Goal: Task Accomplishment & Management: Use online tool/utility

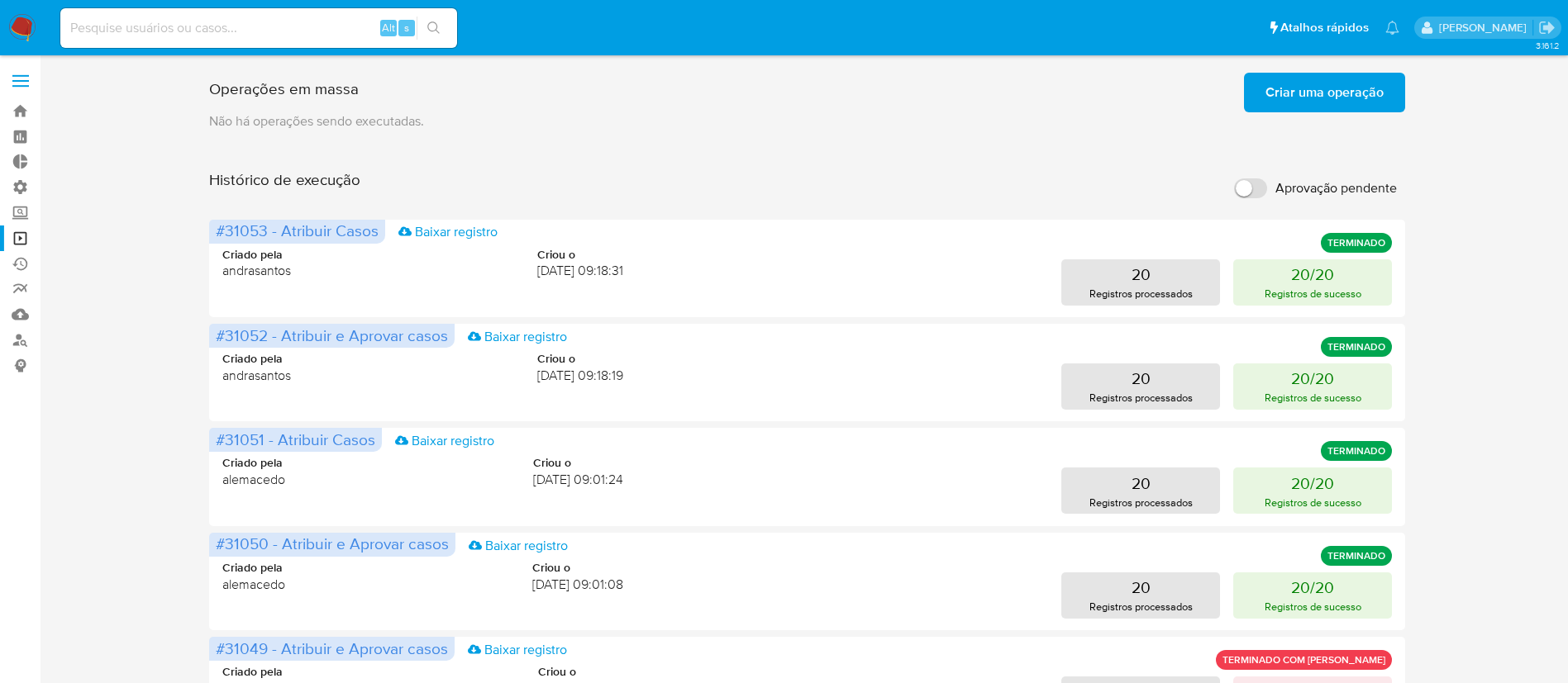
click at [565, 82] on div "Operações em massa Criar uma operação Só pode haver no máximo 5 recursos colados" at bounding box center [808, 89] width 1196 height 46
click at [1282, 91] on span "Criar uma operação" at bounding box center [1324, 92] width 118 height 36
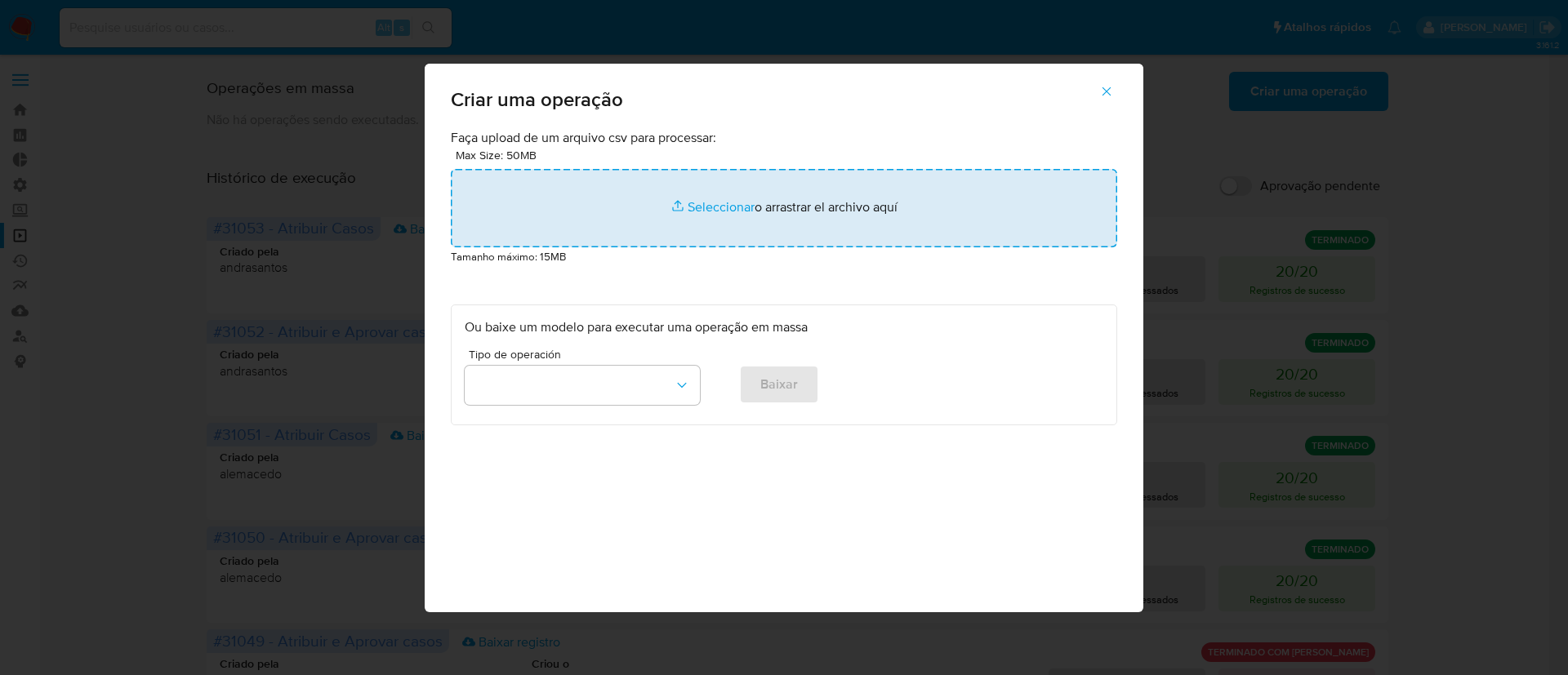
click at [689, 202] on input "file" at bounding box center [784, 209] width 666 height 79
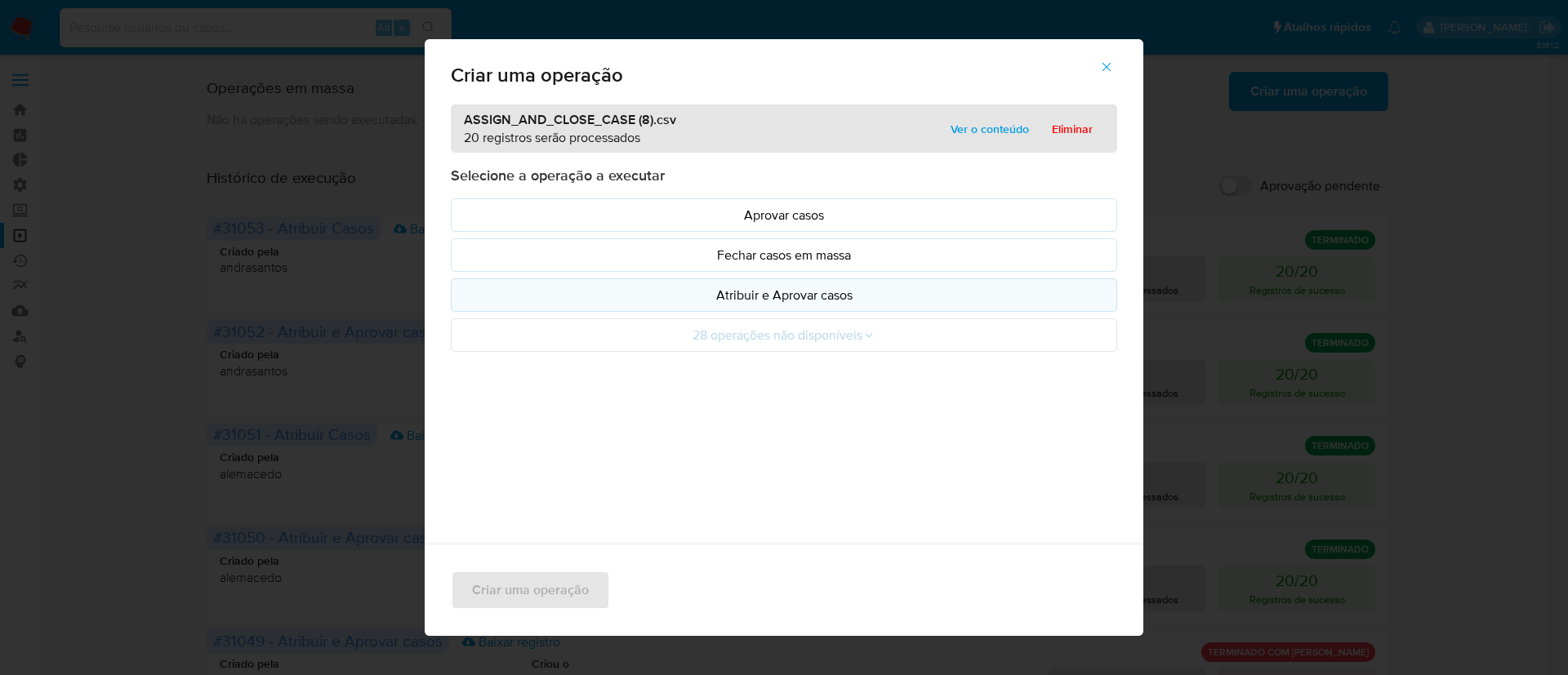
click at [796, 293] on p "Atribuir e Aprovar casos" at bounding box center [784, 295] width 638 height 19
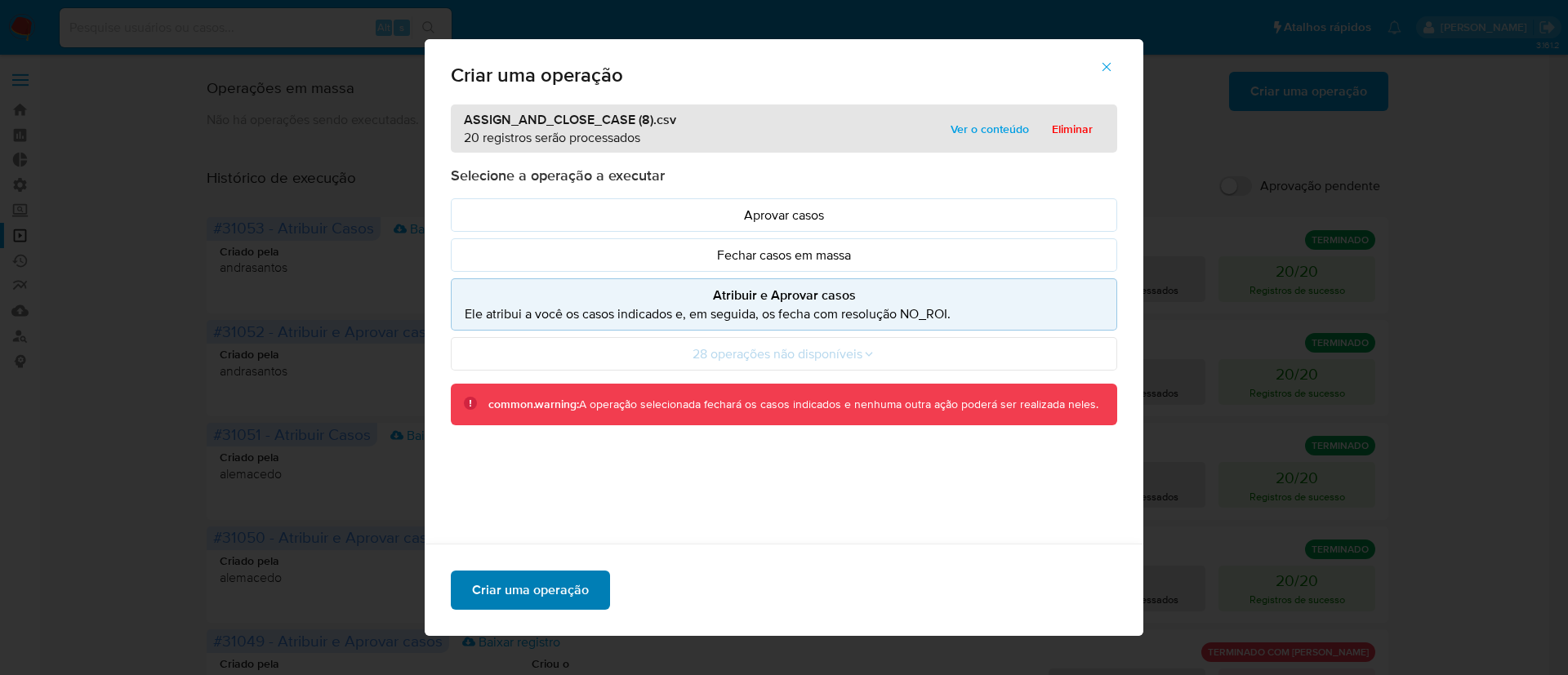
click at [521, 587] on span "Criar uma operação" at bounding box center [530, 590] width 116 height 36
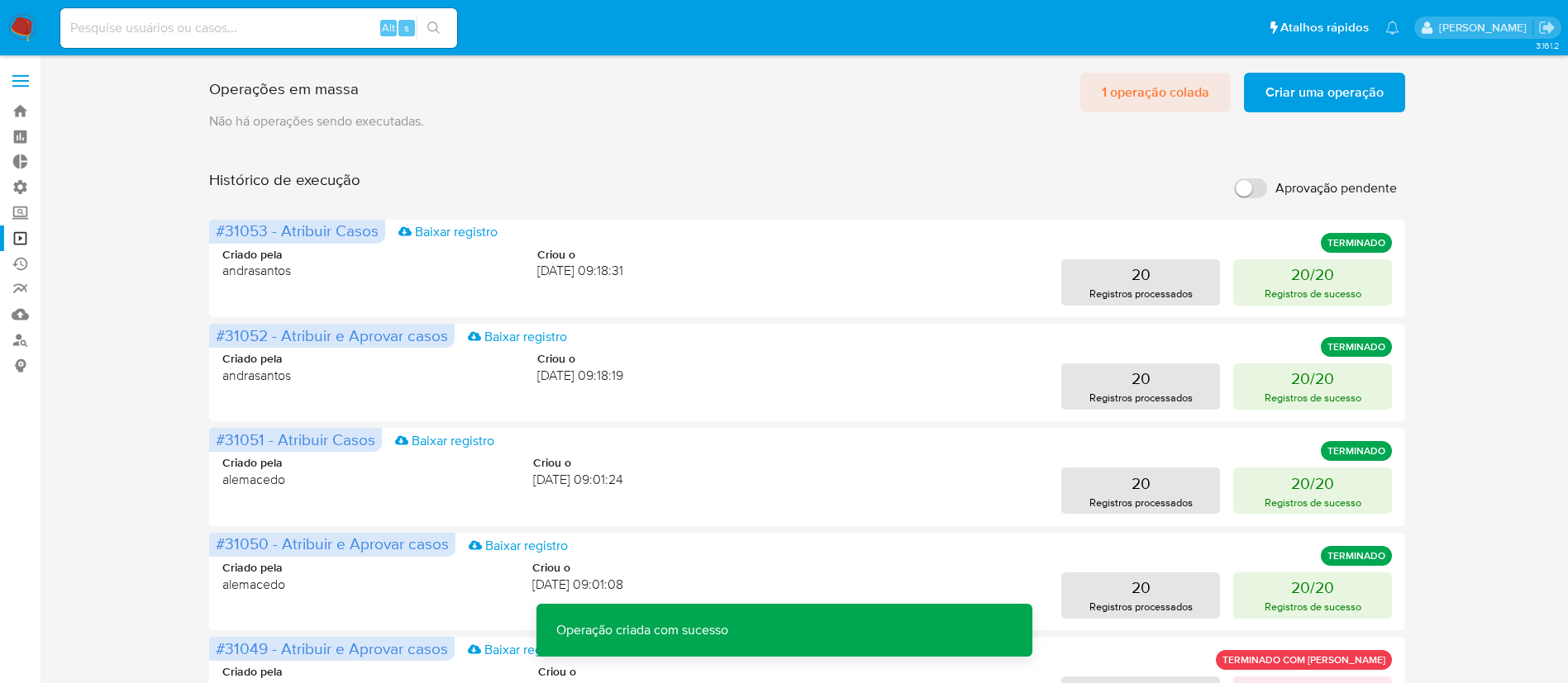
click at [1141, 95] on span "1 operação colada" at bounding box center [1156, 92] width 108 height 36
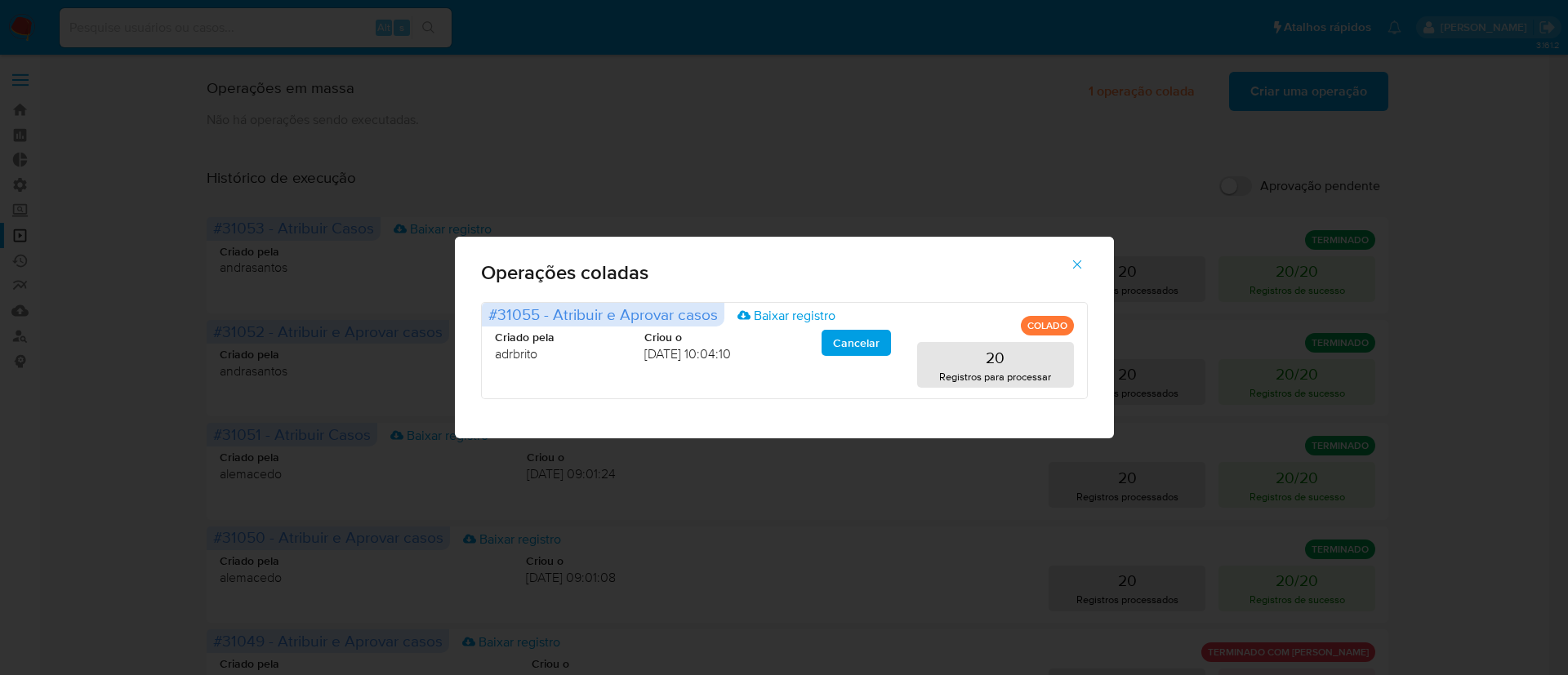
drag, startPoint x: 904, startPoint y: 162, endPoint x: 1074, endPoint y: 255, distance: 193.8
click at [1074, 255] on div "Operações coladas #31055 - Atribuir e Aprovar casos Baixar registro COLADO Cria…" at bounding box center [784, 338] width 1568 height 675
click at [1074, 255] on span "button" at bounding box center [1077, 264] width 14 height 36
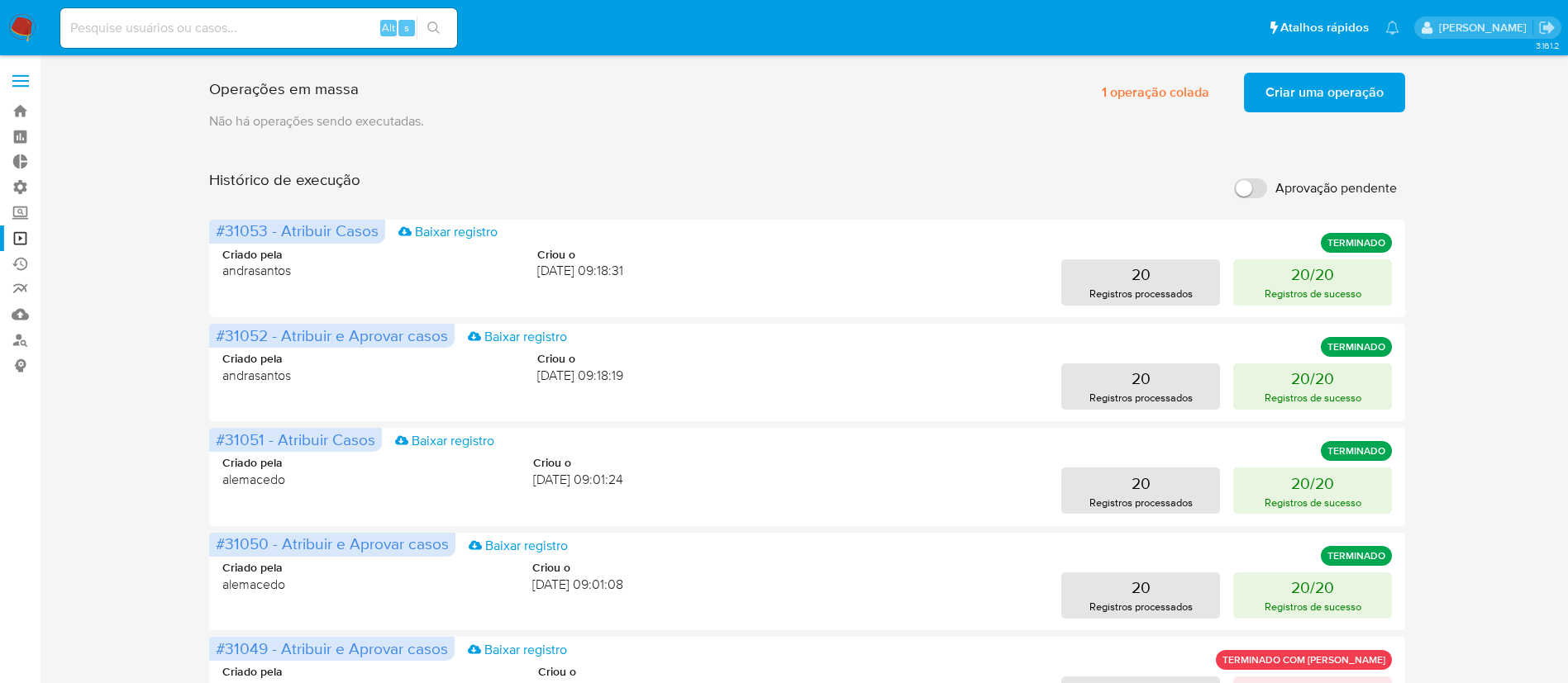
click at [1338, 88] on span "Criar uma operação" at bounding box center [1324, 92] width 118 height 36
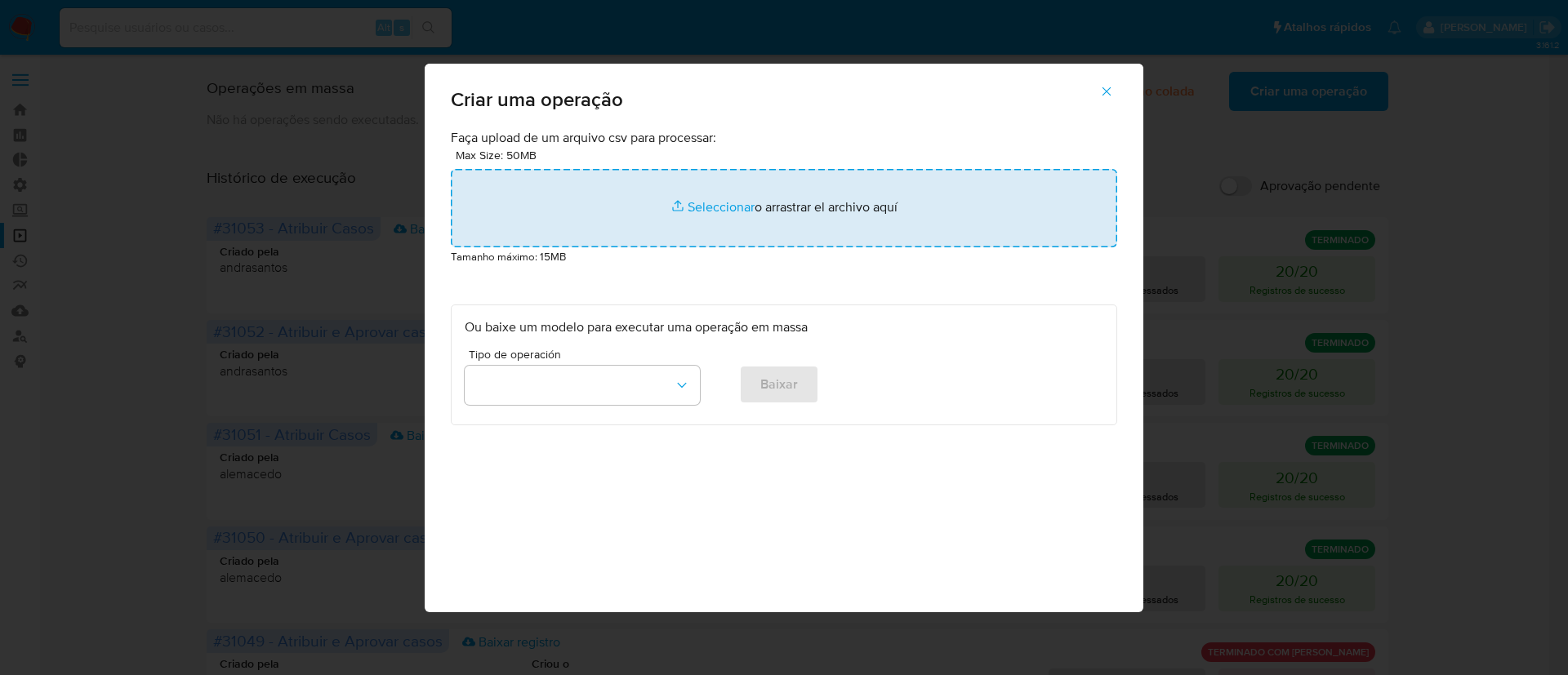
click at [718, 211] on input "file" at bounding box center [784, 209] width 666 height 79
type input "C:\fakepath\ASSIGN_CASE (4).csv"
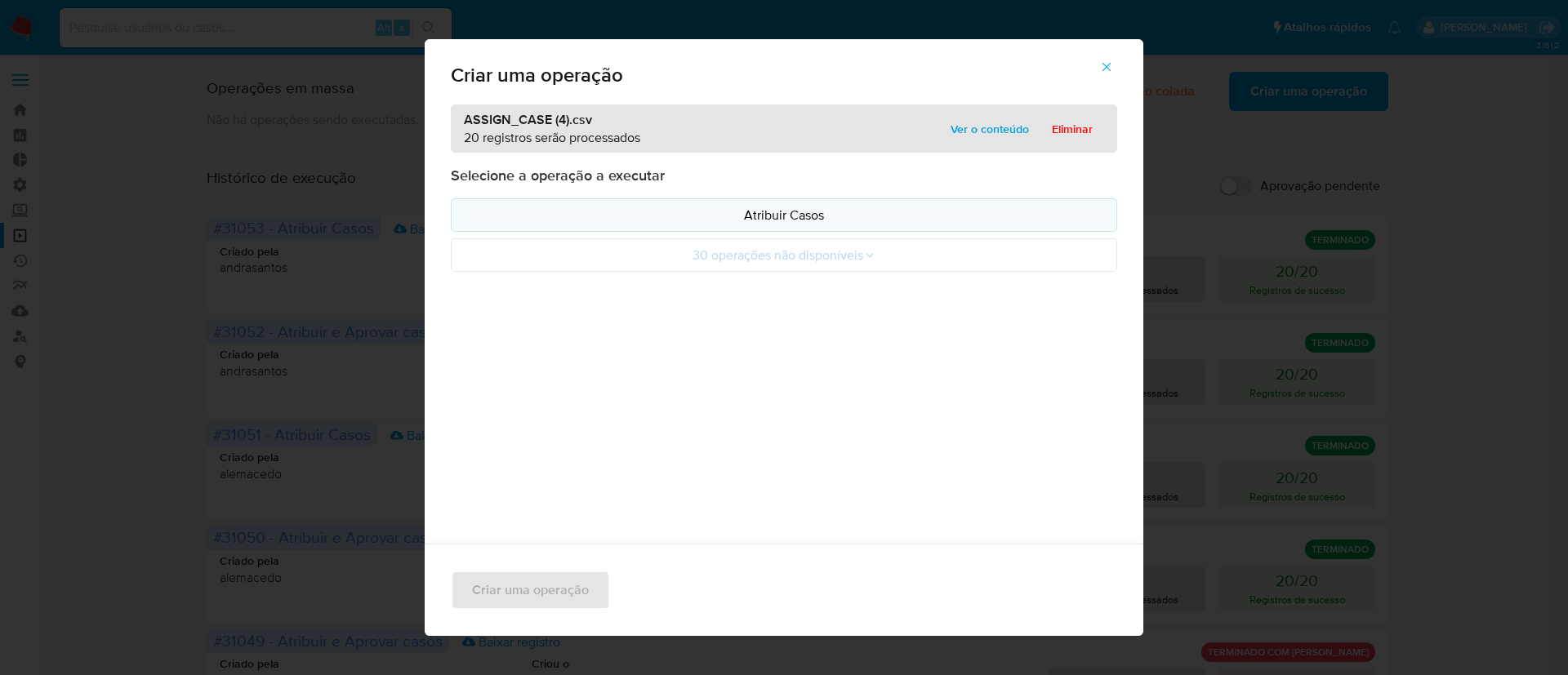
click at [782, 221] on p "Atribuir Casos" at bounding box center [784, 215] width 638 height 19
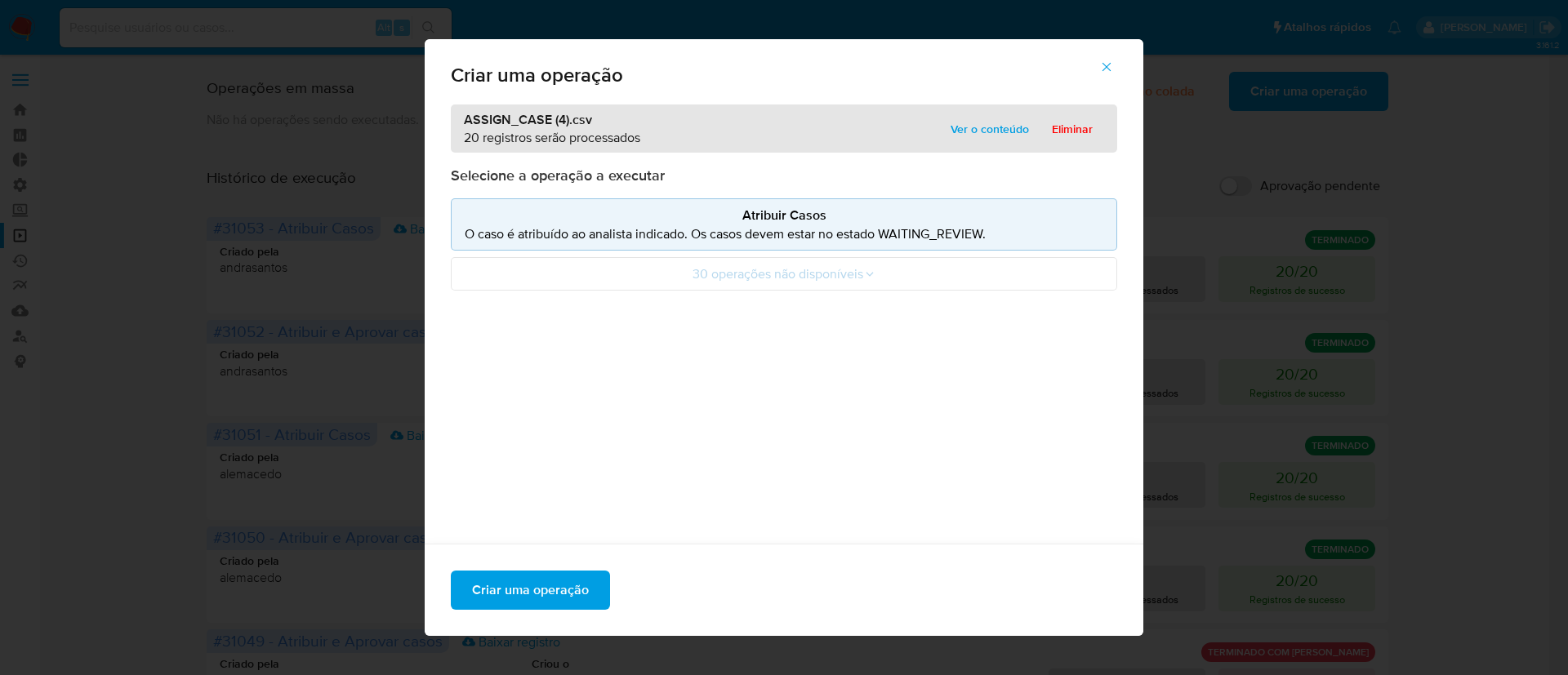
click at [1114, 72] on icon "button" at bounding box center [1106, 67] width 14 height 14
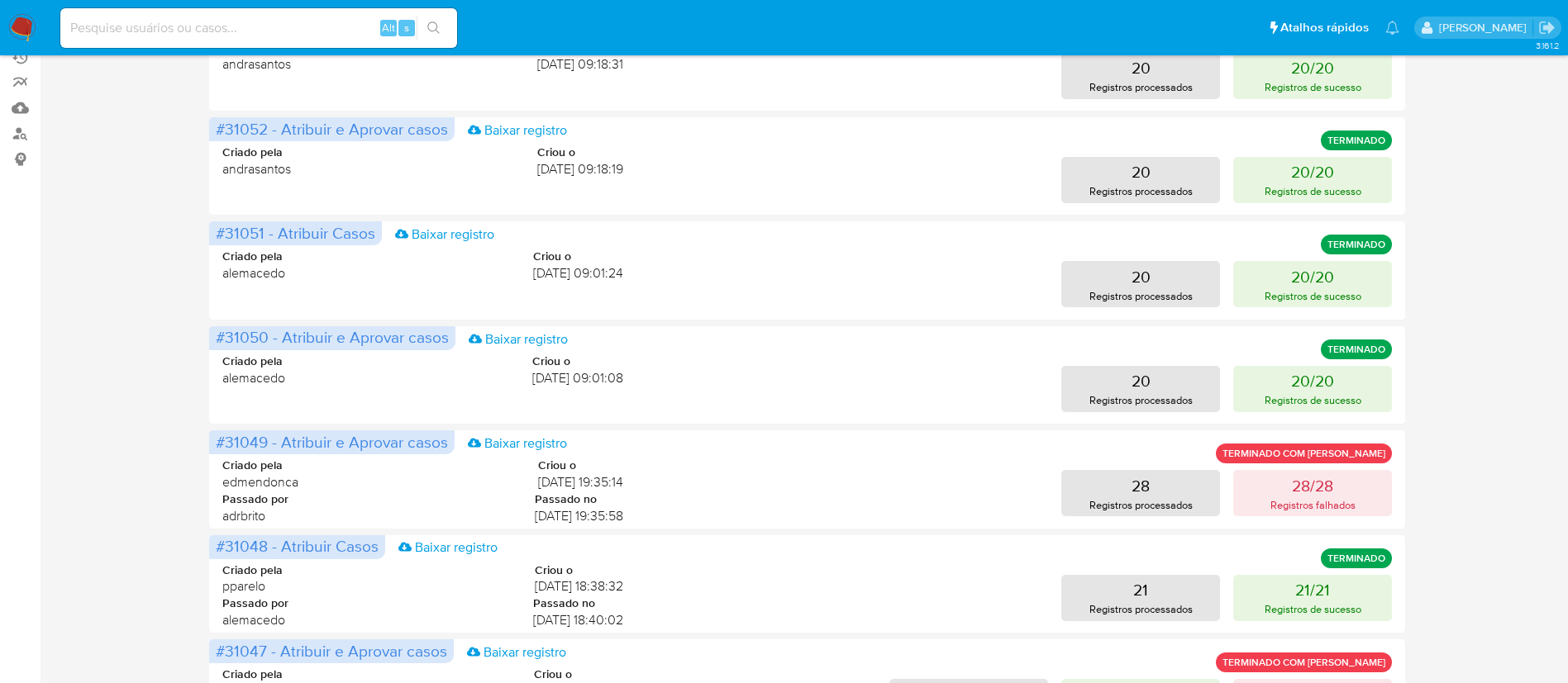
scroll to position [210, 0]
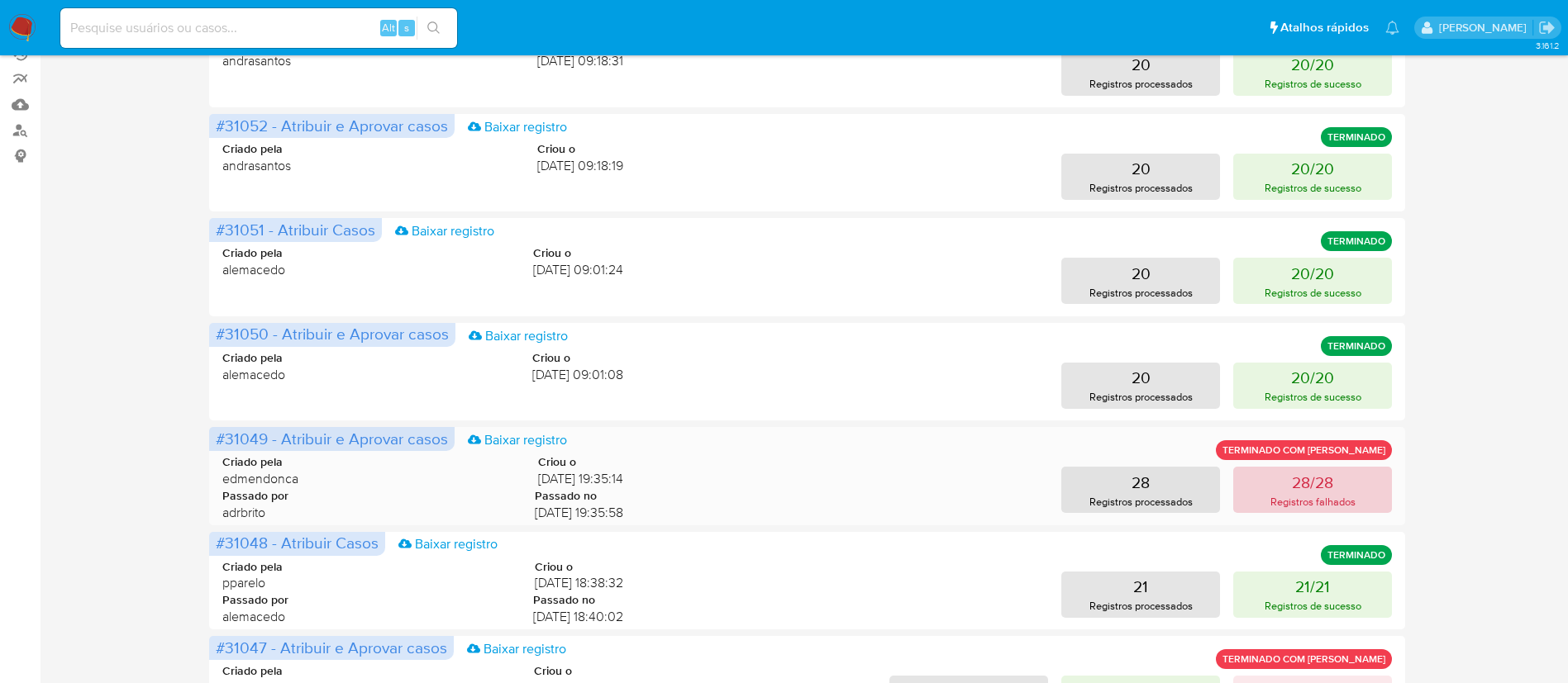
click at [1317, 502] on p "Registros falhados" at bounding box center [1313, 501] width 85 height 15
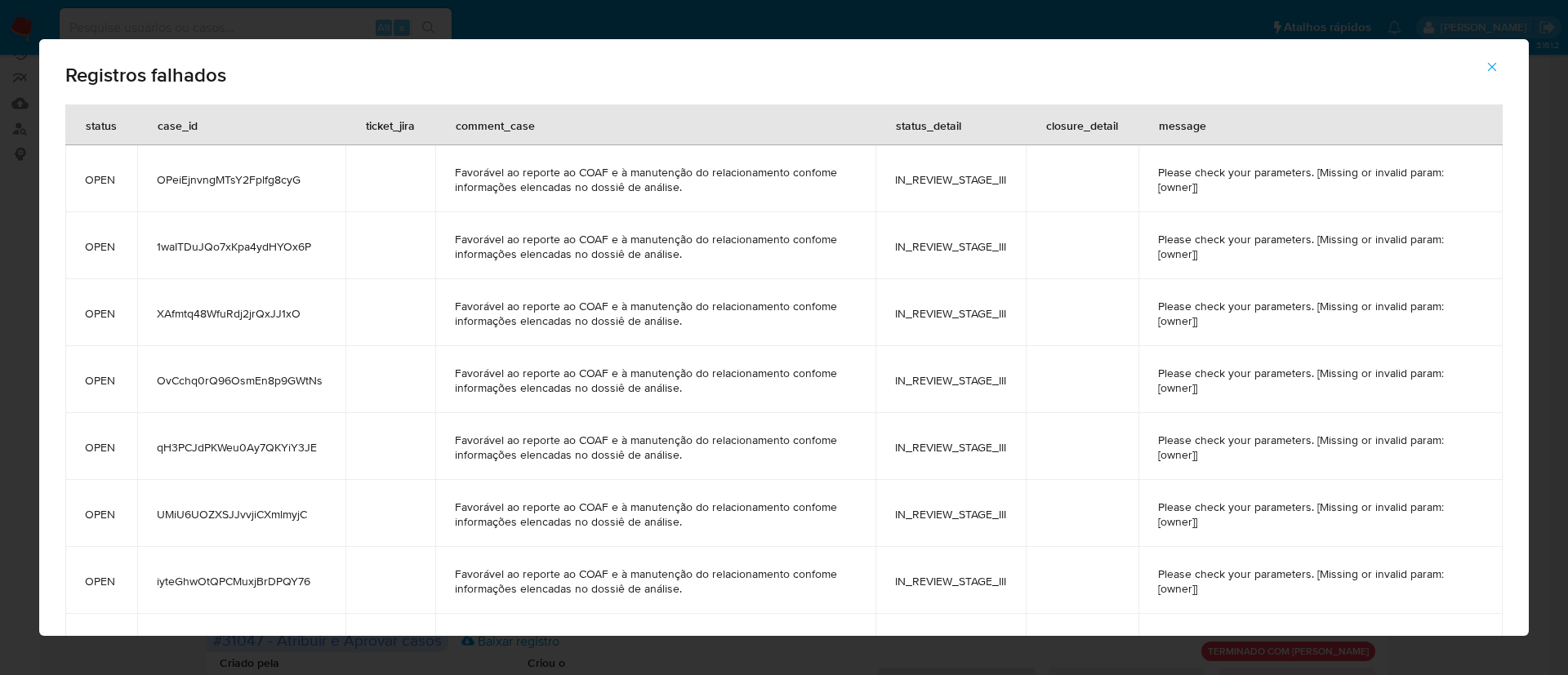
click at [1490, 62] on icon "button" at bounding box center [1492, 67] width 14 height 14
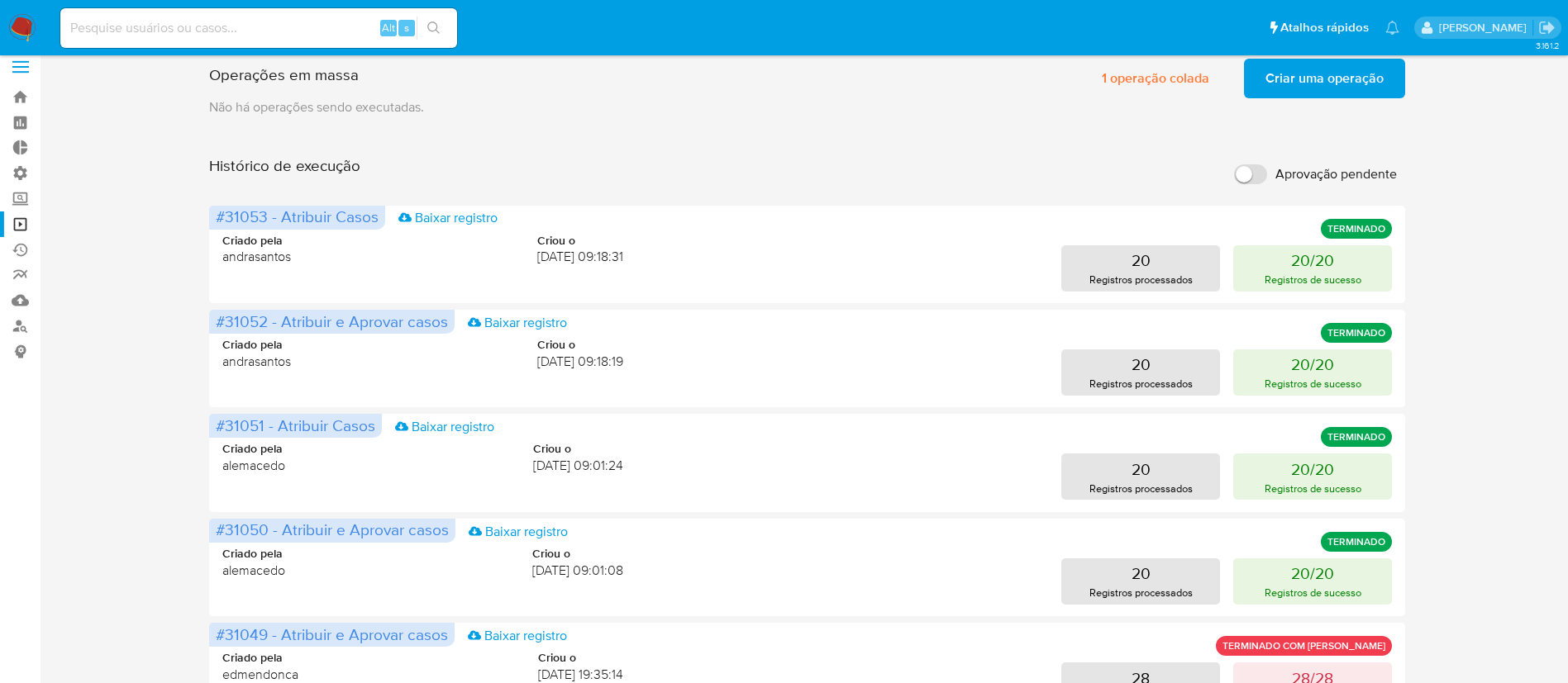
scroll to position [0, 0]
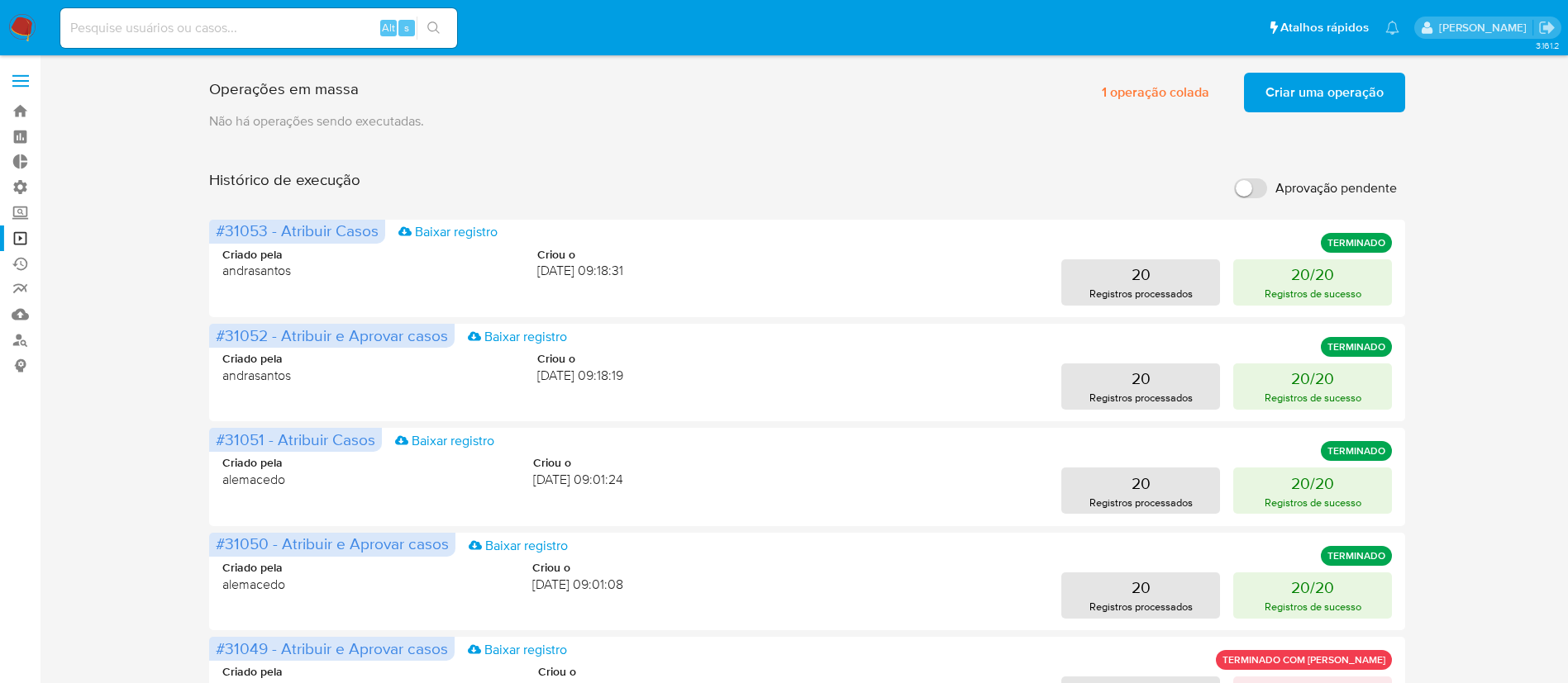
click at [1305, 99] on span "Criar uma operação" at bounding box center [1324, 92] width 118 height 36
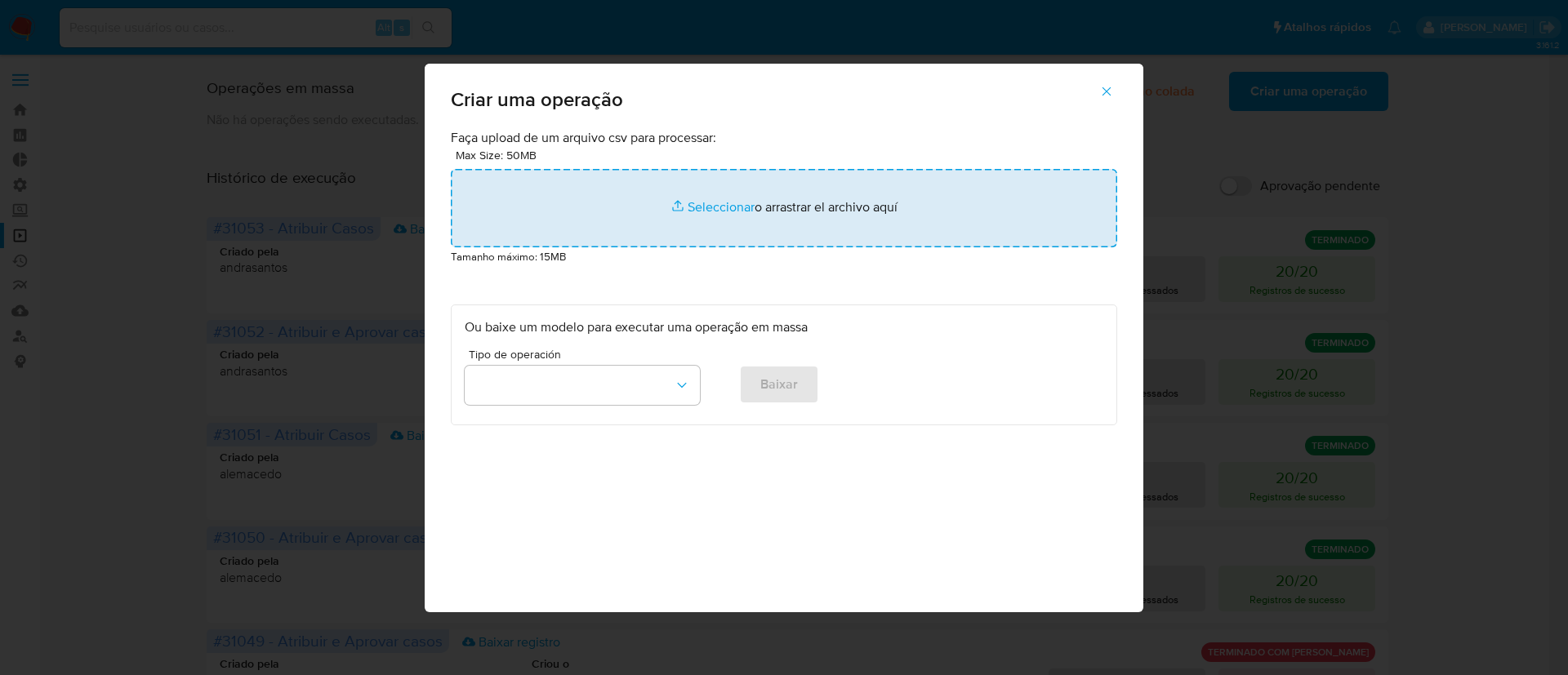
click at [721, 209] on input "file" at bounding box center [784, 209] width 666 height 79
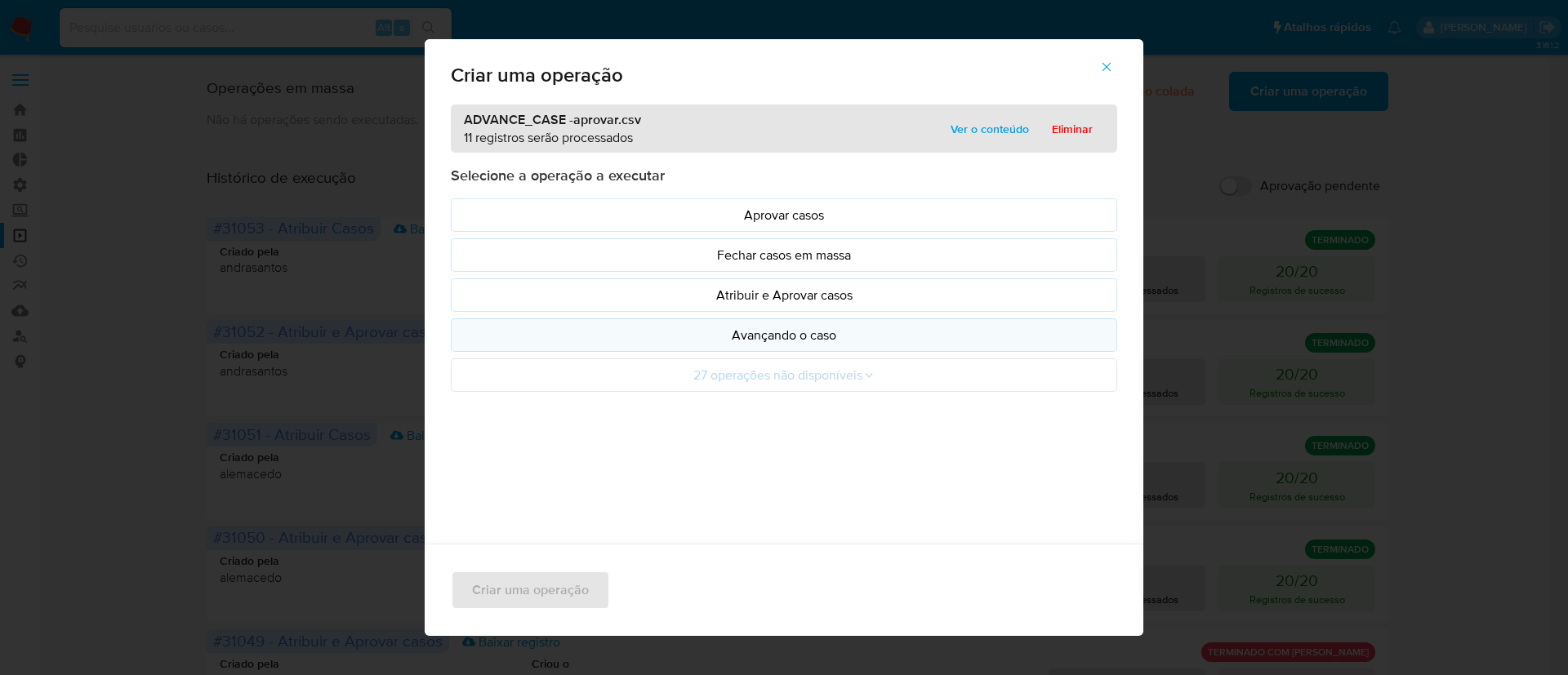
click at [759, 333] on p "Avançando o caso" at bounding box center [784, 335] width 638 height 19
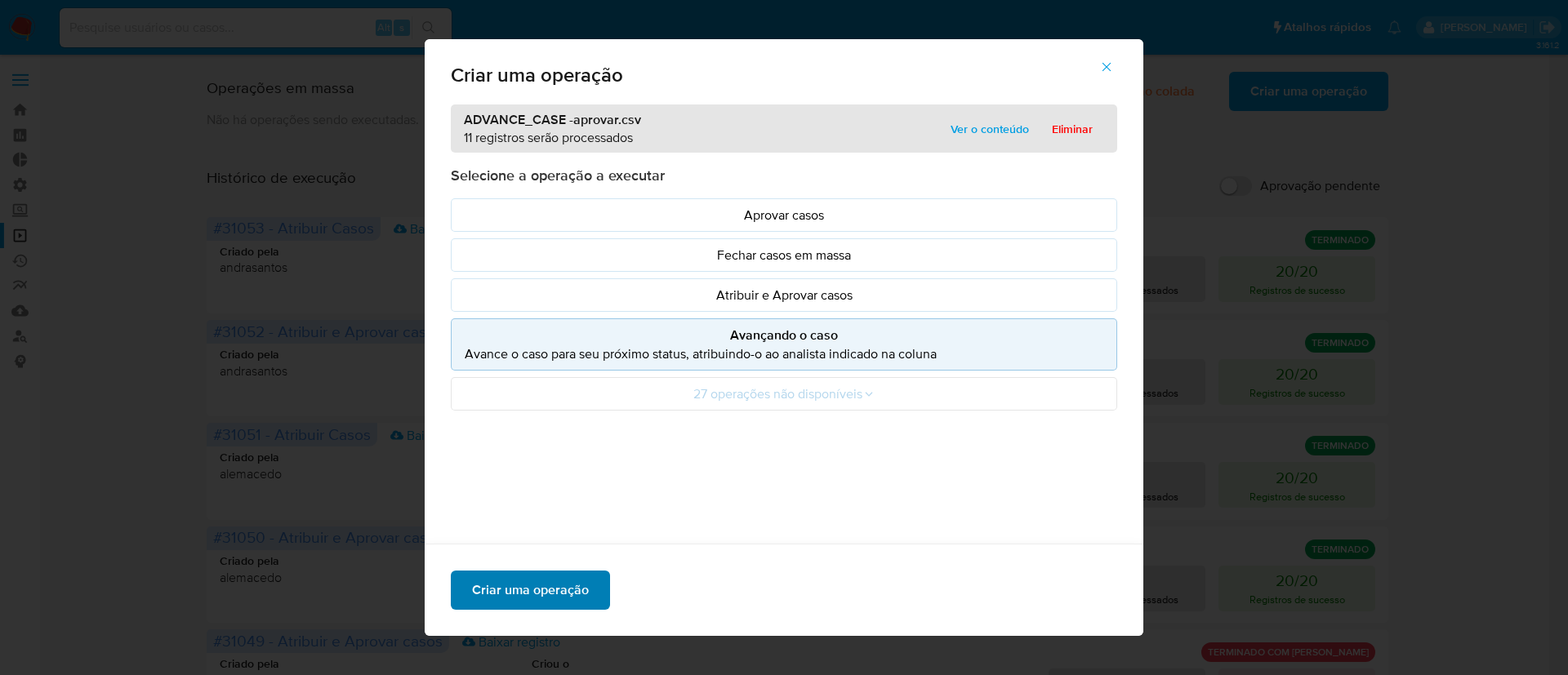
click at [509, 589] on span "Criar uma operação" at bounding box center [530, 590] width 116 height 36
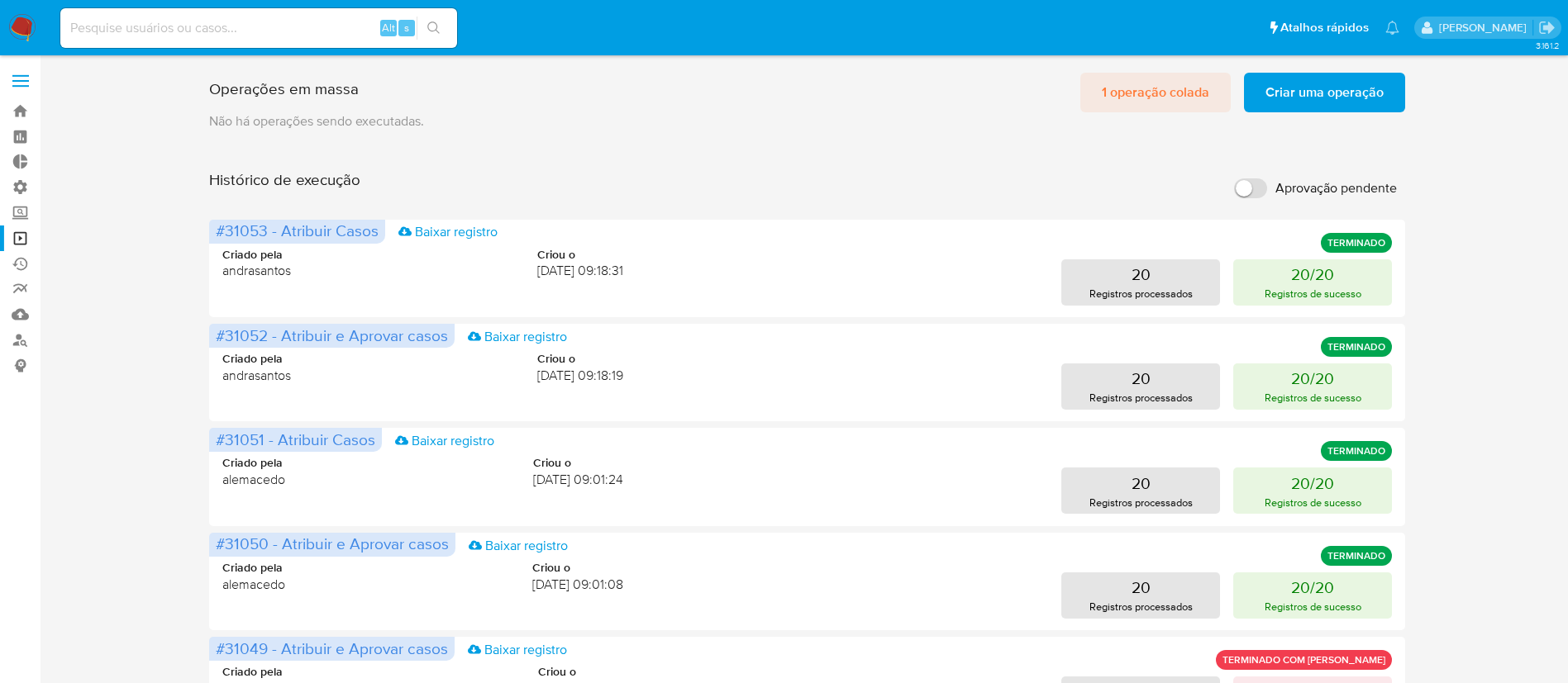
click at [1133, 103] on span "1 operação colada" at bounding box center [1156, 92] width 108 height 36
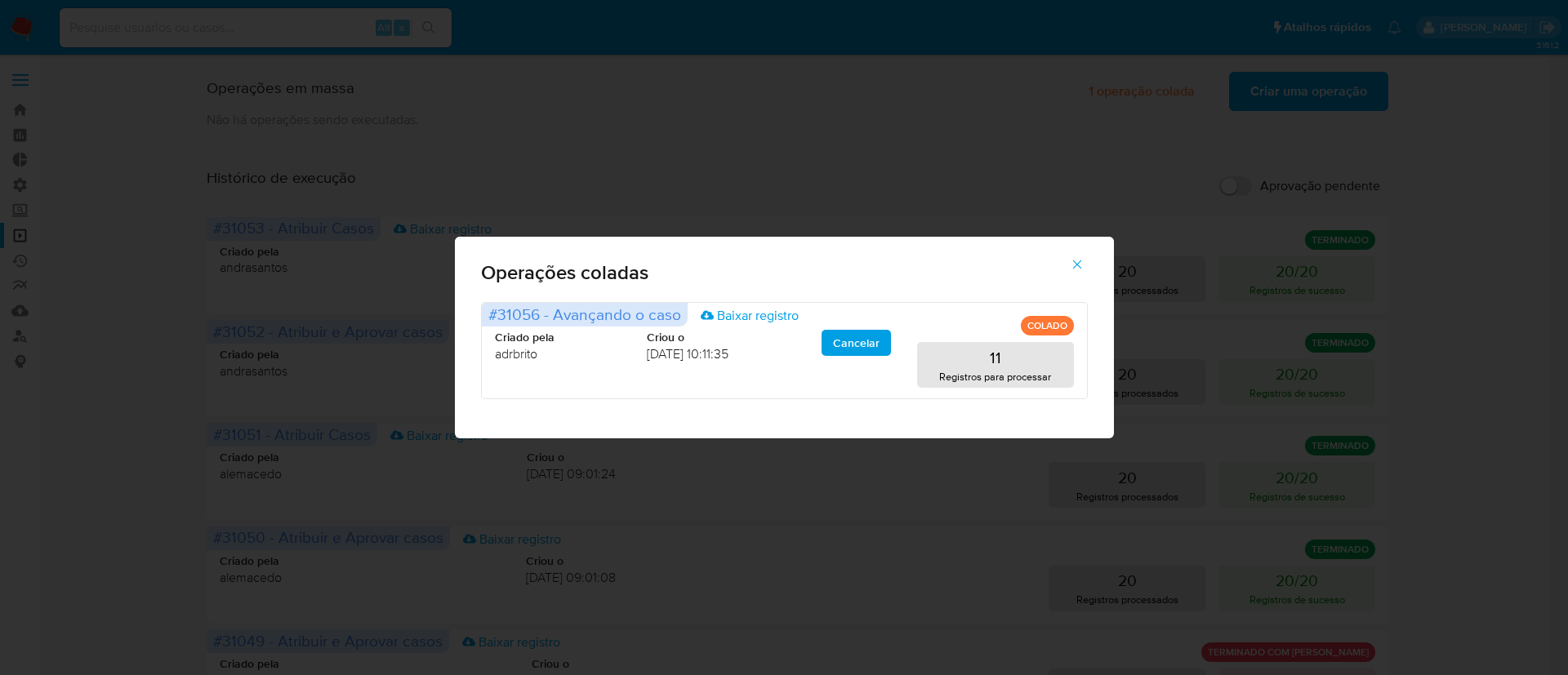
click at [1252, 219] on div "Operações coladas #31056 - Avançando o caso Baixar registro COLADO Criado pela …" at bounding box center [784, 338] width 1568 height 675
click at [1067, 265] on button "button" at bounding box center [1077, 265] width 57 height 39
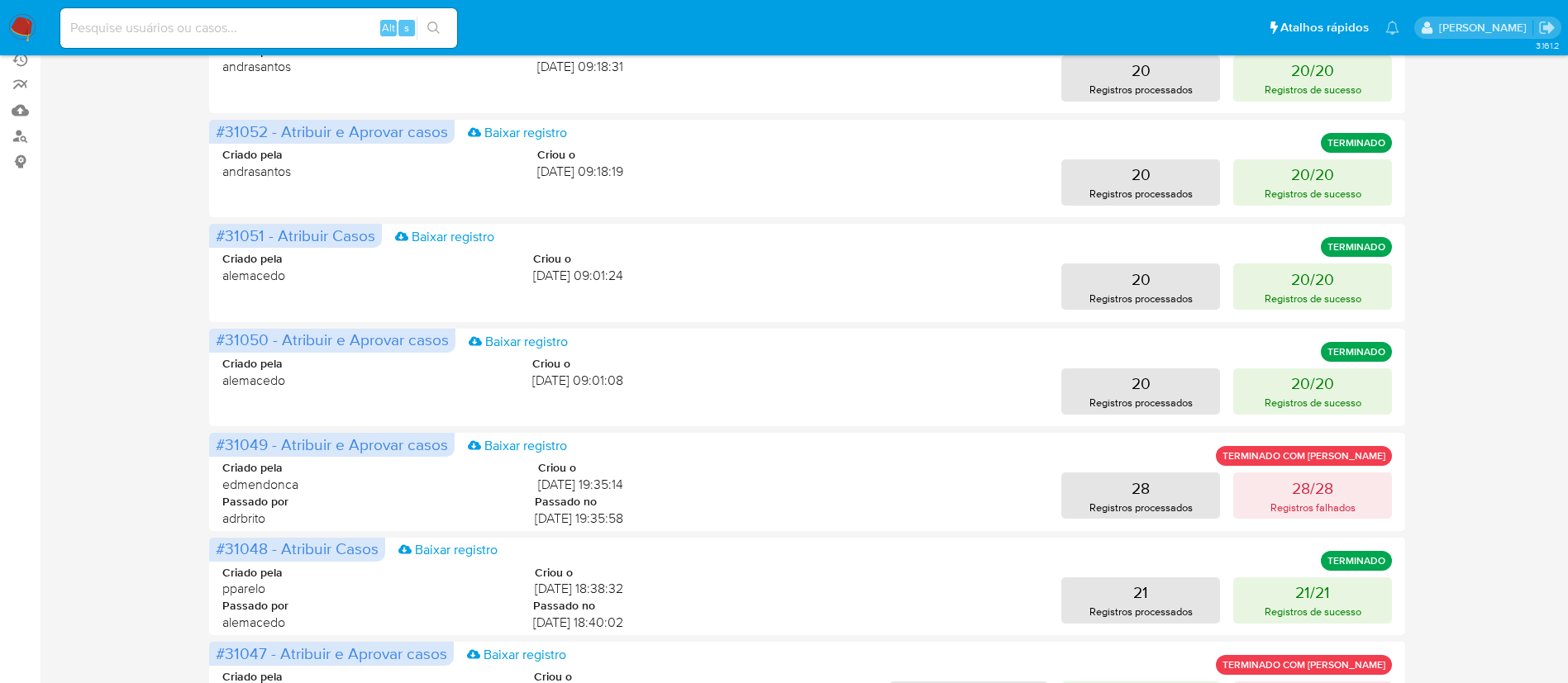
scroll to position [207, 0]
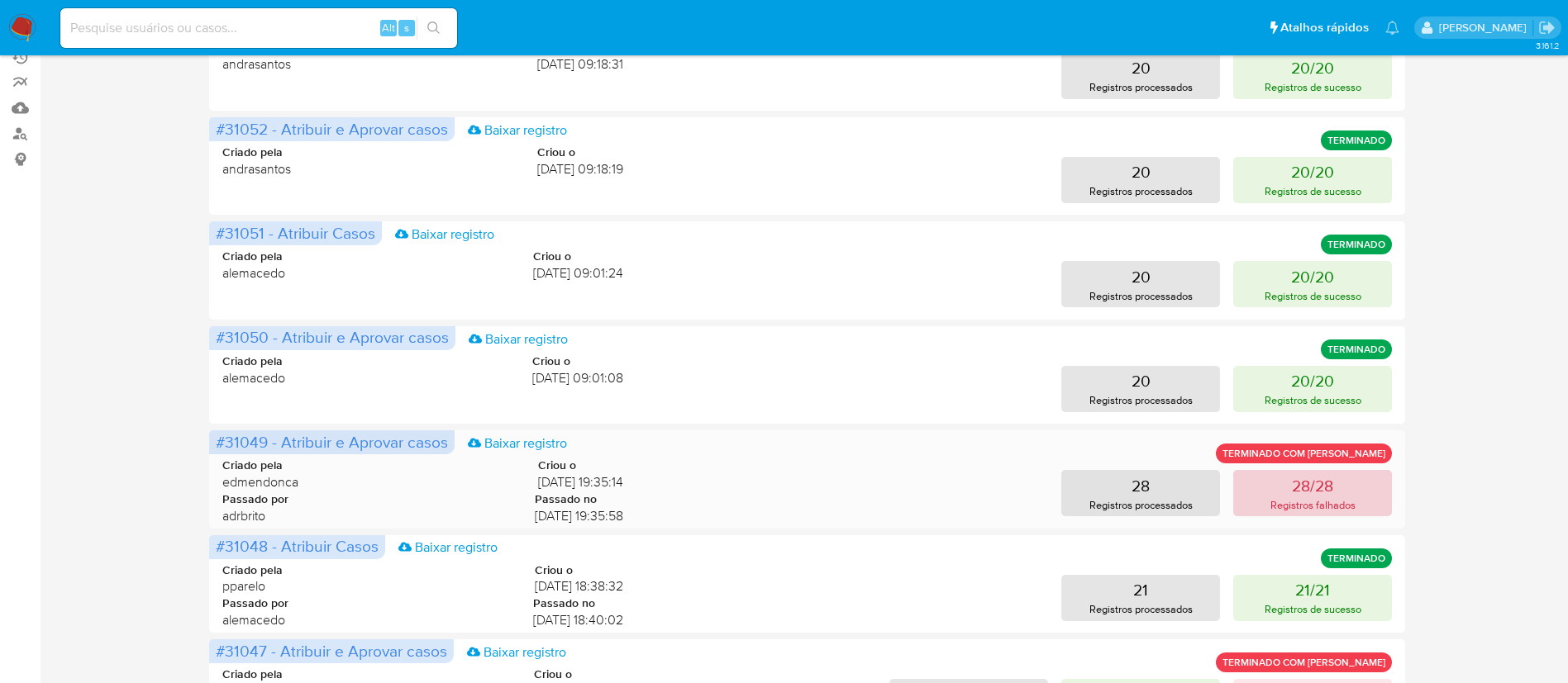
click at [1289, 484] on button "28/28 Registros falhados" at bounding box center [1312, 493] width 159 height 46
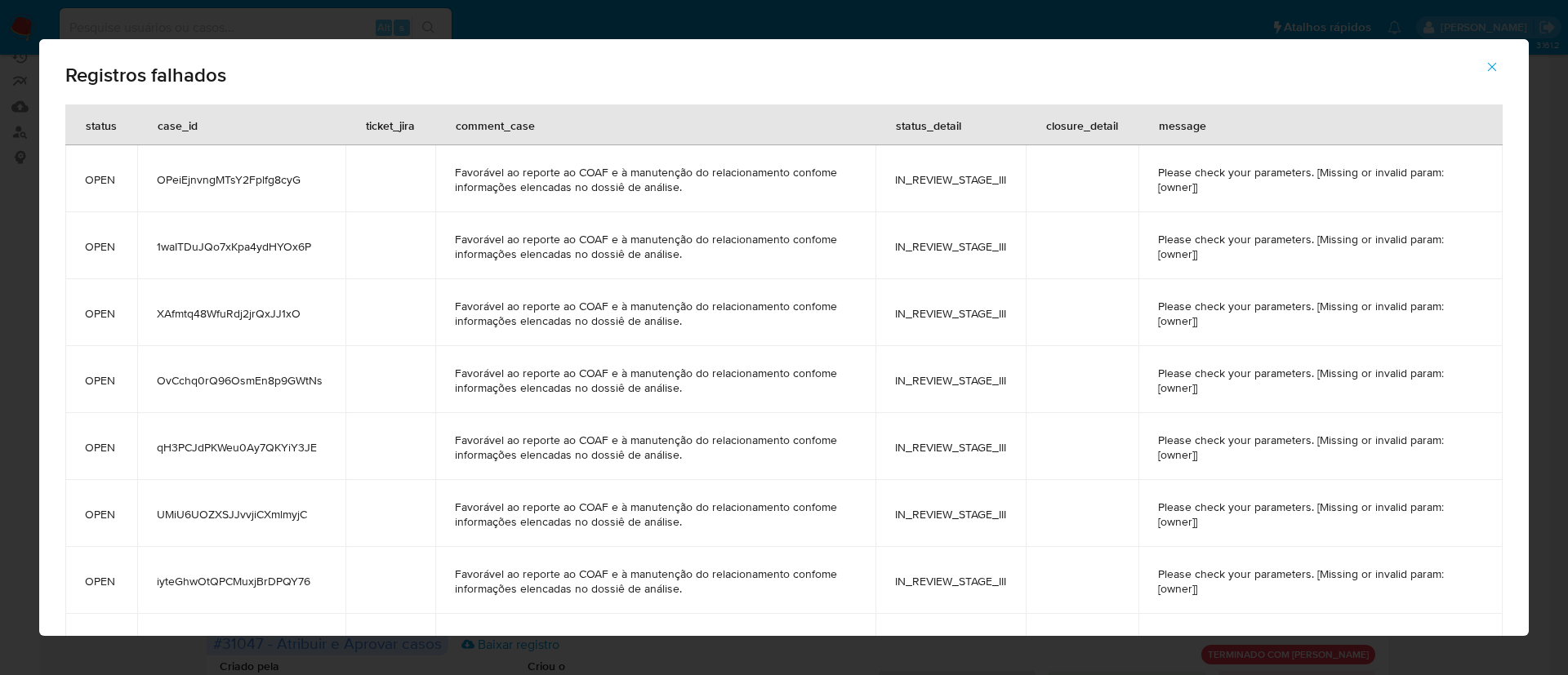
click at [1493, 68] on icon "button" at bounding box center [1493, 67] width 9 height 9
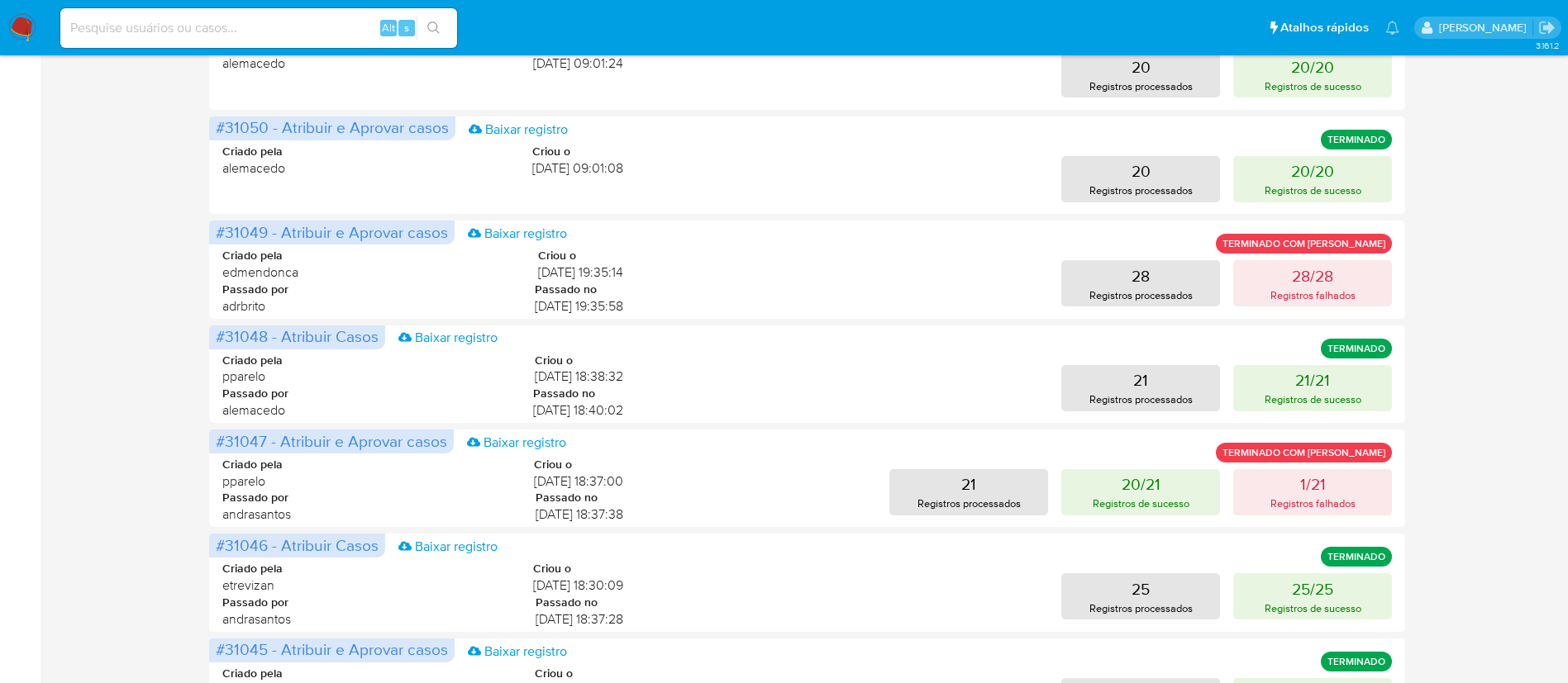
scroll to position [418, 0]
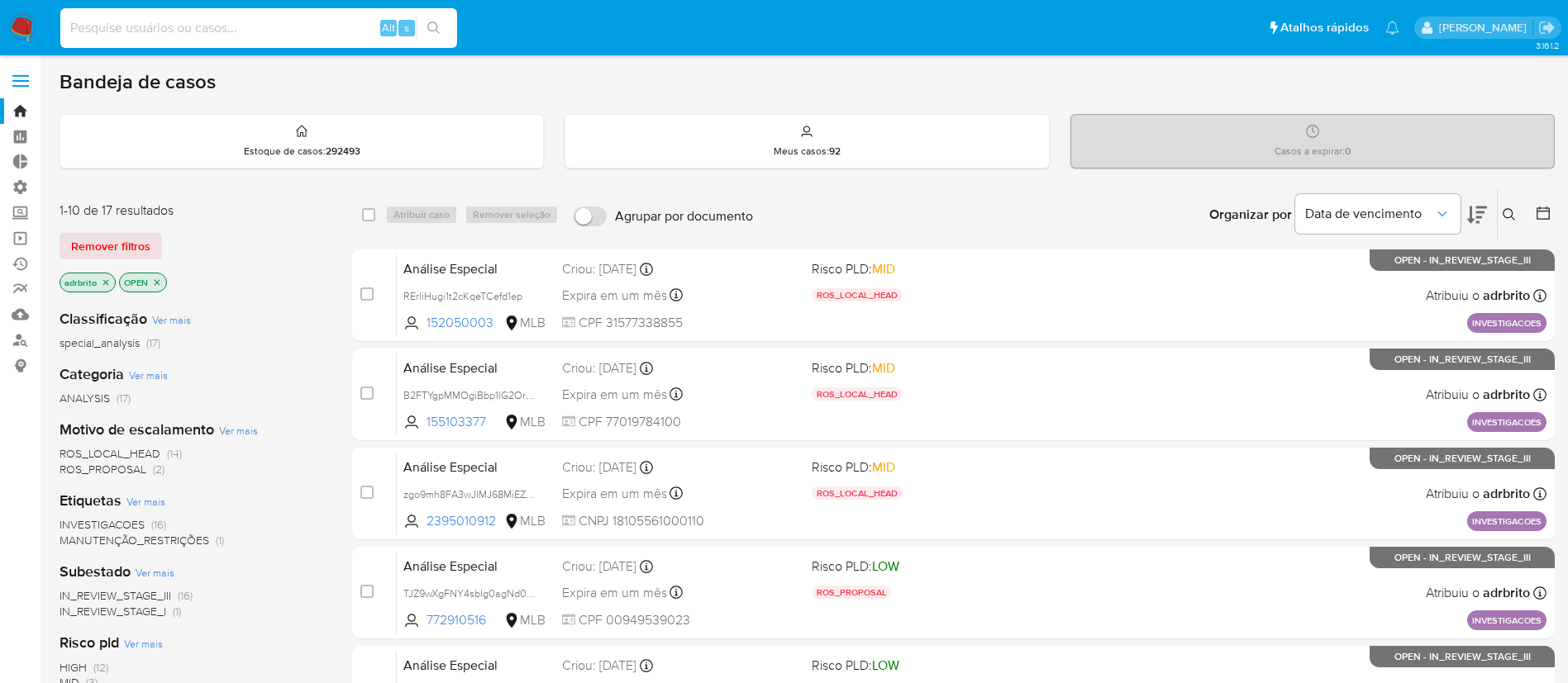
click at [245, 33] on input at bounding box center [259, 28] width 397 height 22
paste input "ATlAhSjsR8TsdJZG5Thy6Wun"
type input "ATlAhSjsR8TsdJZG5Thy6Wun"
click at [437, 25] on icon "search-icon" at bounding box center [433, 28] width 14 height 14
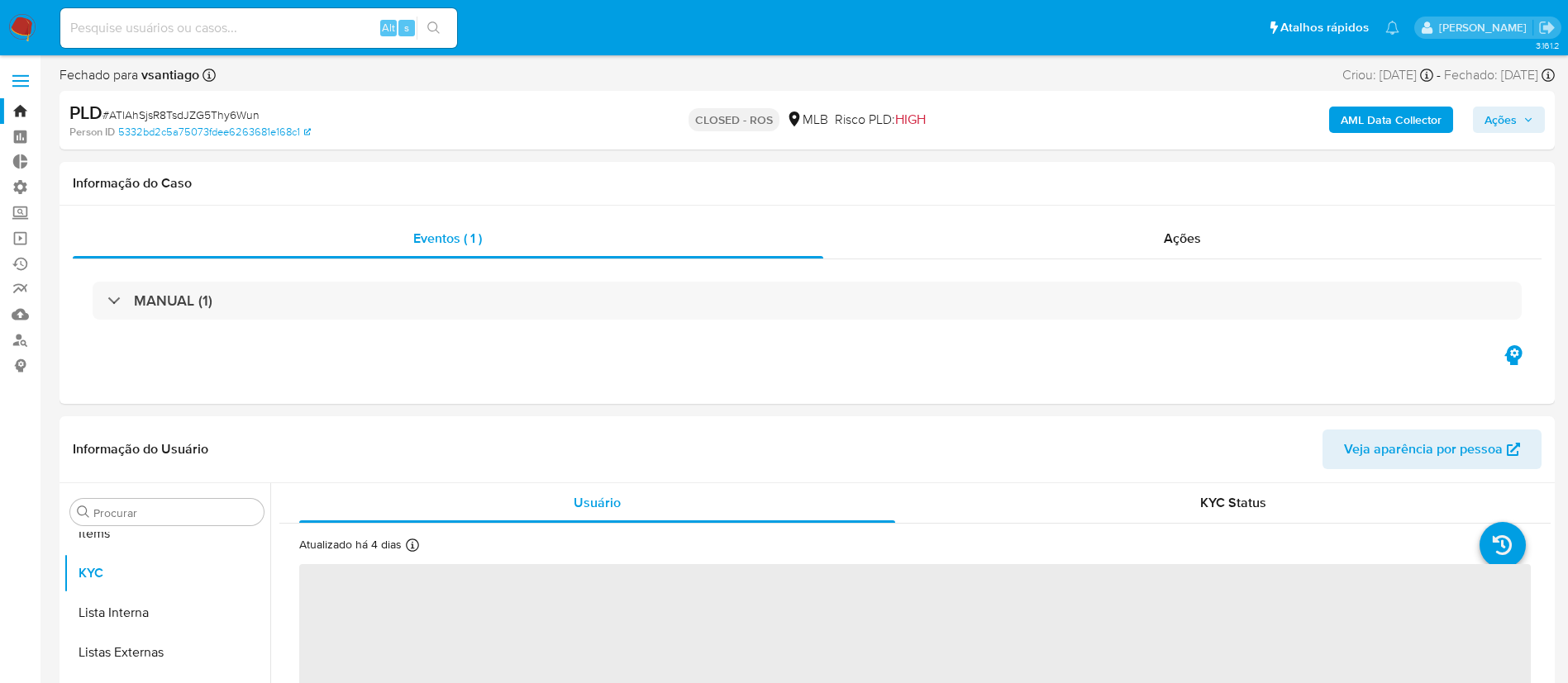
scroll to position [857, 0]
select select "10"
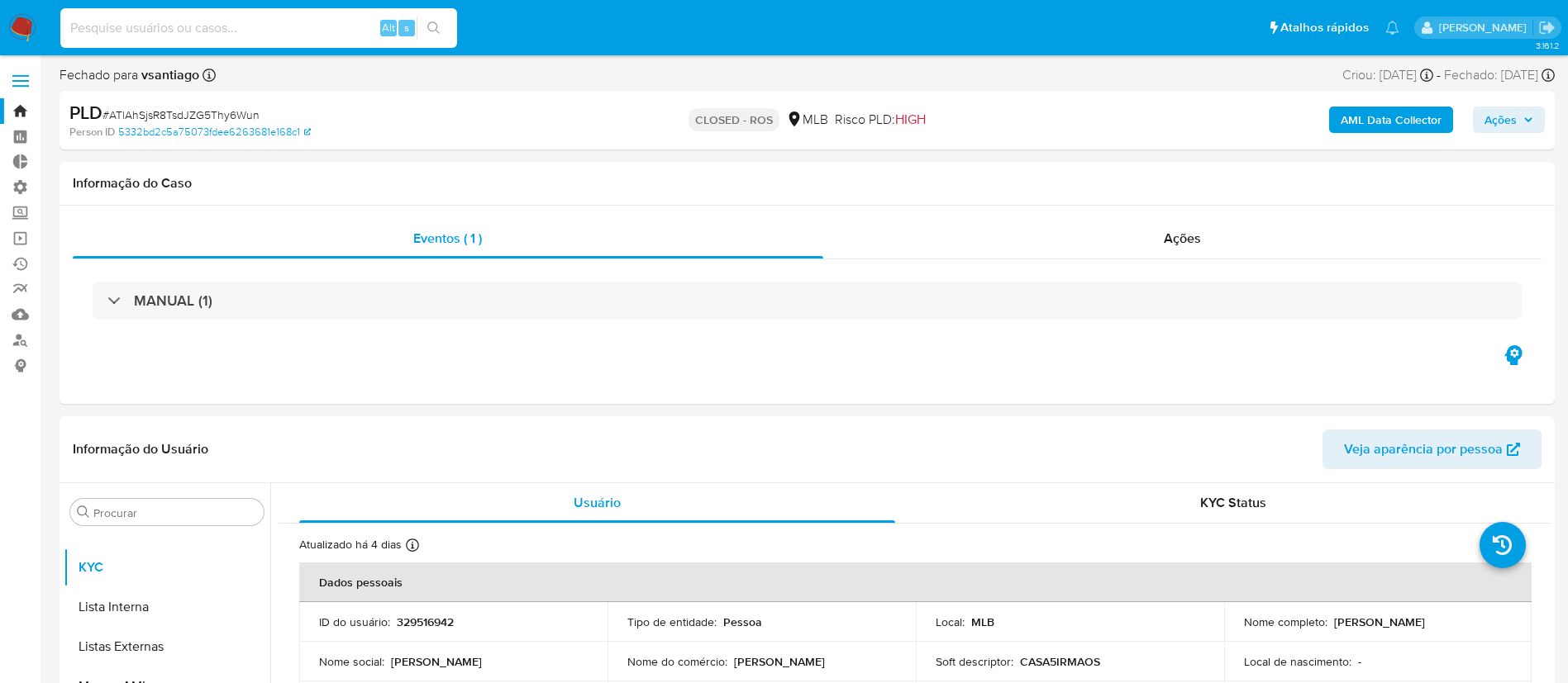
click at [242, 24] on input at bounding box center [259, 28] width 397 height 22
paste input "OPeiEjnvngMTsY2Fplfg8cyG"
type input "OPeiEjnvngMTsY2Fplfg8cyG"
click at [428, 35] on button "search-icon" at bounding box center [433, 28] width 34 height 24
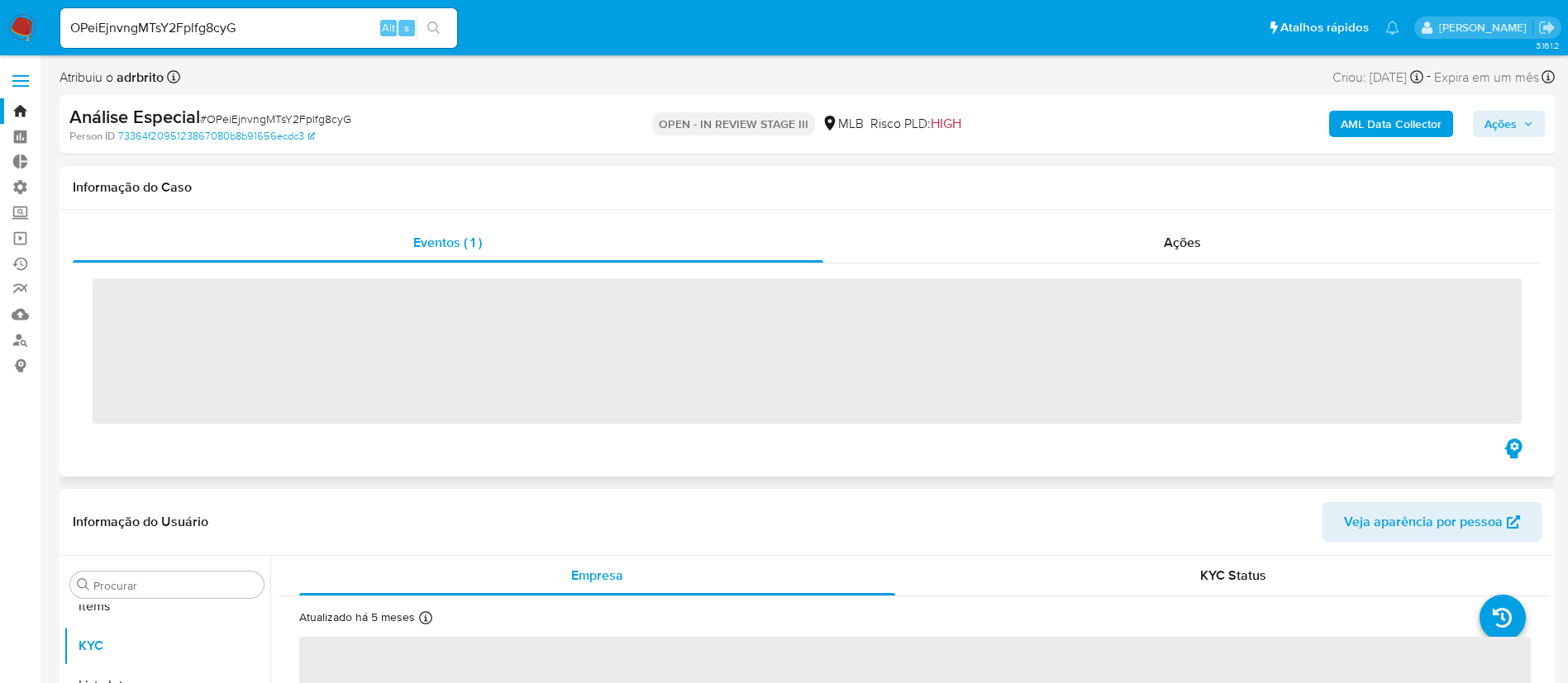
scroll to position [857, 0]
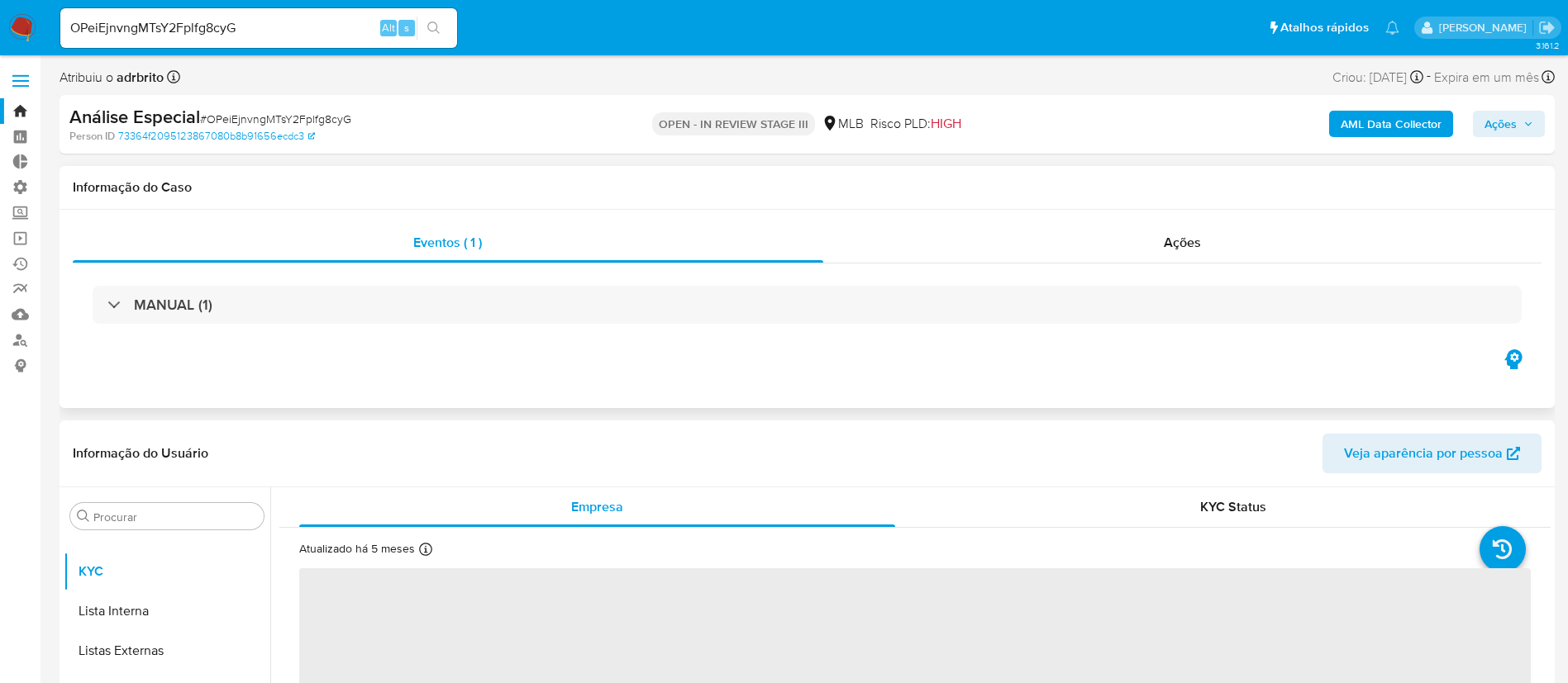
select select "10"
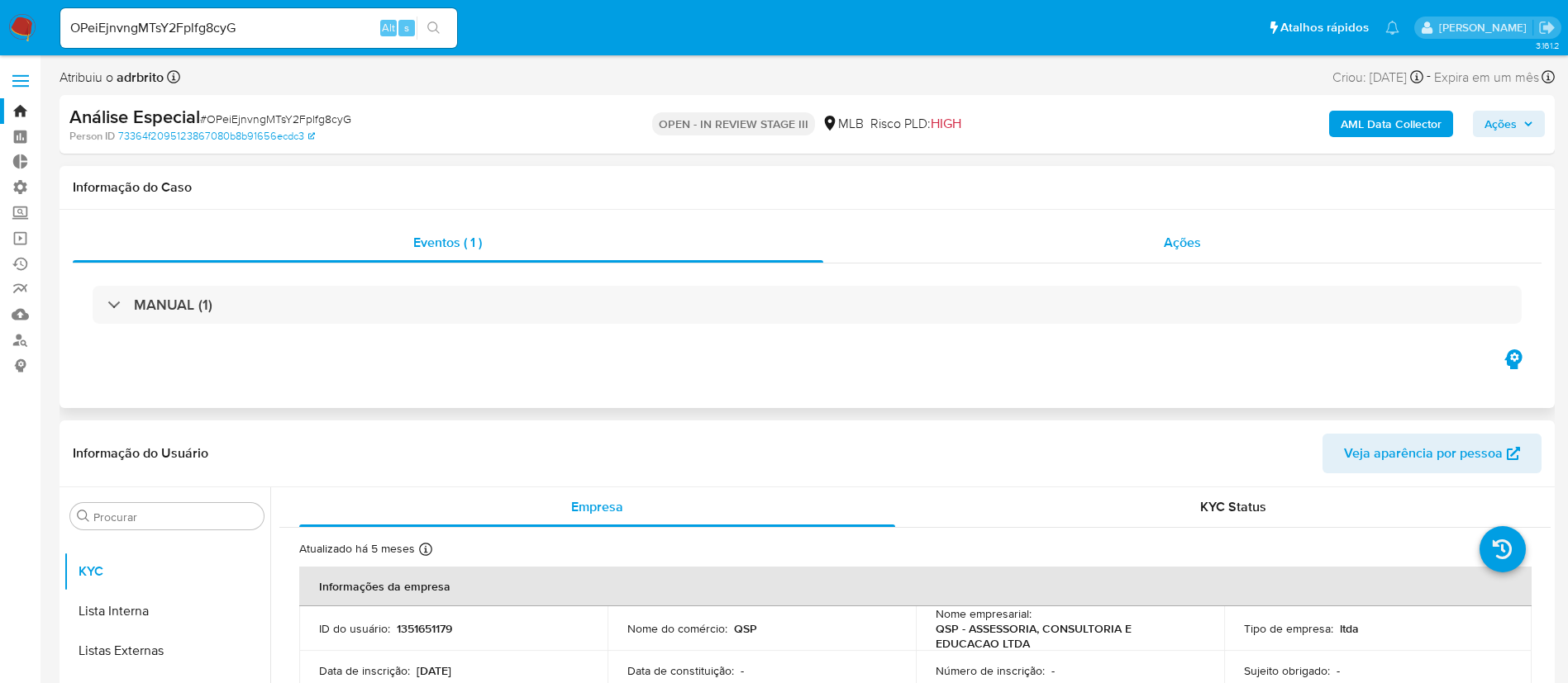
click at [1188, 246] on span "Ações" at bounding box center [1182, 242] width 37 height 19
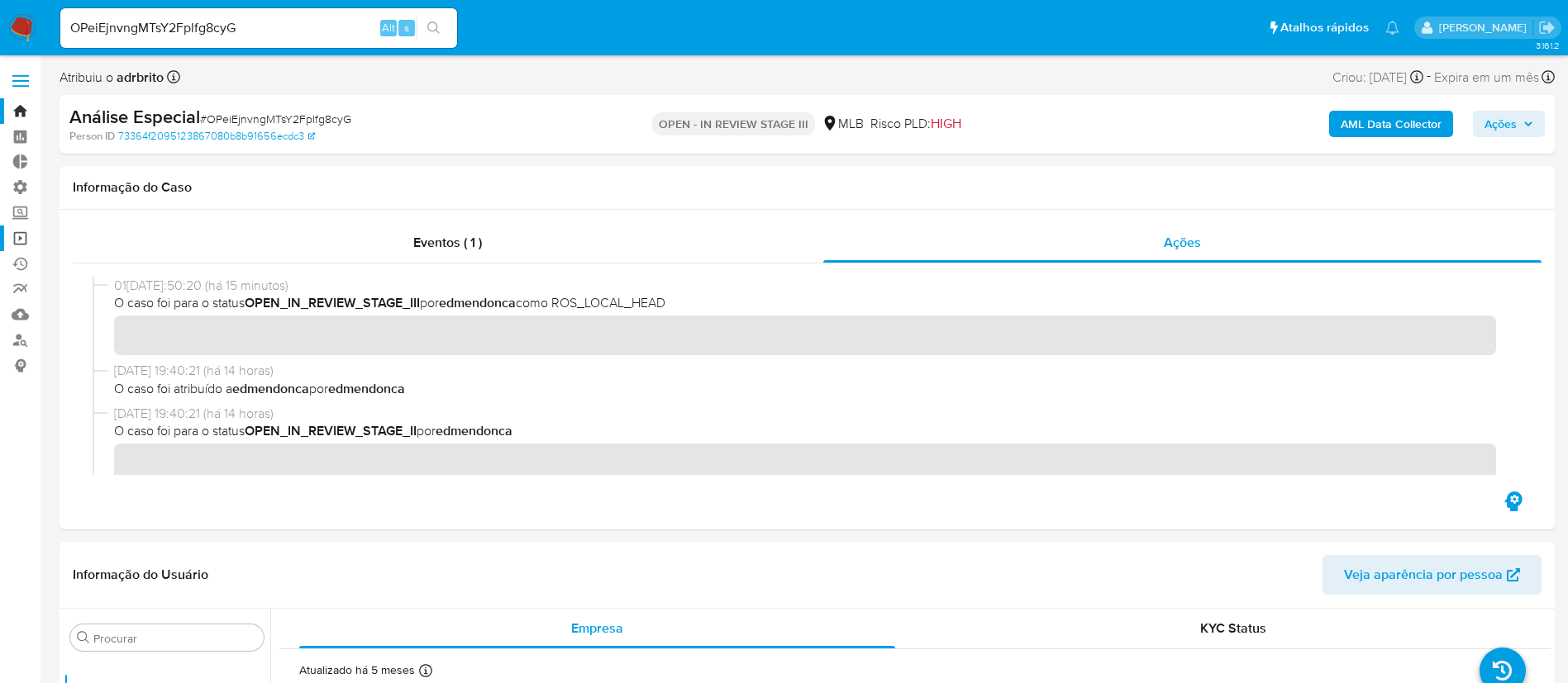
click at [22, 236] on link "Operações em massa" at bounding box center [98, 238] width 197 height 25
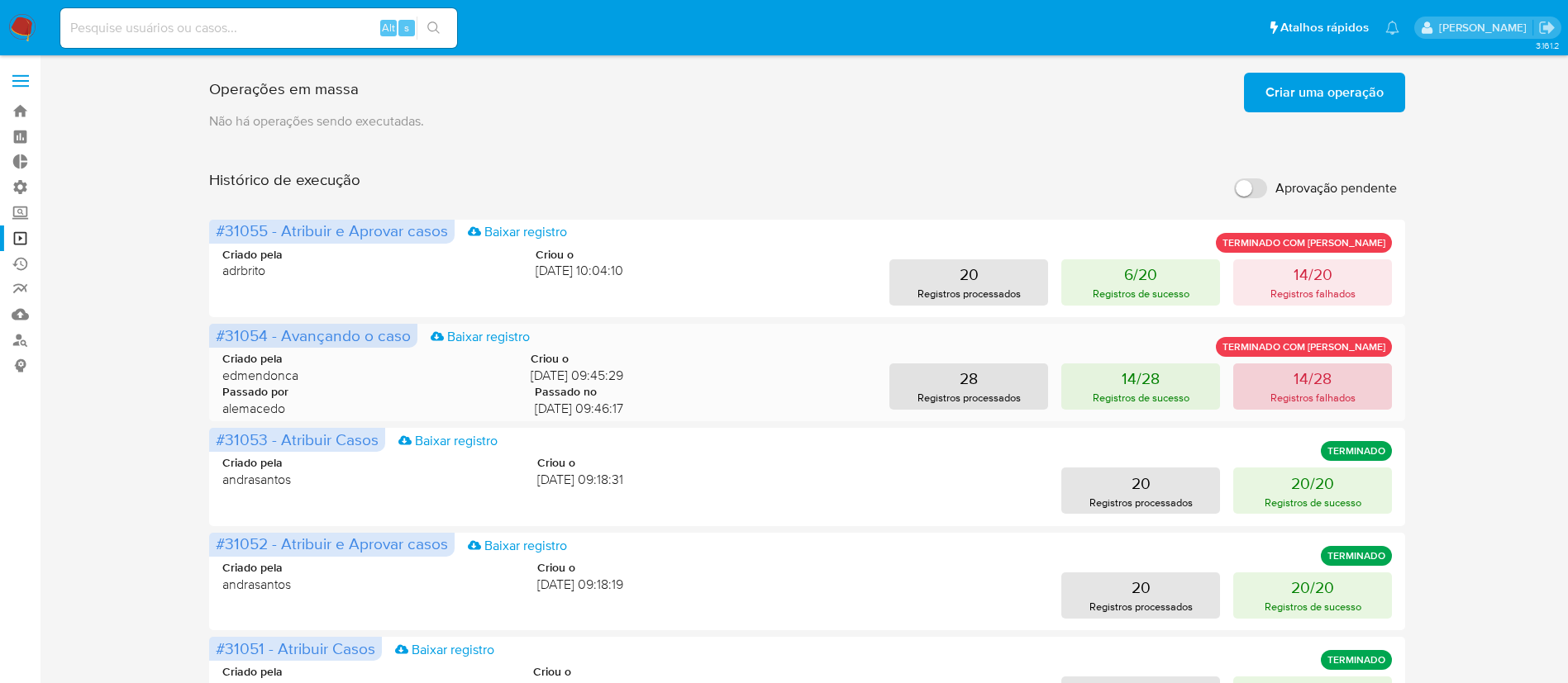
click at [1304, 386] on p "14/28" at bounding box center [1312, 379] width 38 height 24
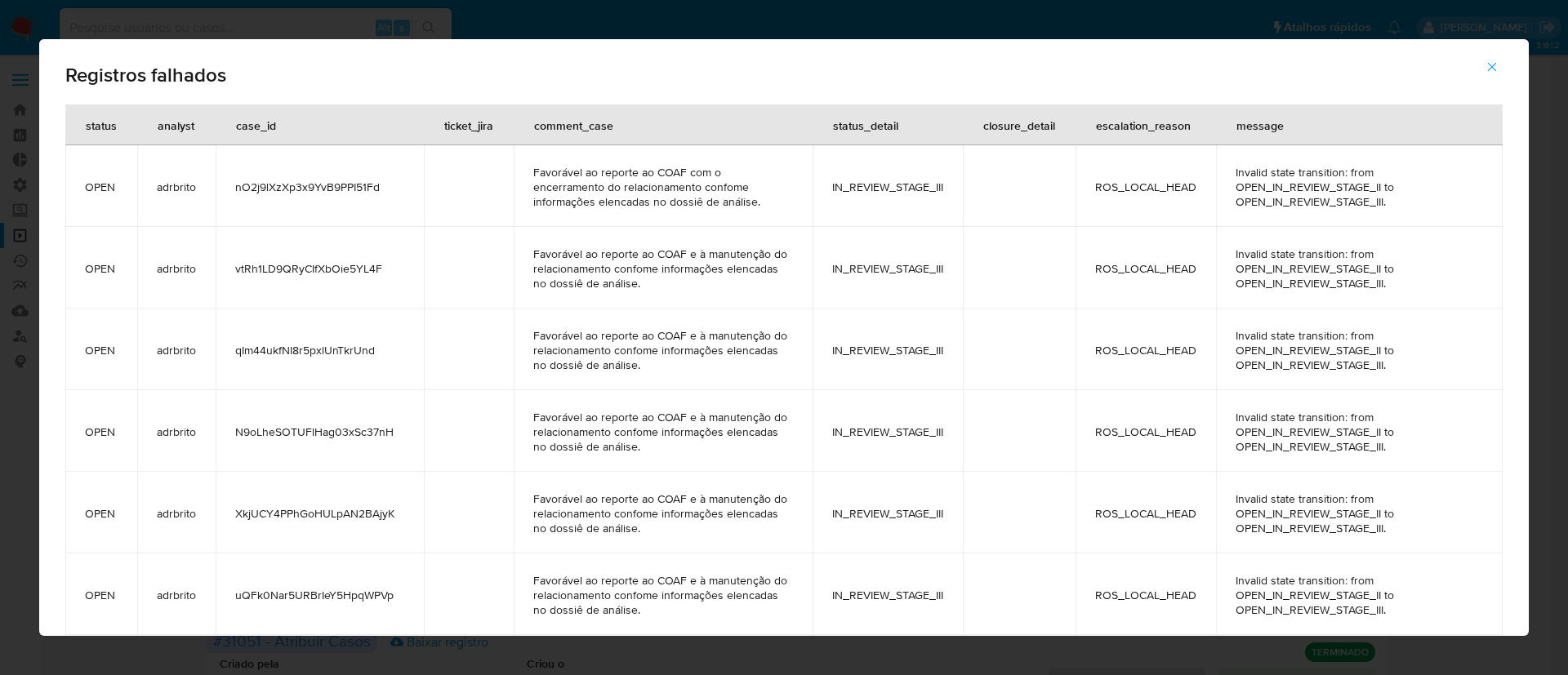
click at [1490, 70] on icon "button" at bounding box center [1492, 67] width 14 height 14
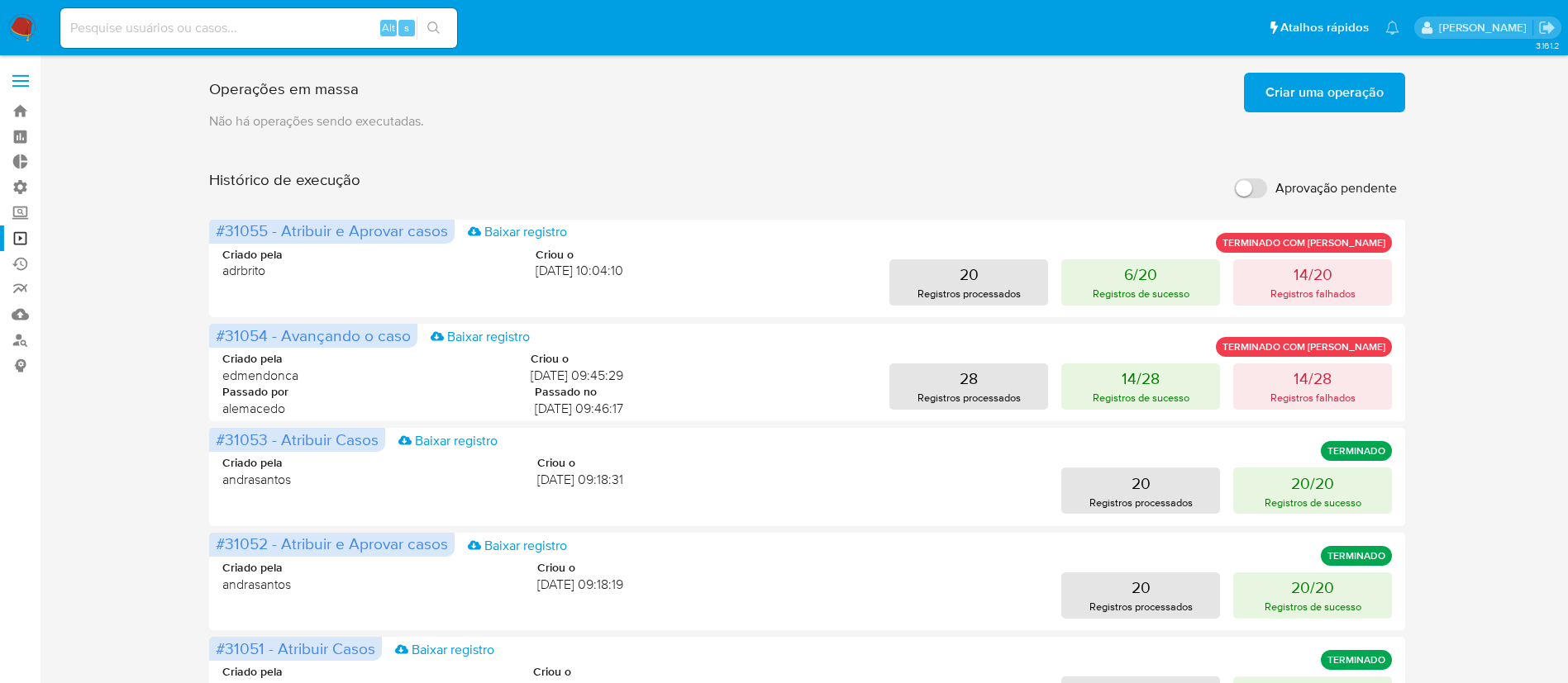
click at [1312, 94] on span "Criar uma operação" at bounding box center [1324, 92] width 118 height 36
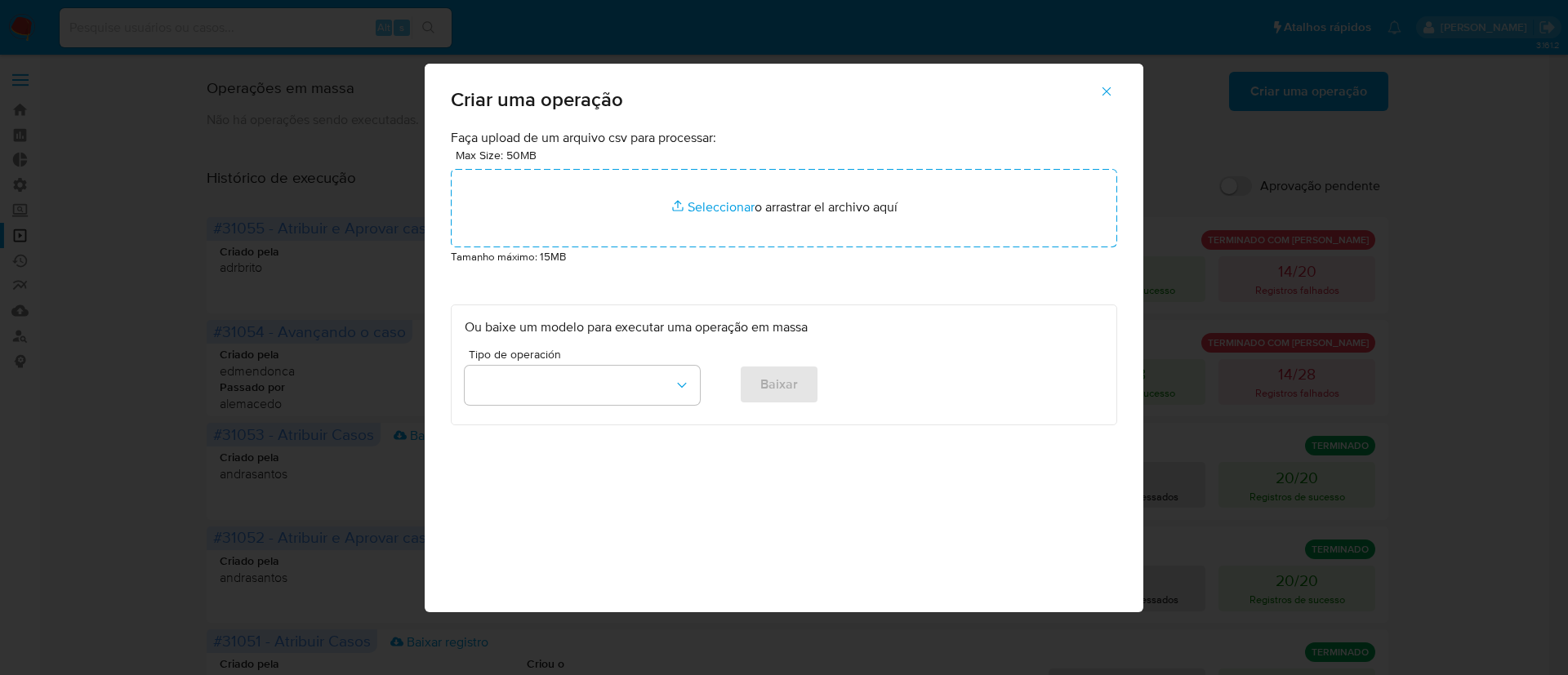
click at [1112, 94] on icon "button" at bounding box center [1106, 91] width 14 height 14
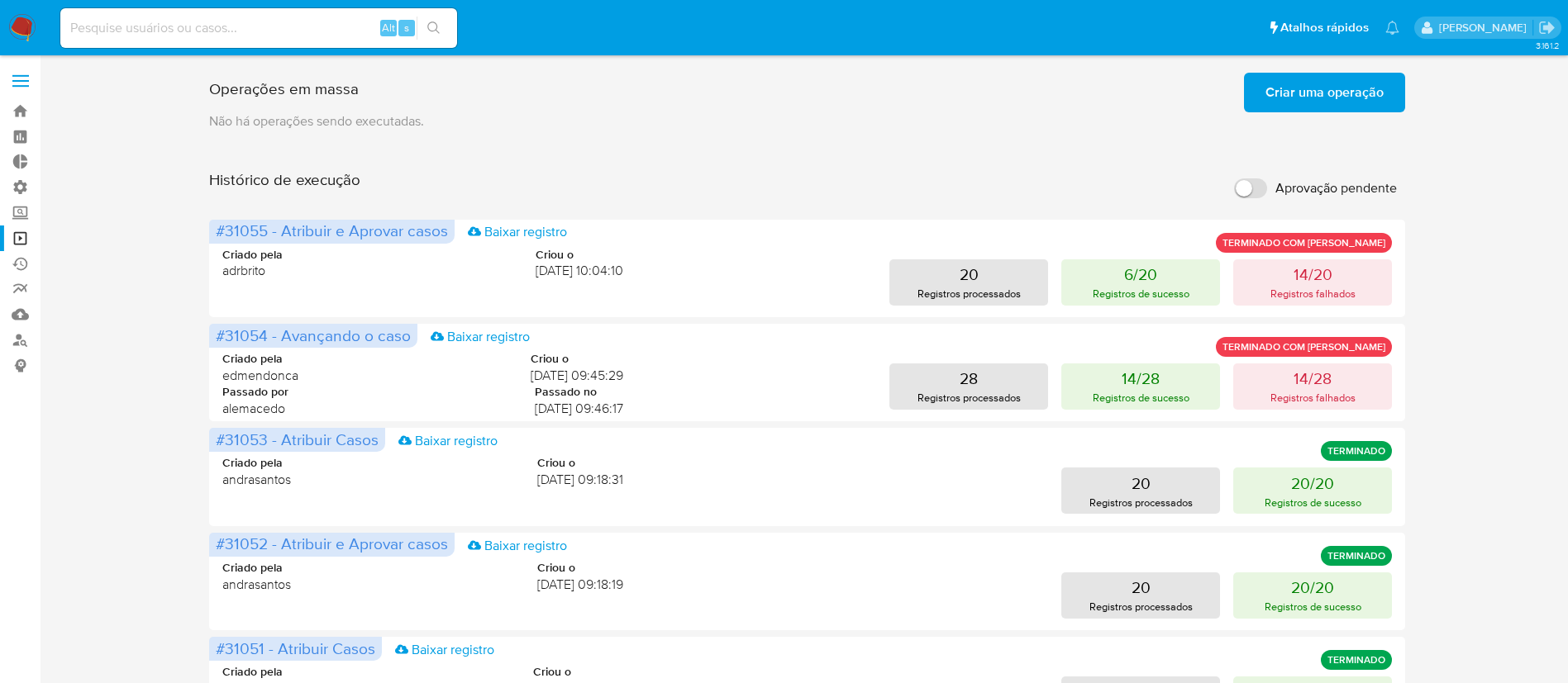
click at [1352, 99] on span "Criar uma operação" at bounding box center [1324, 92] width 118 height 36
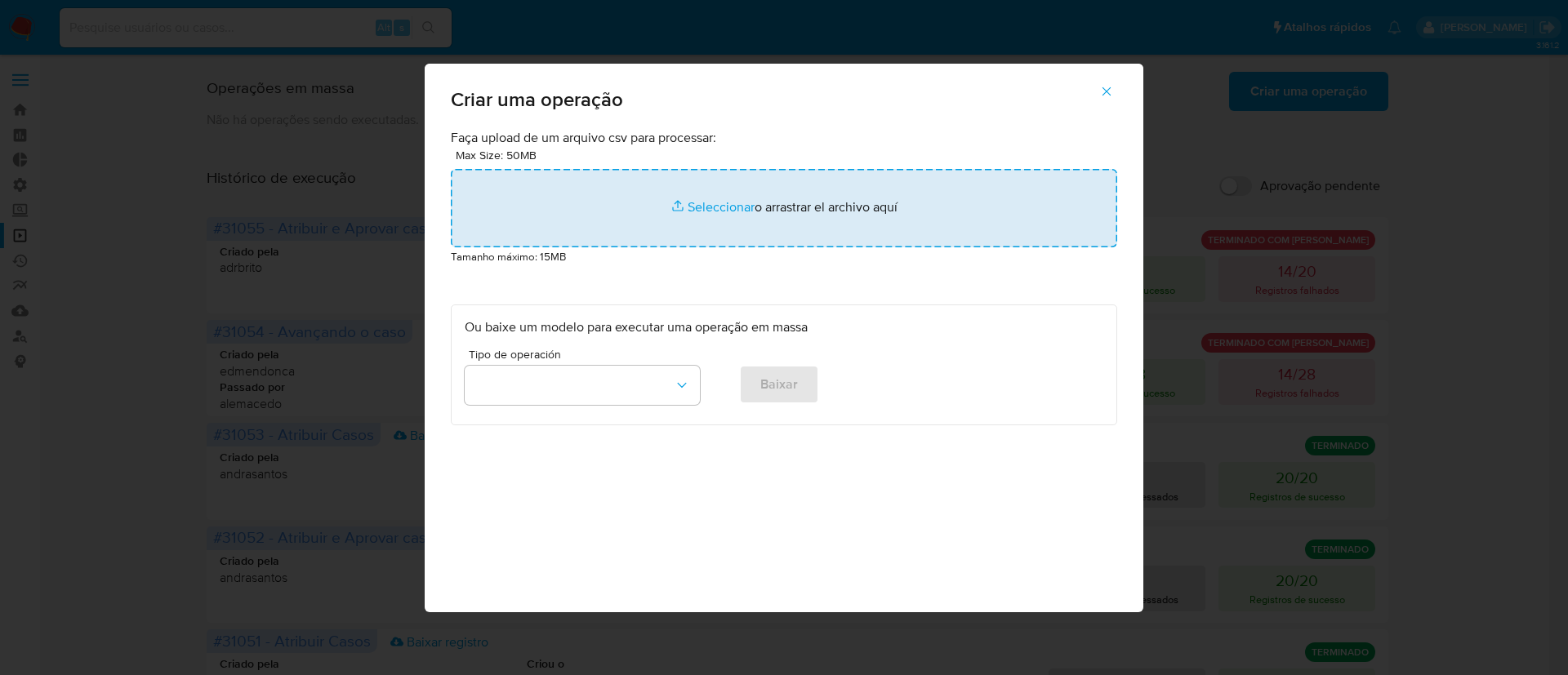
click at [727, 206] on input "file" at bounding box center [784, 209] width 666 height 79
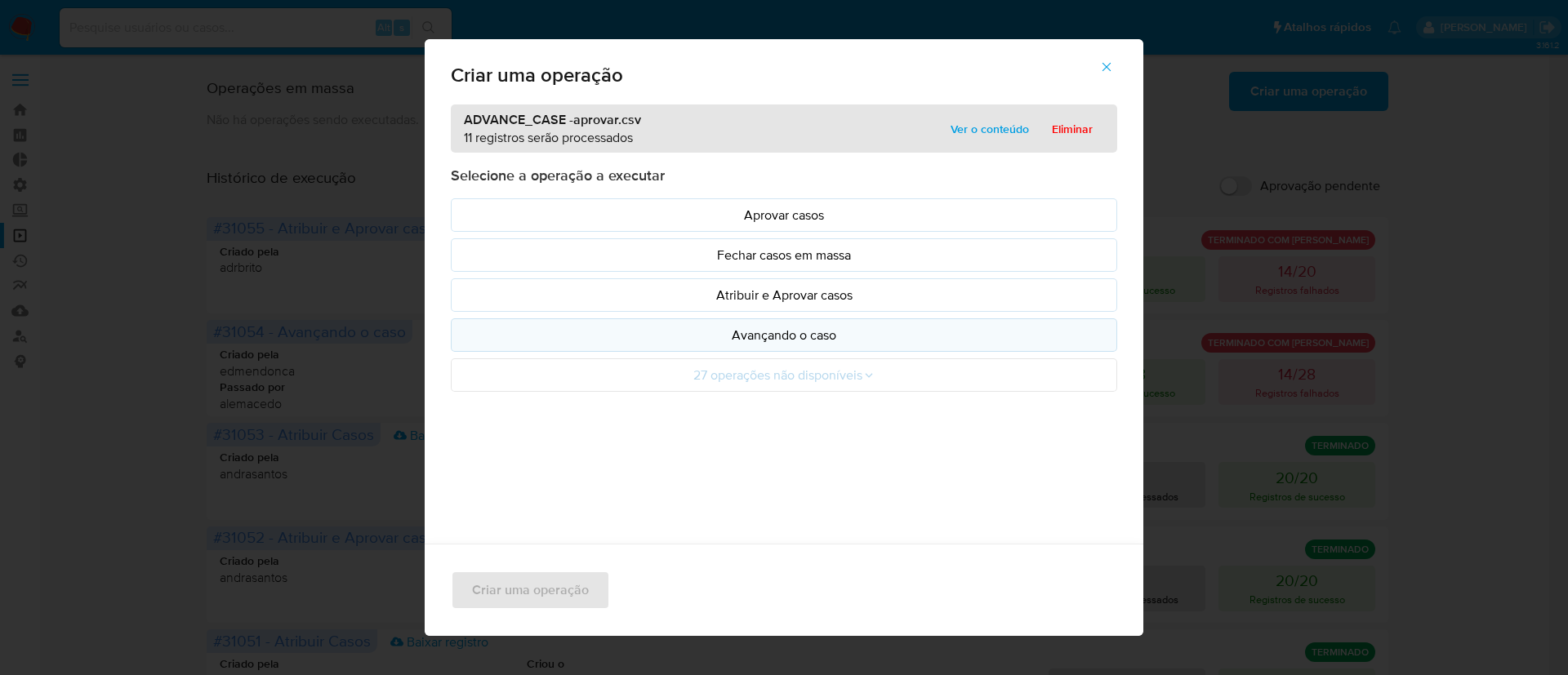
click at [752, 336] on p "Avançando o caso" at bounding box center [784, 335] width 638 height 19
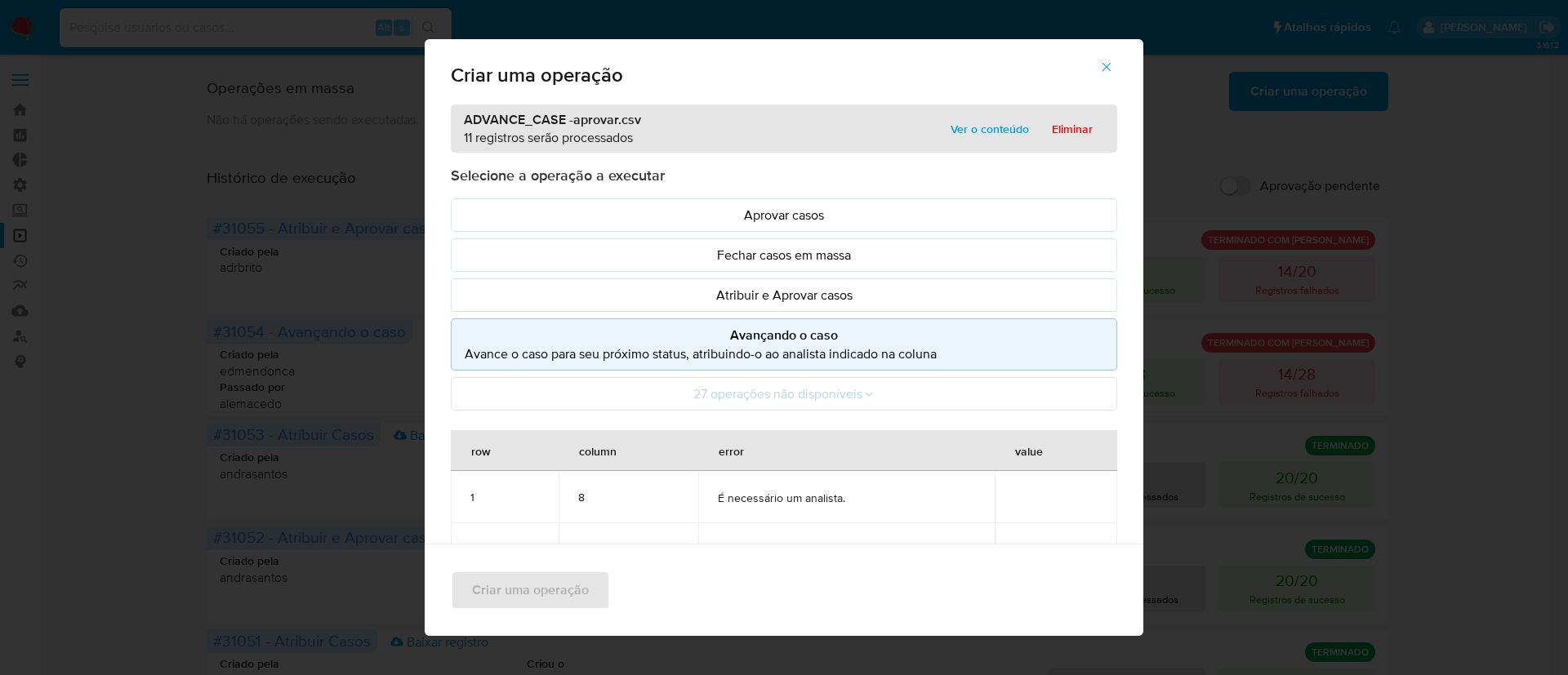
click at [1114, 72] on icon "button" at bounding box center [1106, 67] width 14 height 14
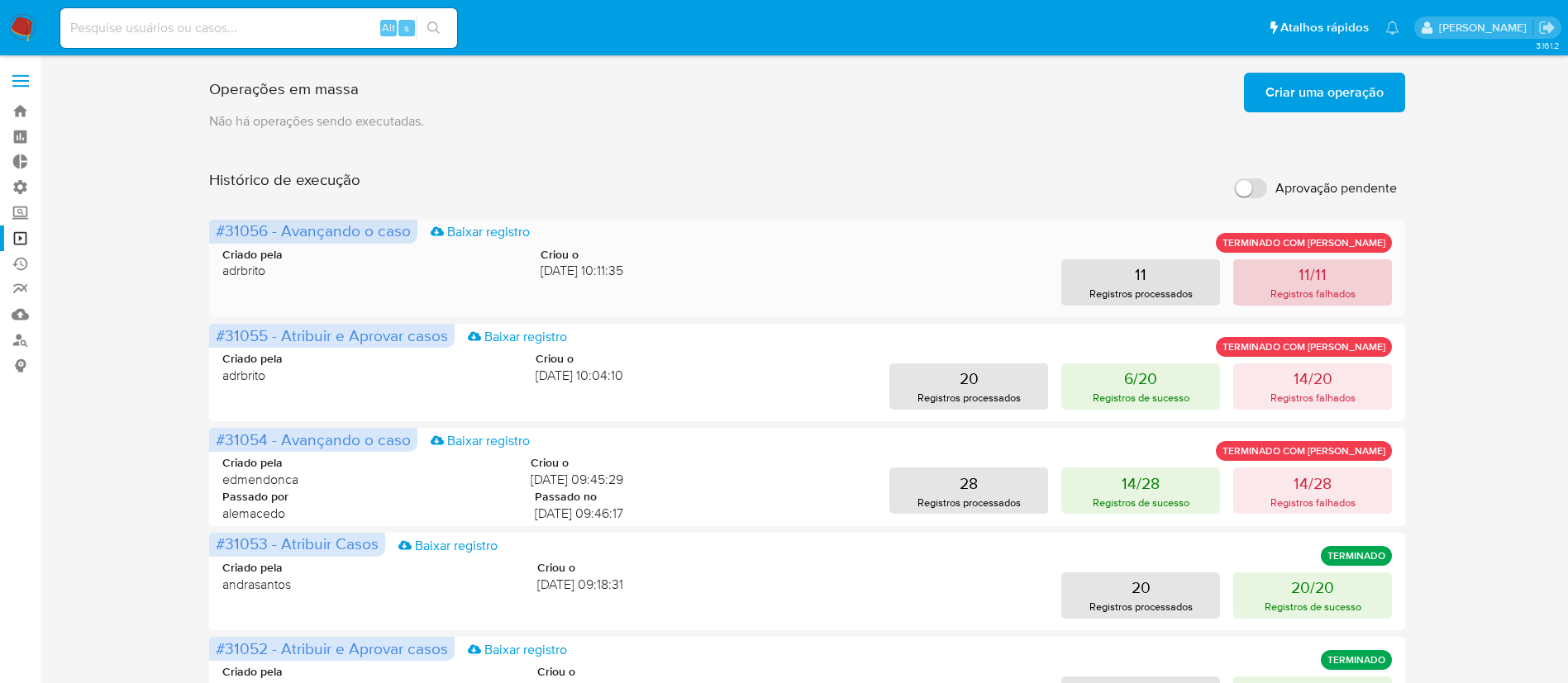
click at [1336, 274] on button "11/11 Registros falhados" at bounding box center [1312, 282] width 159 height 46
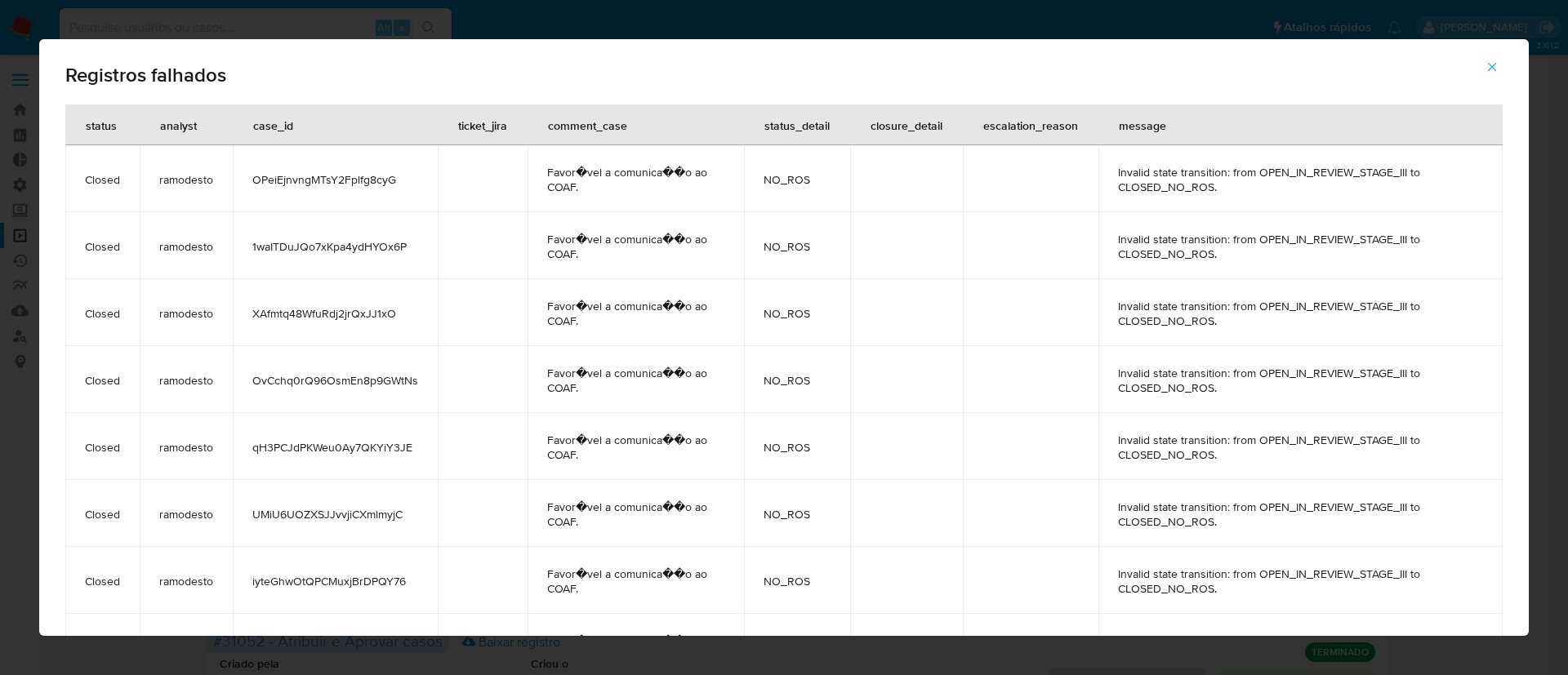
click at [1495, 56] on span "button" at bounding box center [1492, 67] width 14 height 36
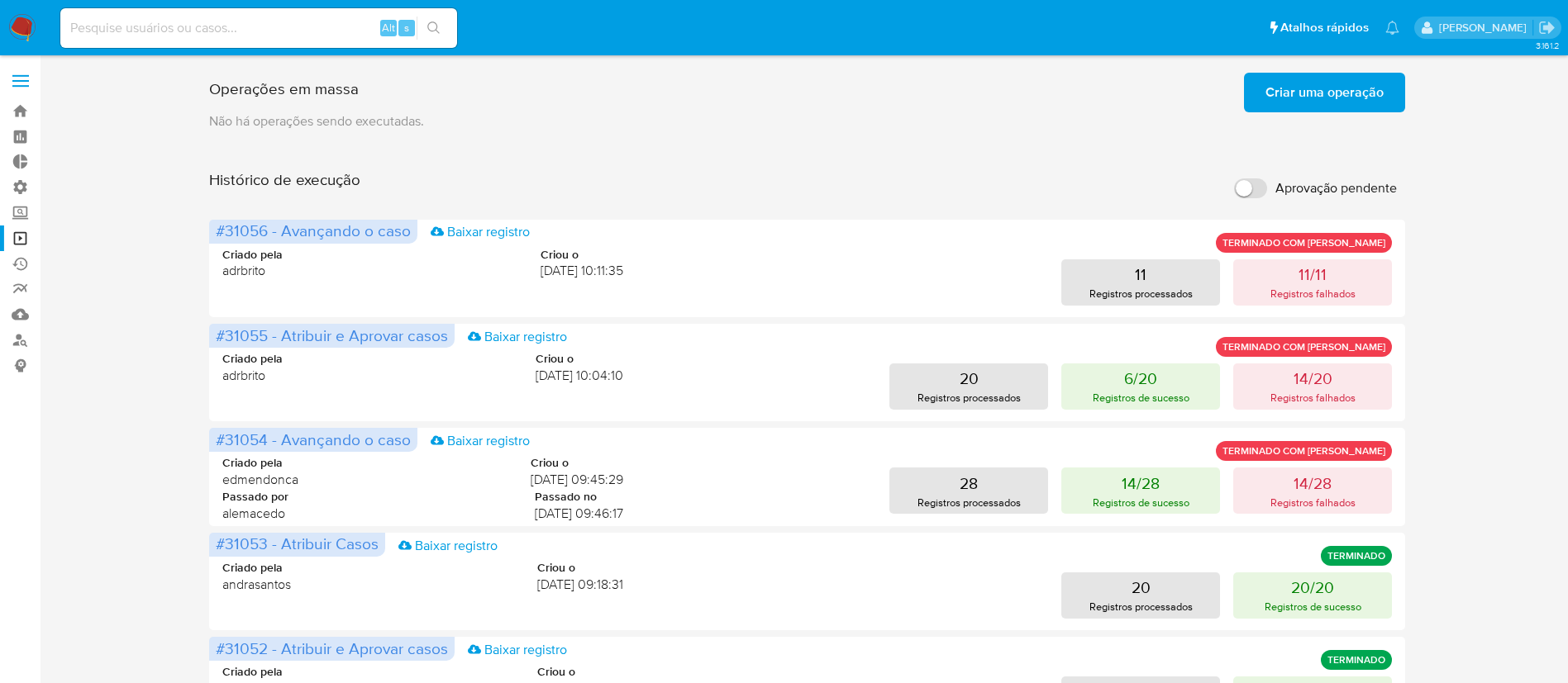
click at [1334, 81] on span "Criar uma operação" at bounding box center [1324, 92] width 118 height 36
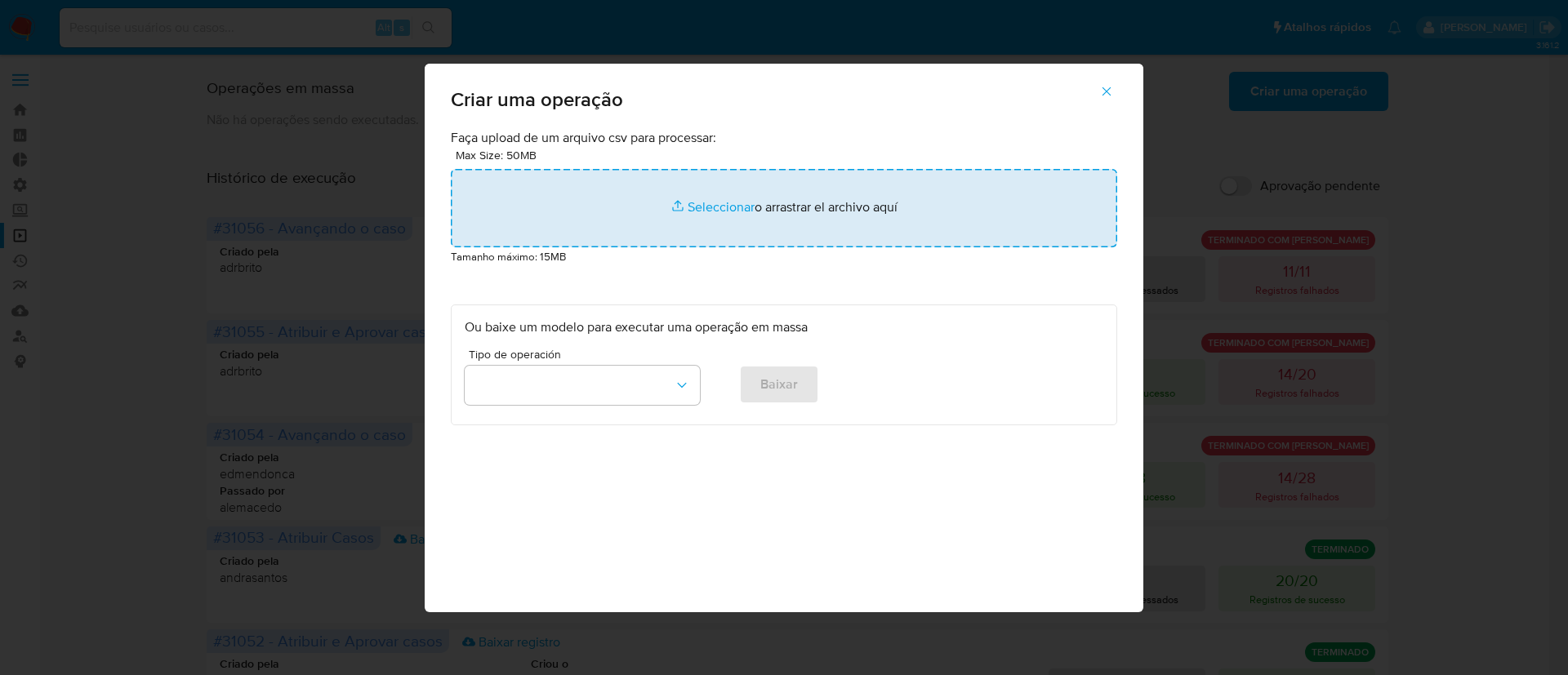
click at [712, 205] on input "file" at bounding box center [784, 209] width 666 height 79
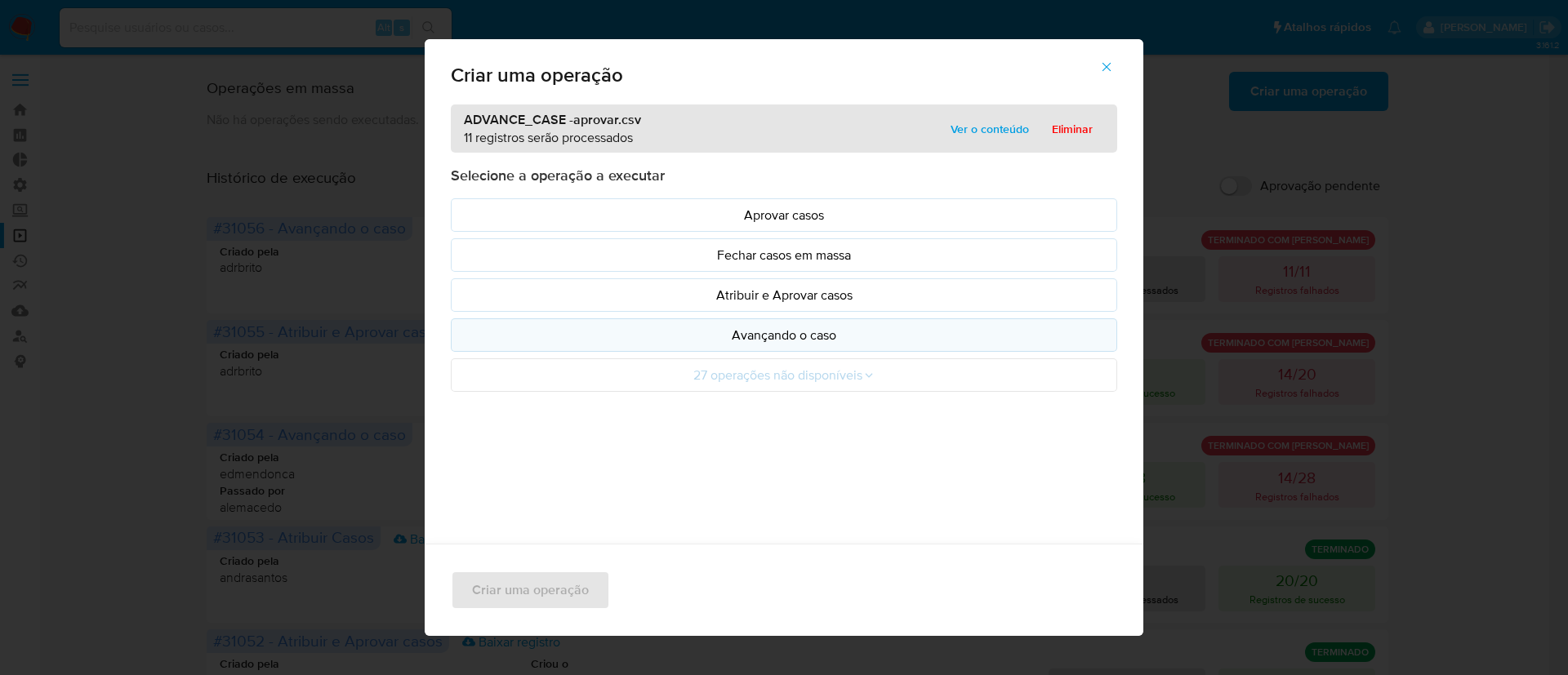
click at [774, 337] on p "Avançando o caso" at bounding box center [784, 335] width 638 height 19
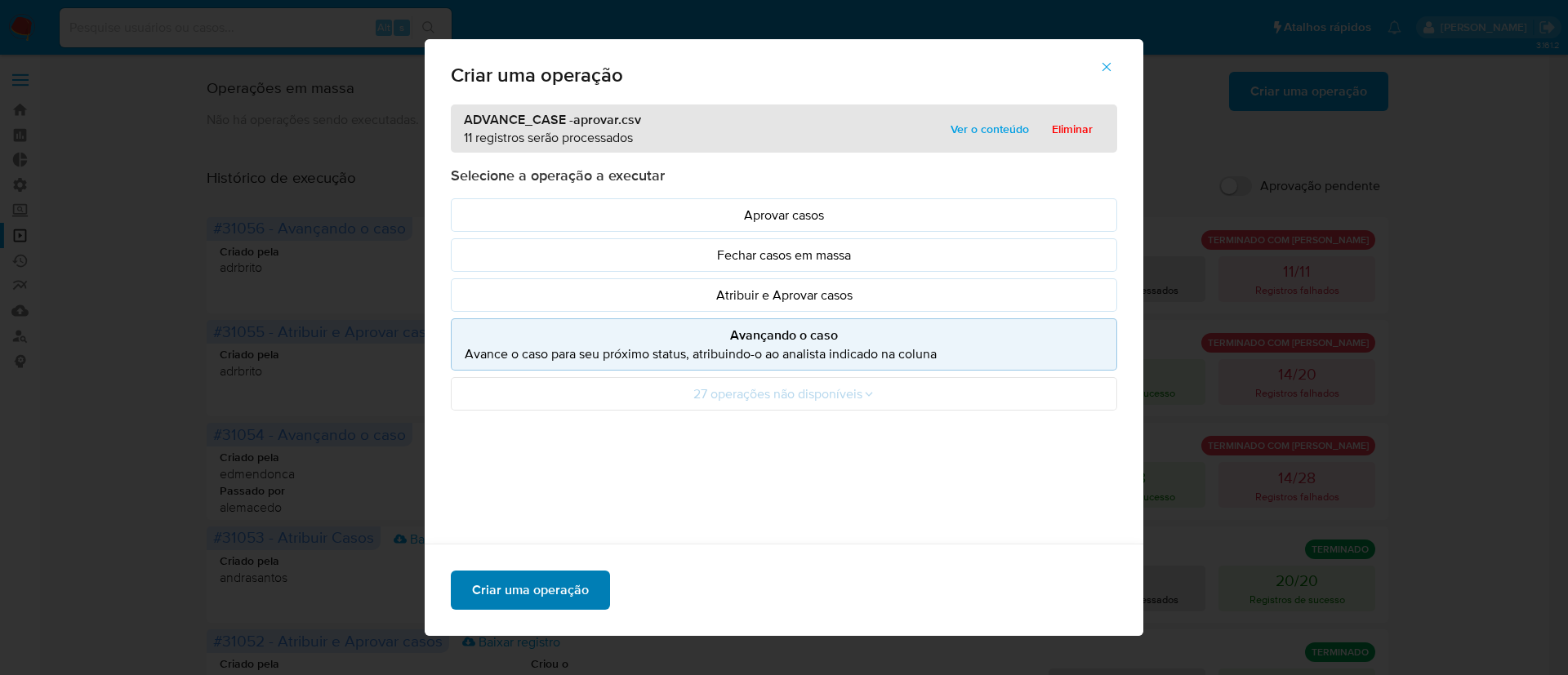
click at [475, 599] on span "Criar uma operação" at bounding box center [530, 590] width 116 height 36
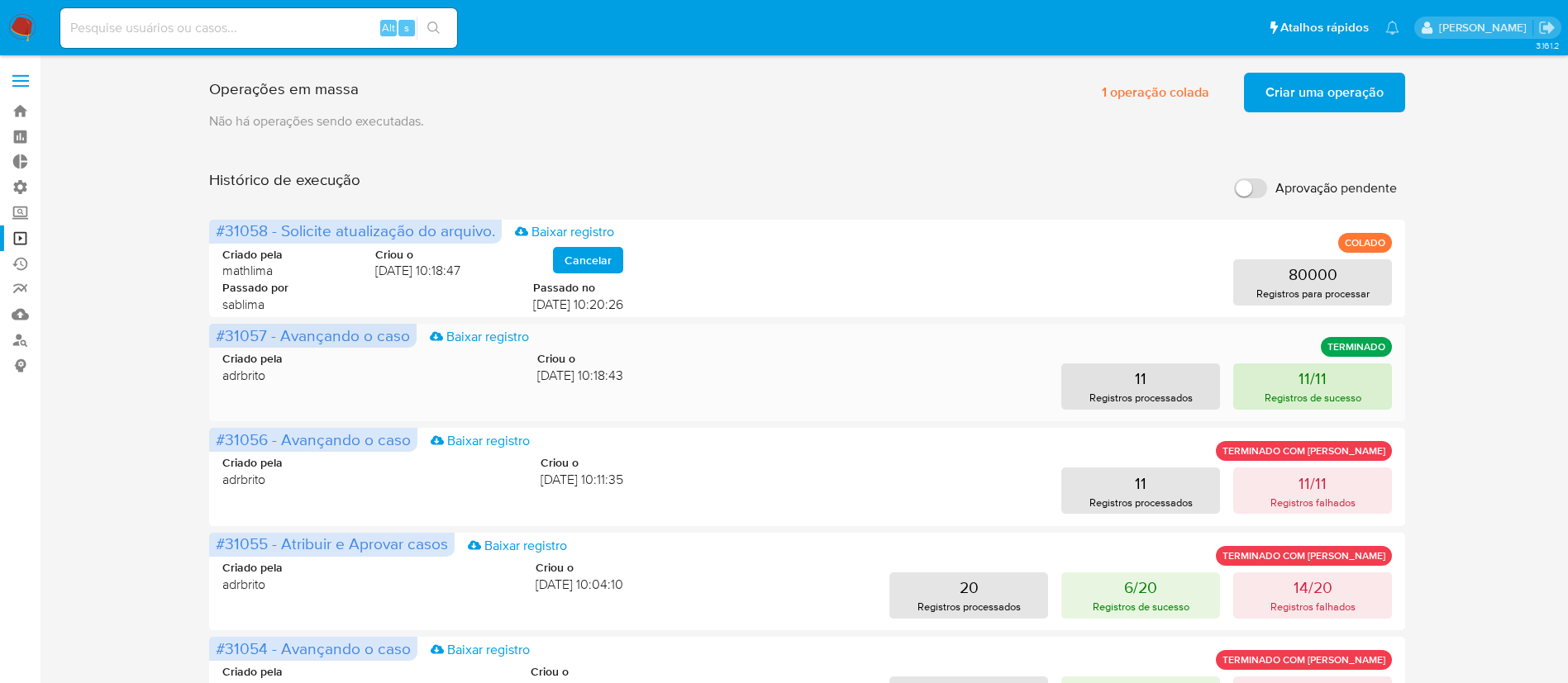
click at [1302, 388] on p "11/11" at bounding box center [1312, 379] width 28 height 24
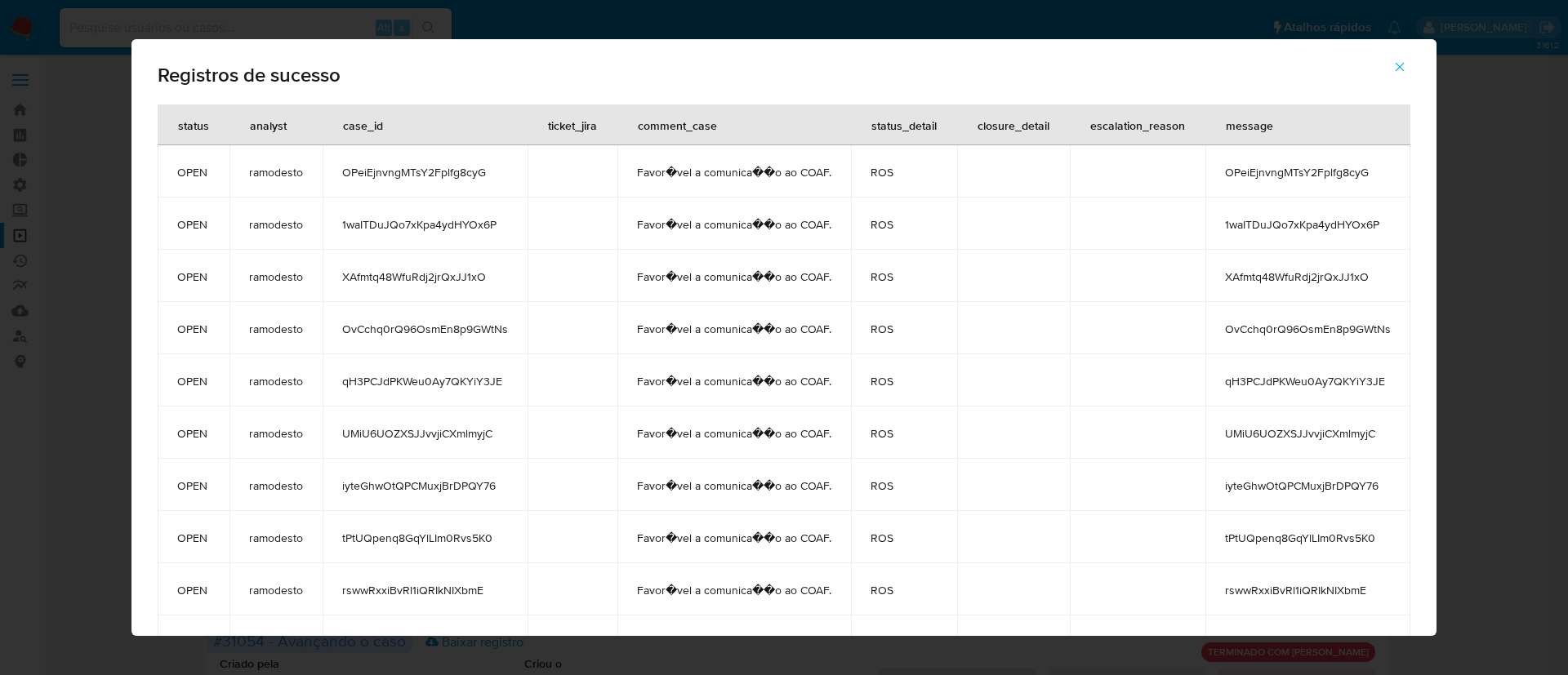
click at [1407, 67] on icon "button" at bounding box center [1400, 67] width 14 height 14
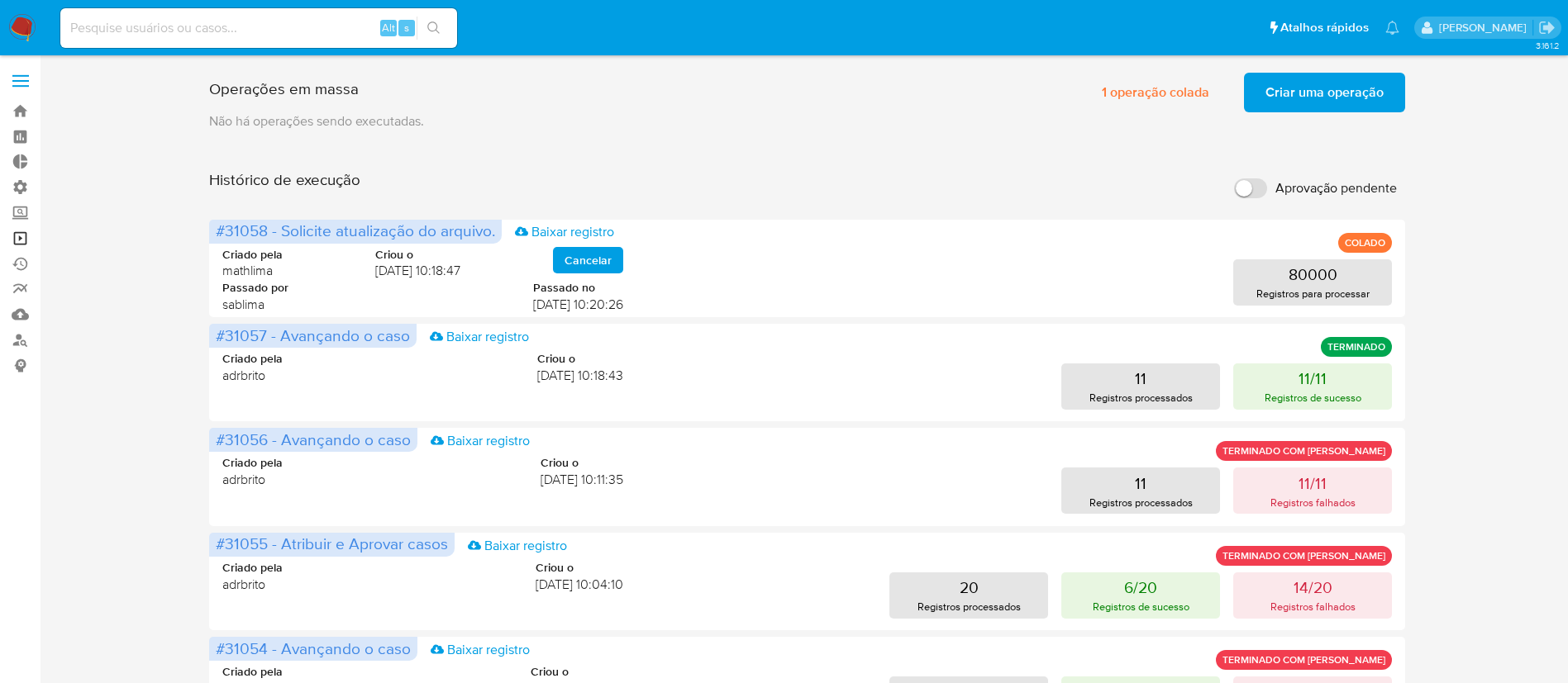
click at [18, 238] on link "Operações em massa" at bounding box center [98, 238] width 197 height 25
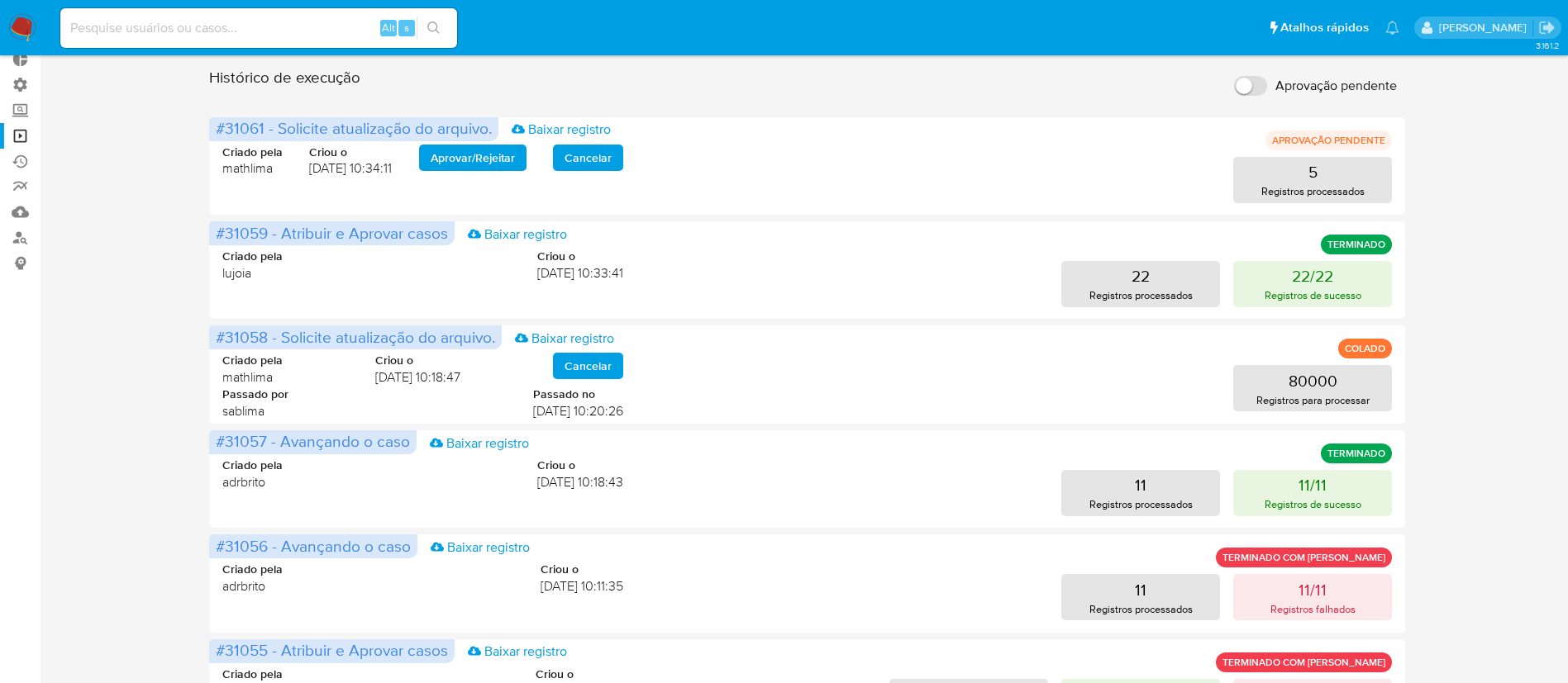
scroll to position [108, 0]
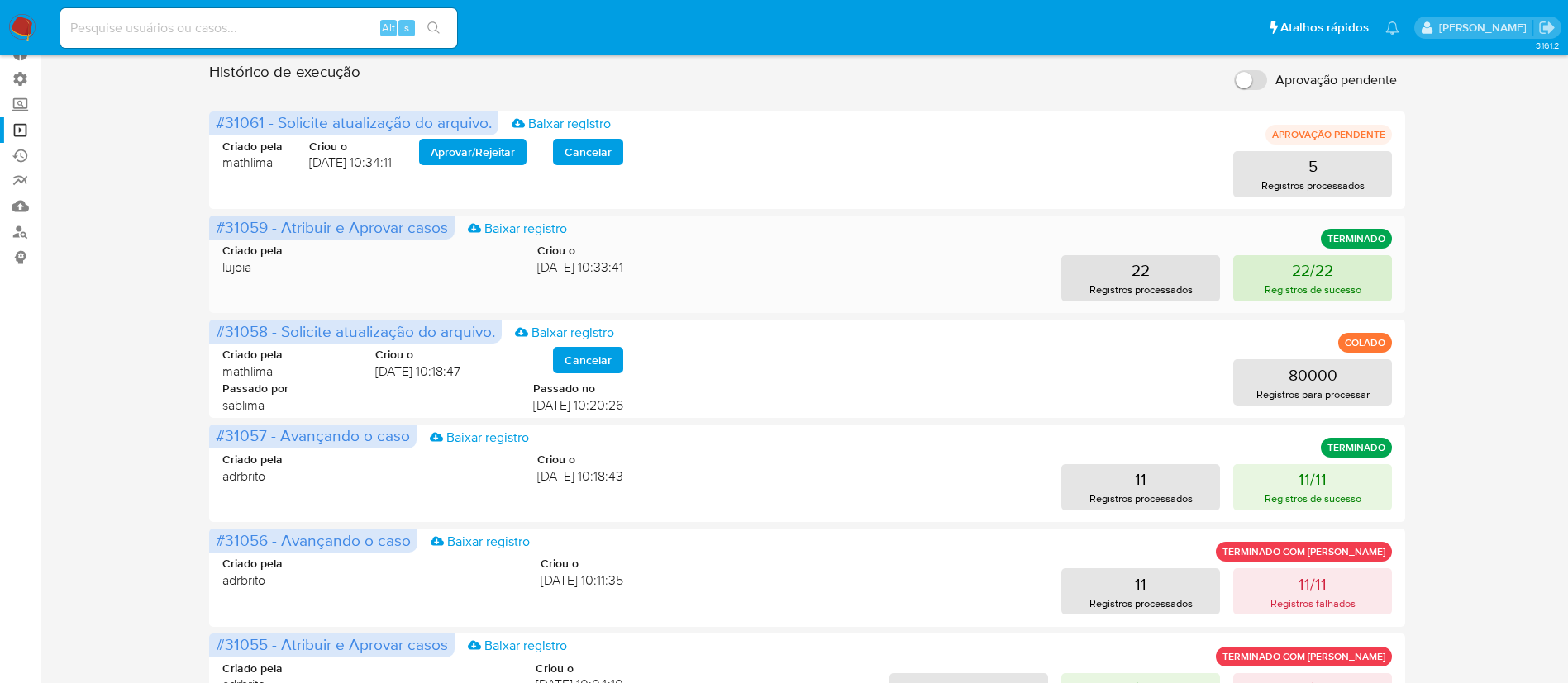
click at [1350, 292] on p "Registros de sucesso" at bounding box center [1312, 289] width 97 height 15
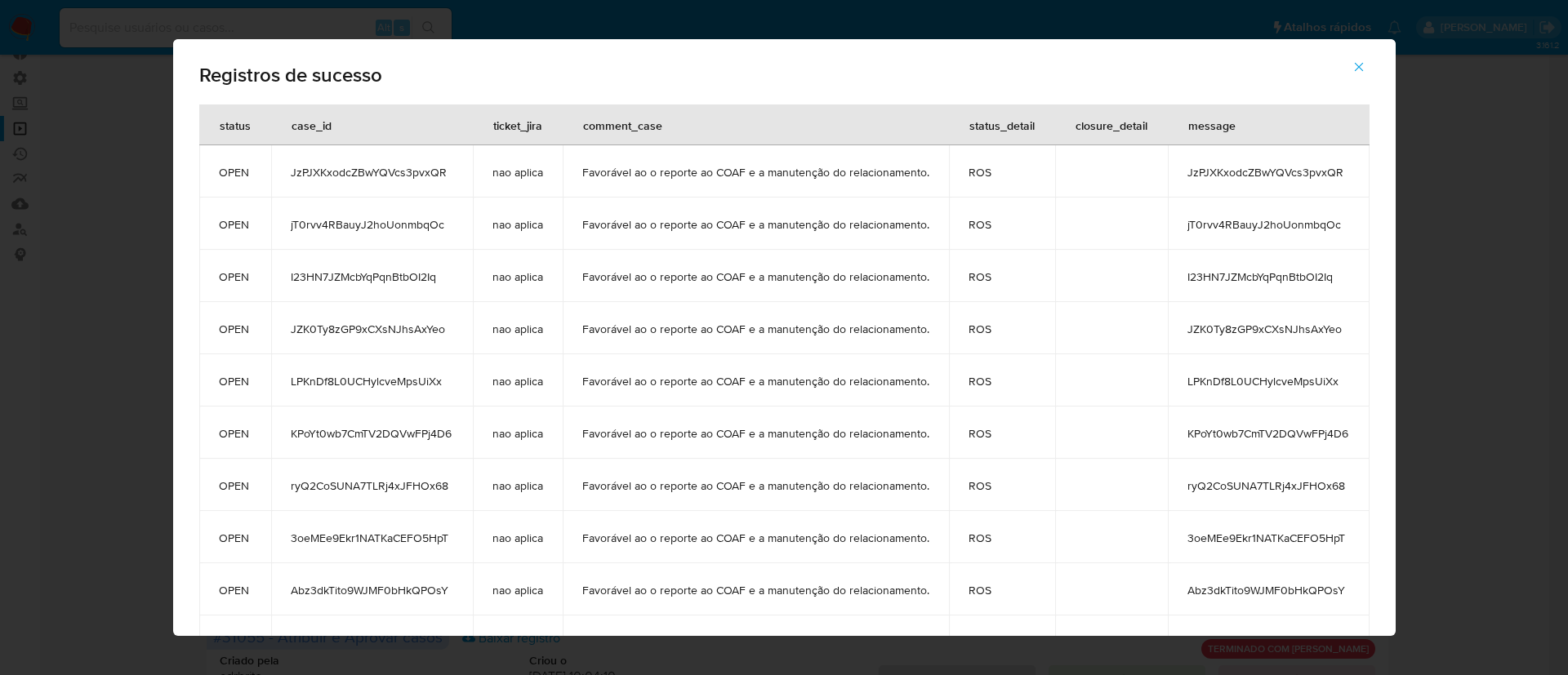
click at [1362, 64] on icon "button" at bounding box center [1358, 67] width 14 height 14
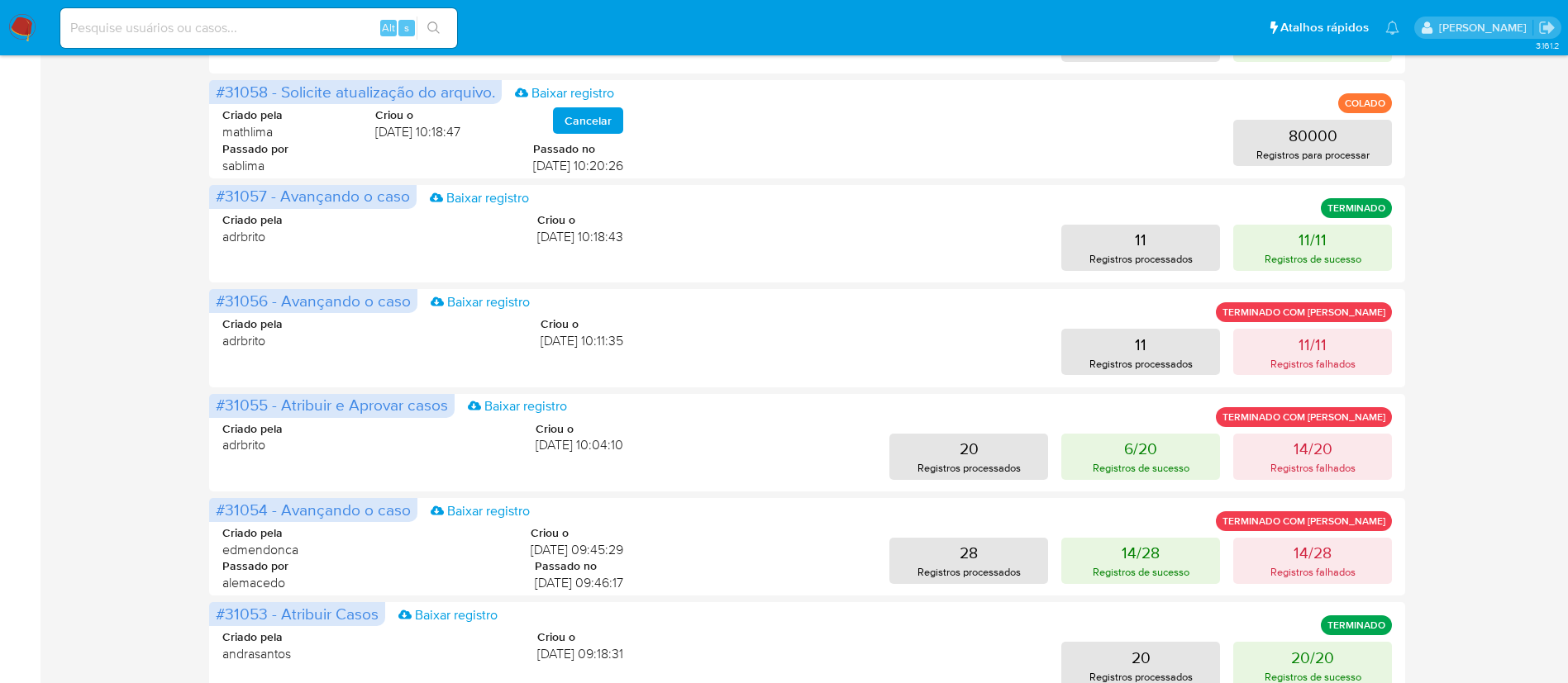
scroll to position [355, 0]
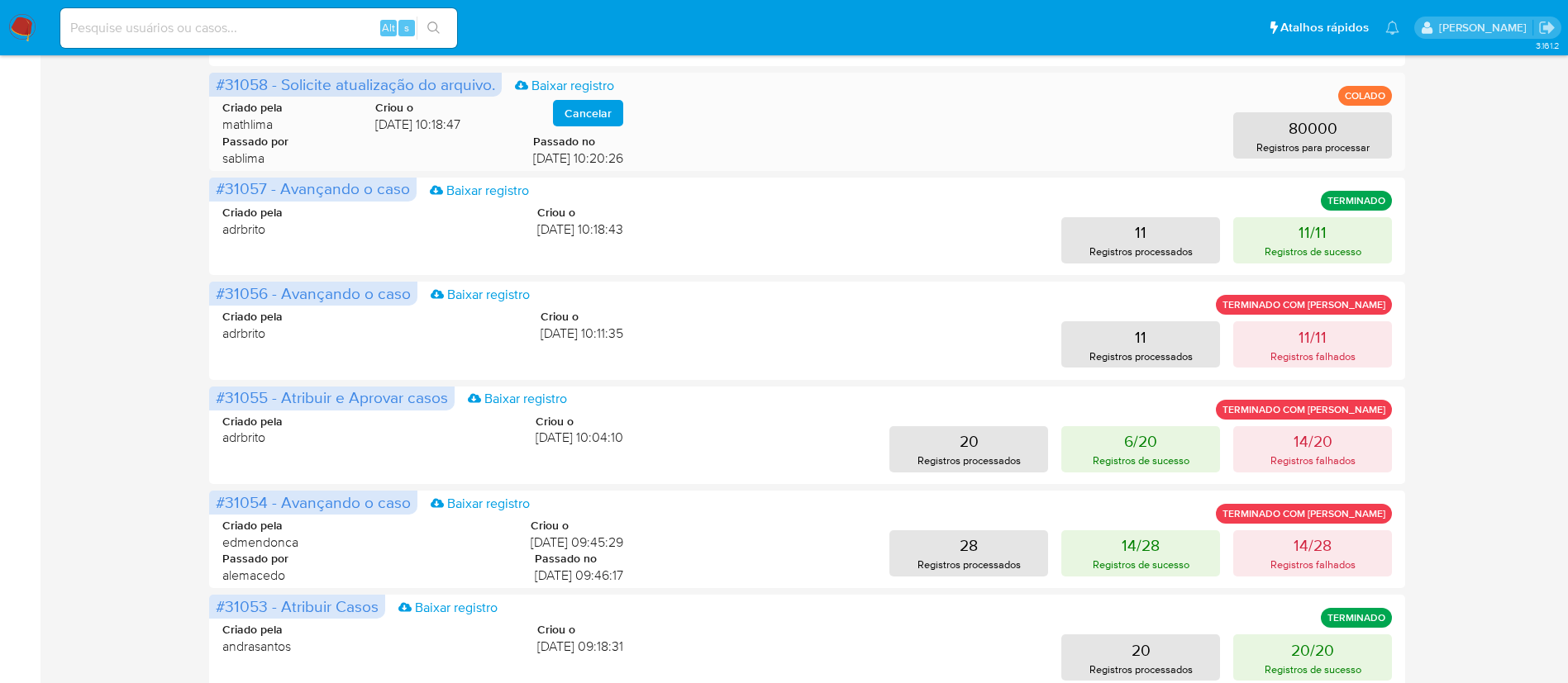
click at [836, 162] on div "Criado pela mathlima Criou o 01/10/2025 10:18:47 Cancelar Passado por sablima P…" at bounding box center [807, 130] width 1169 height 100
click at [1345, 244] on p "Registros de sucesso" at bounding box center [1312, 251] width 97 height 15
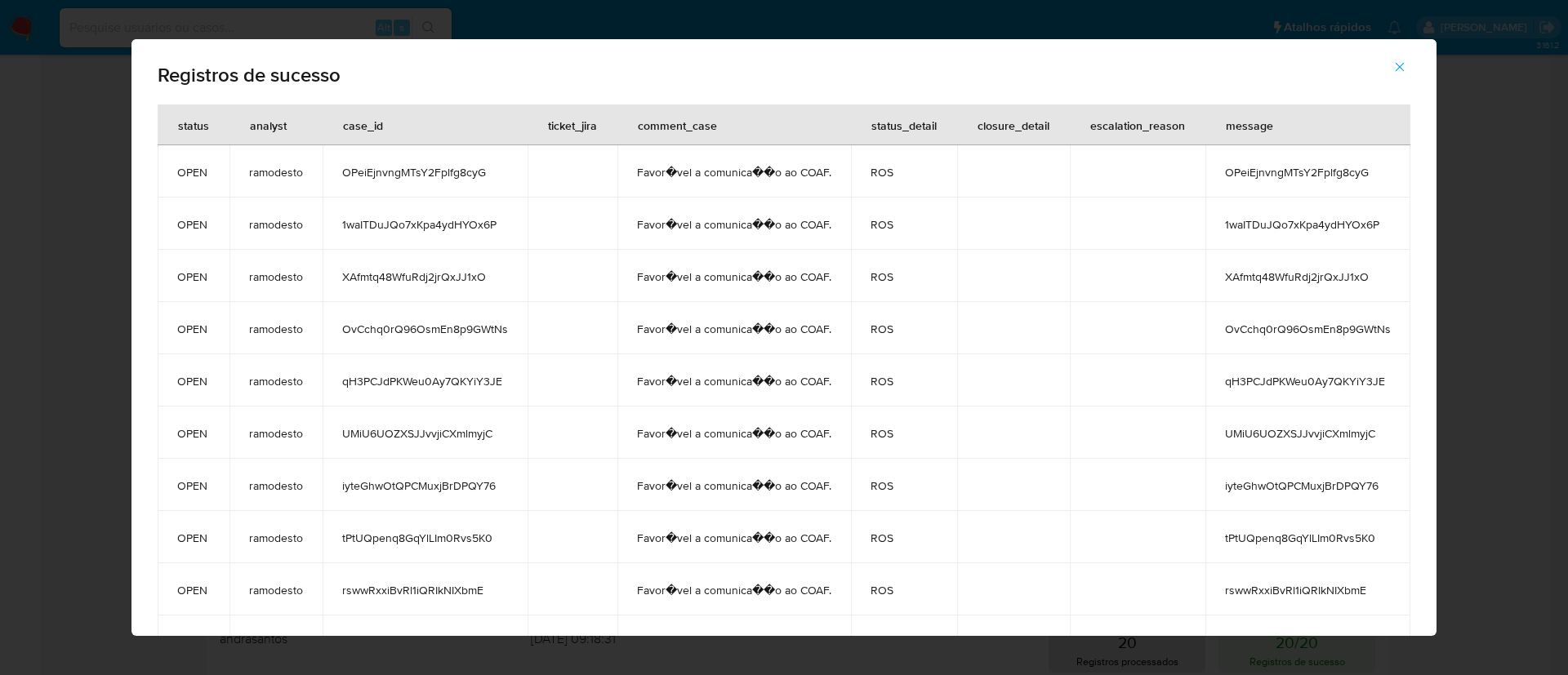
click at [1407, 65] on icon "button" at bounding box center [1400, 67] width 14 height 14
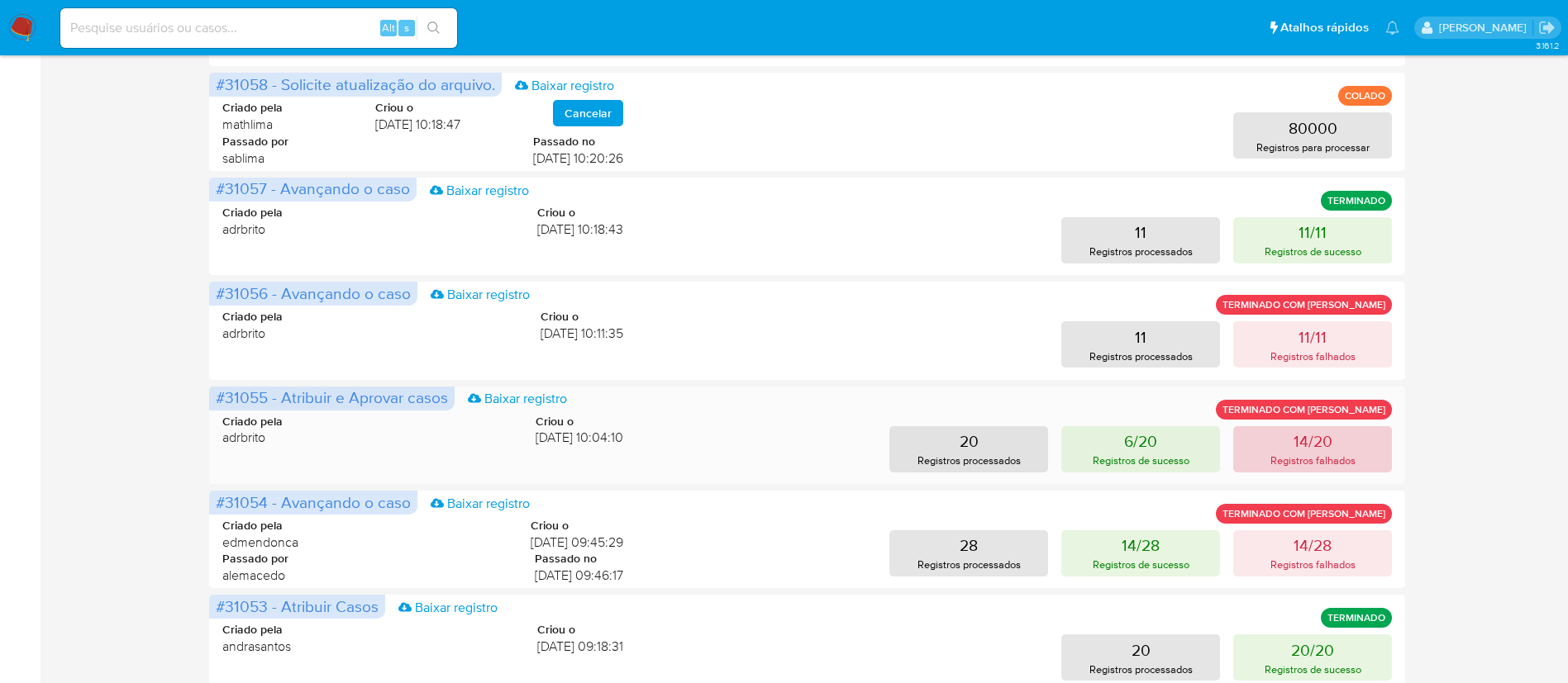
click at [1318, 446] on p "14/20" at bounding box center [1312, 441] width 39 height 24
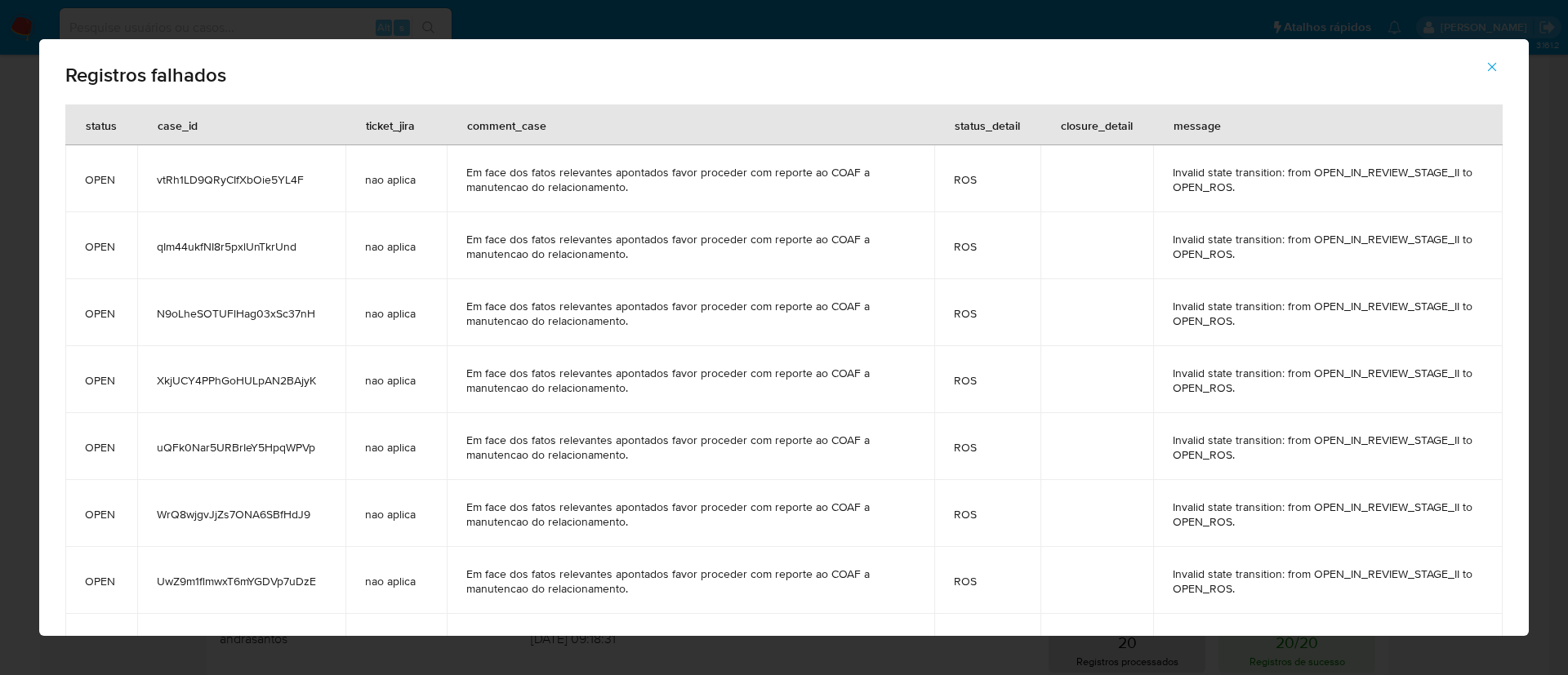
click at [1499, 64] on button "button" at bounding box center [1492, 67] width 57 height 39
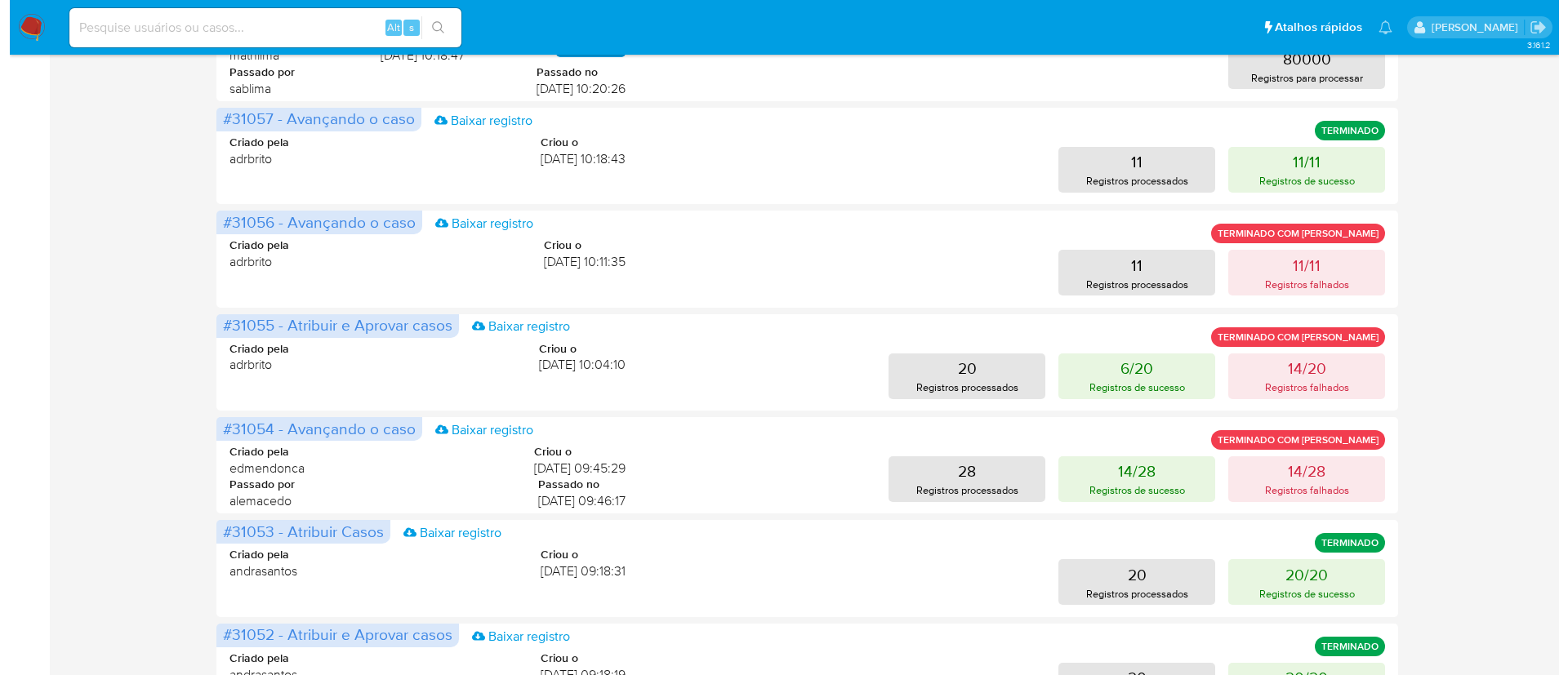
scroll to position [440, 0]
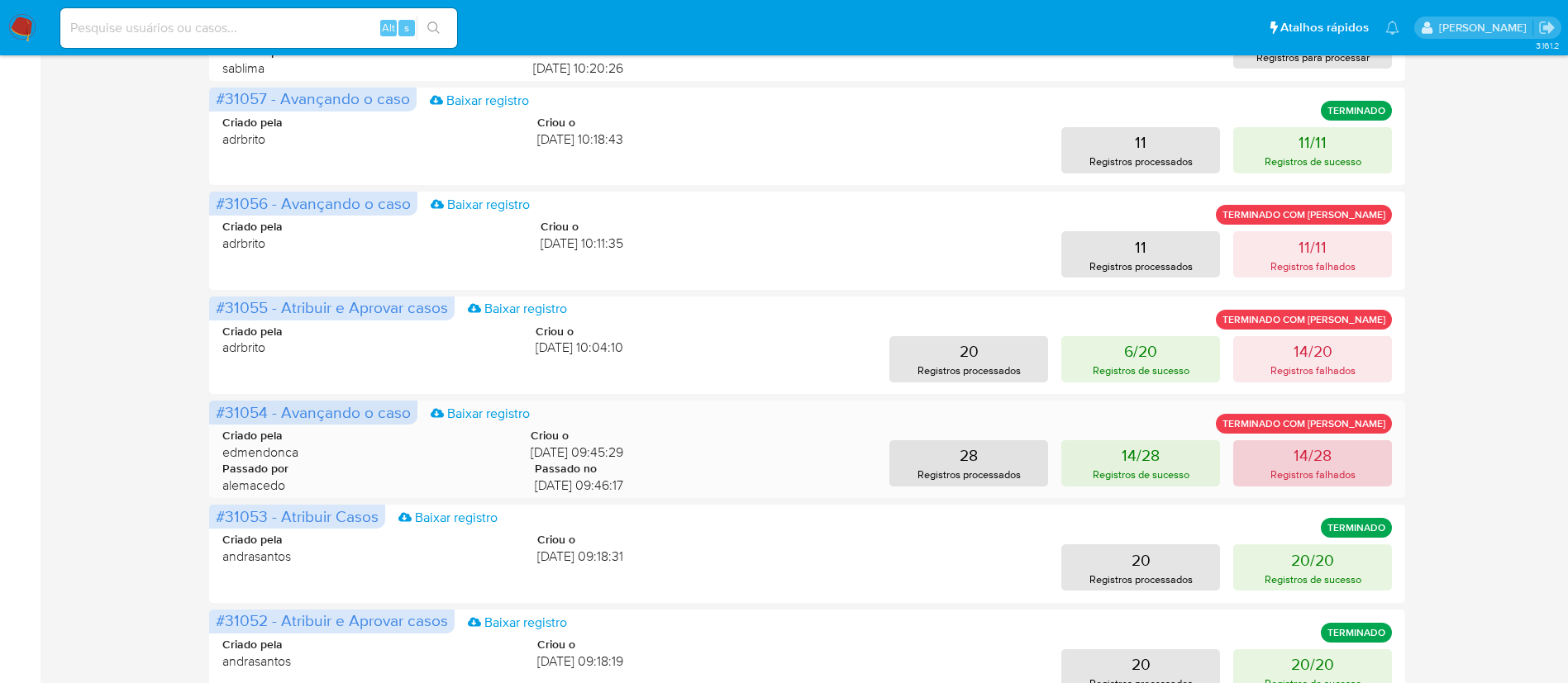
click at [1305, 467] on p "Registros falhados" at bounding box center [1313, 474] width 85 height 15
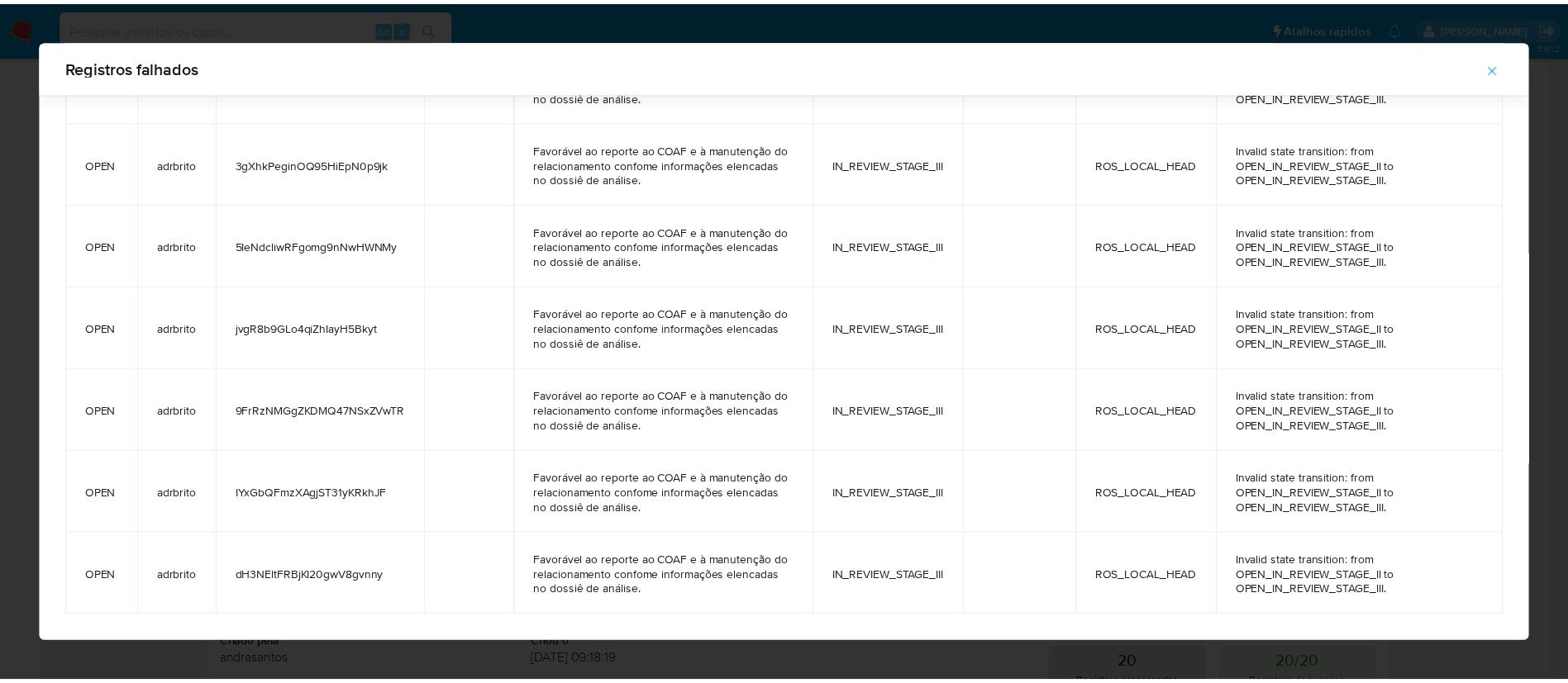
scroll to position [0, 0]
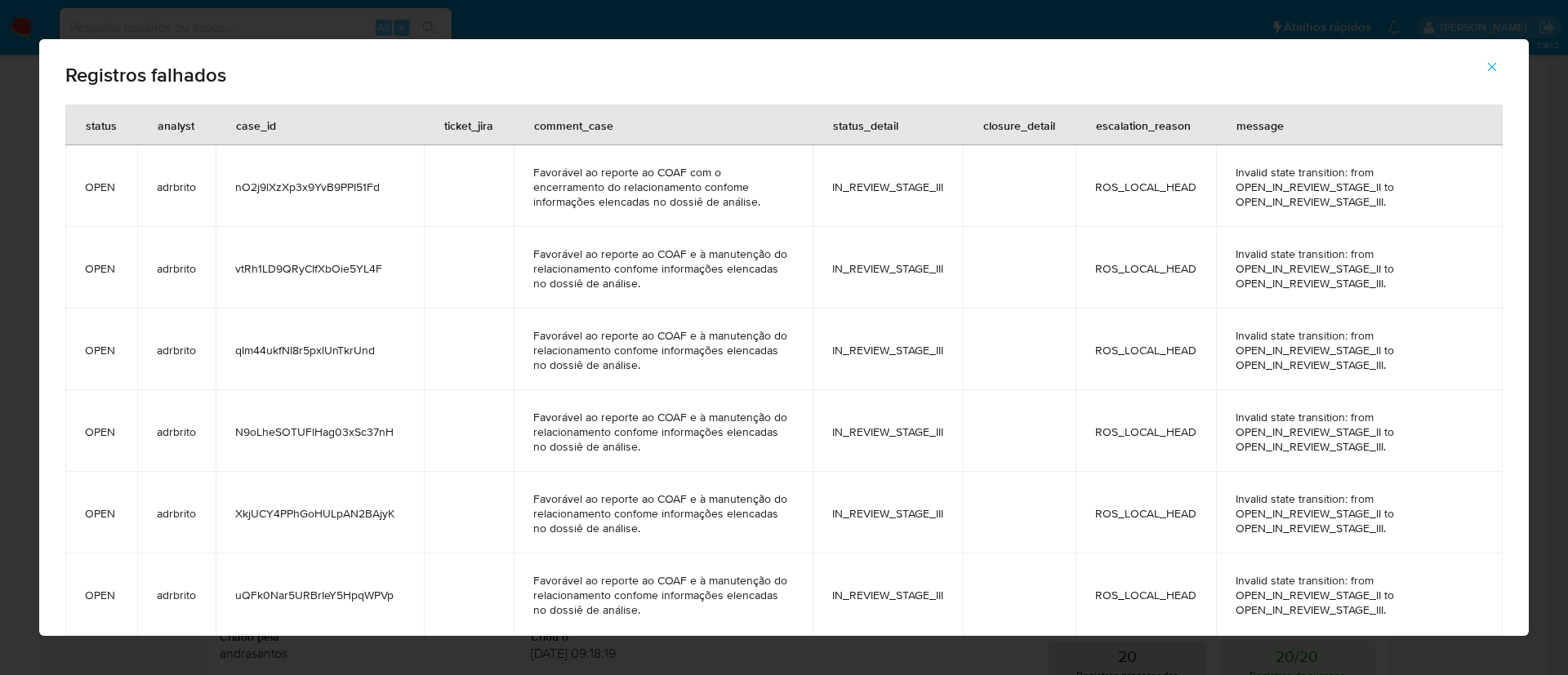
click at [1493, 63] on icon "button" at bounding box center [1492, 67] width 14 height 14
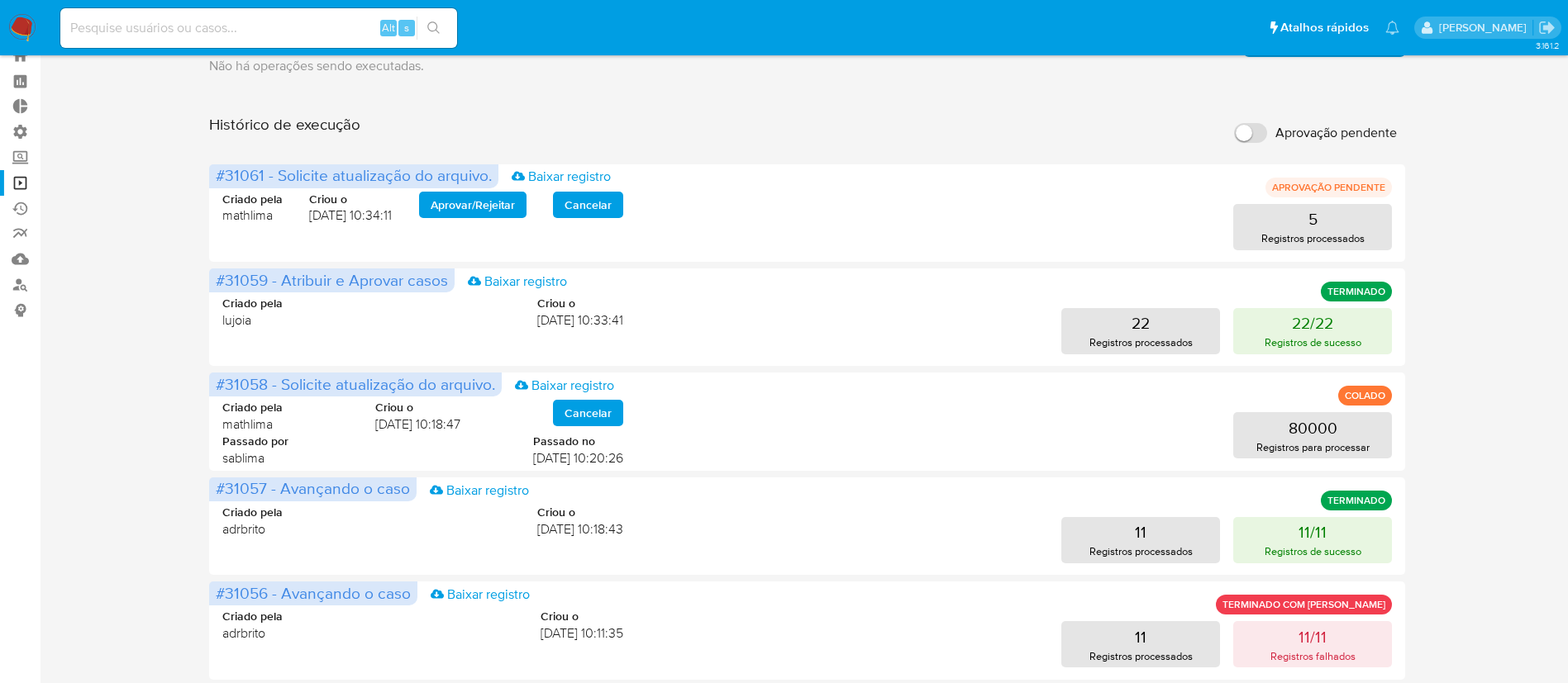
scroll to position [66, 0]
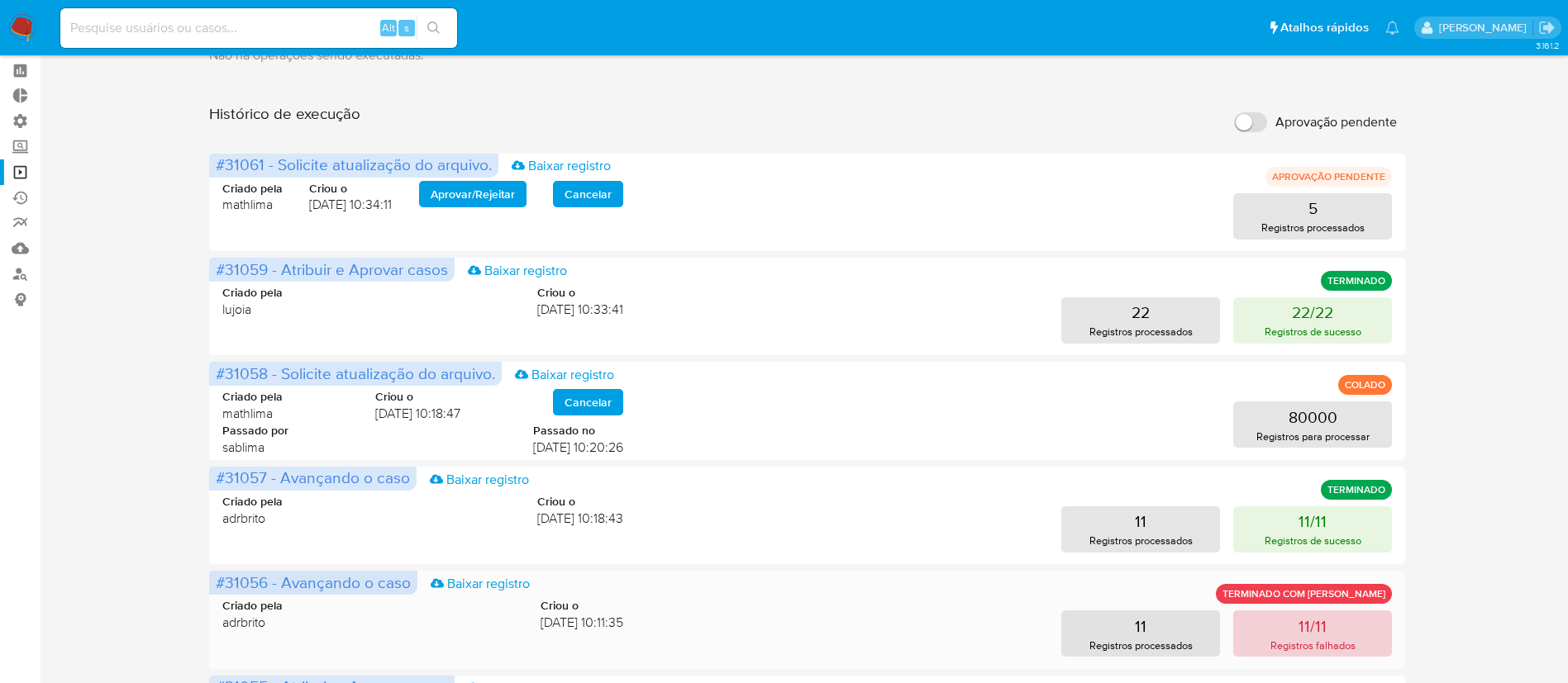
click at [1288, 631] on button "11/11 Registros falhados" at bounding box center [1312, 633] width 159 height 46
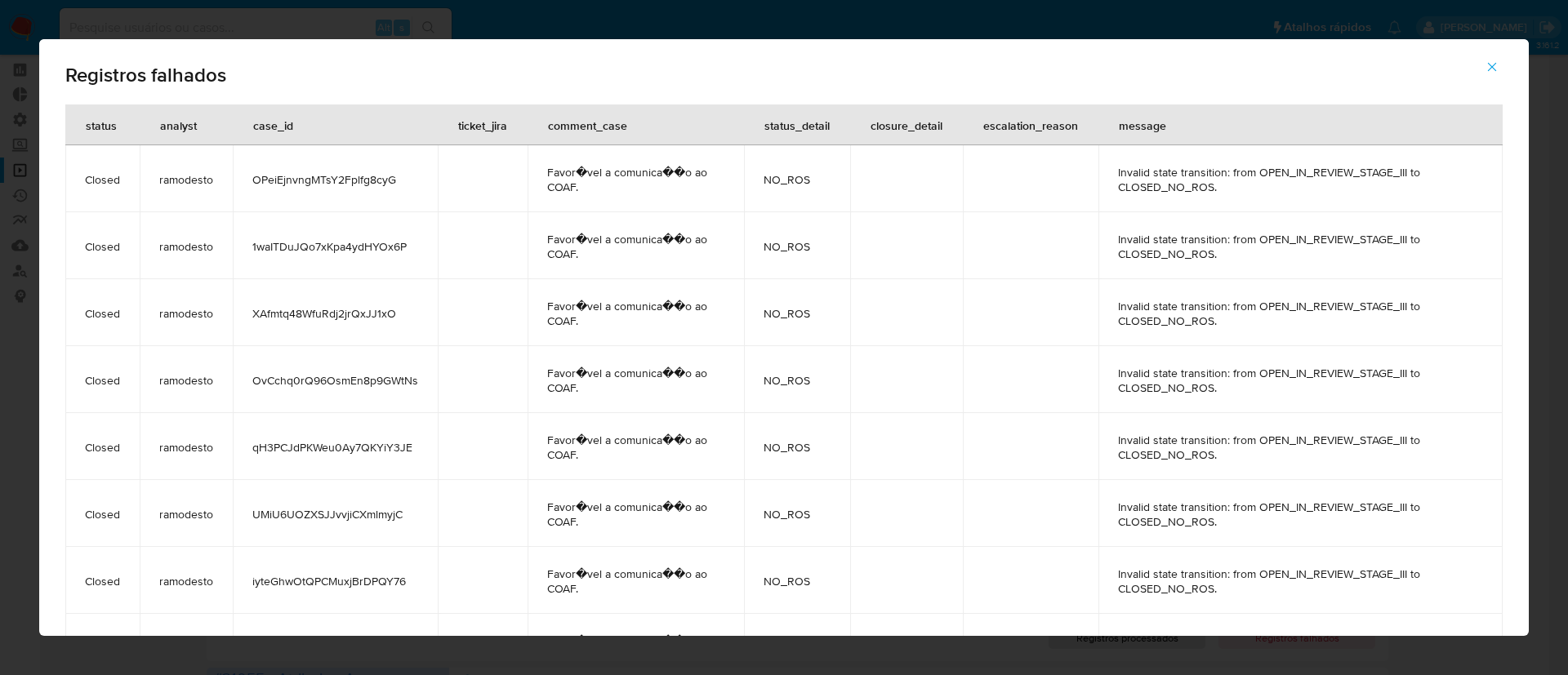
click at [1494, 60] on icon "button" at bounding box center [1492, 67] width 14 height 14
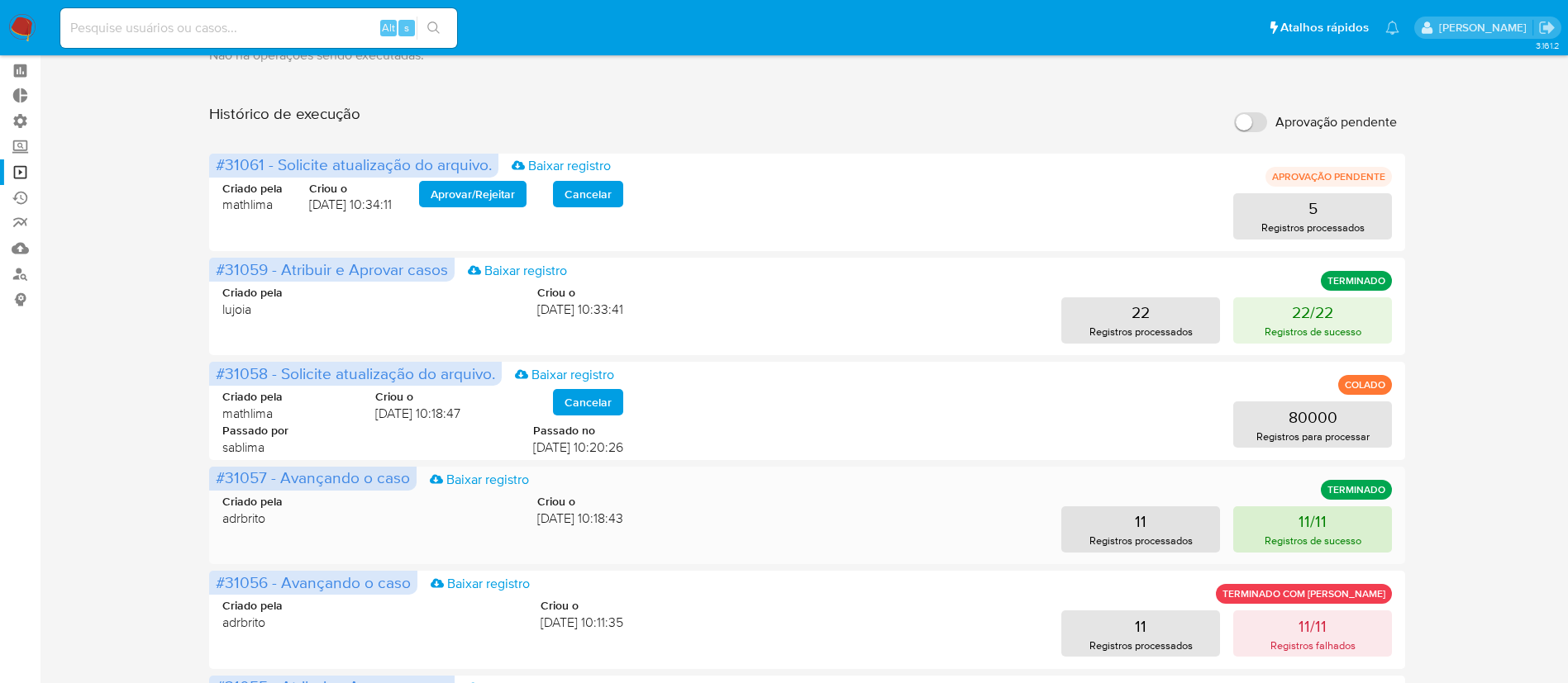
click at [1305, 515] on p "11/11" at bounding box center [1312, 522] width 28 height 24
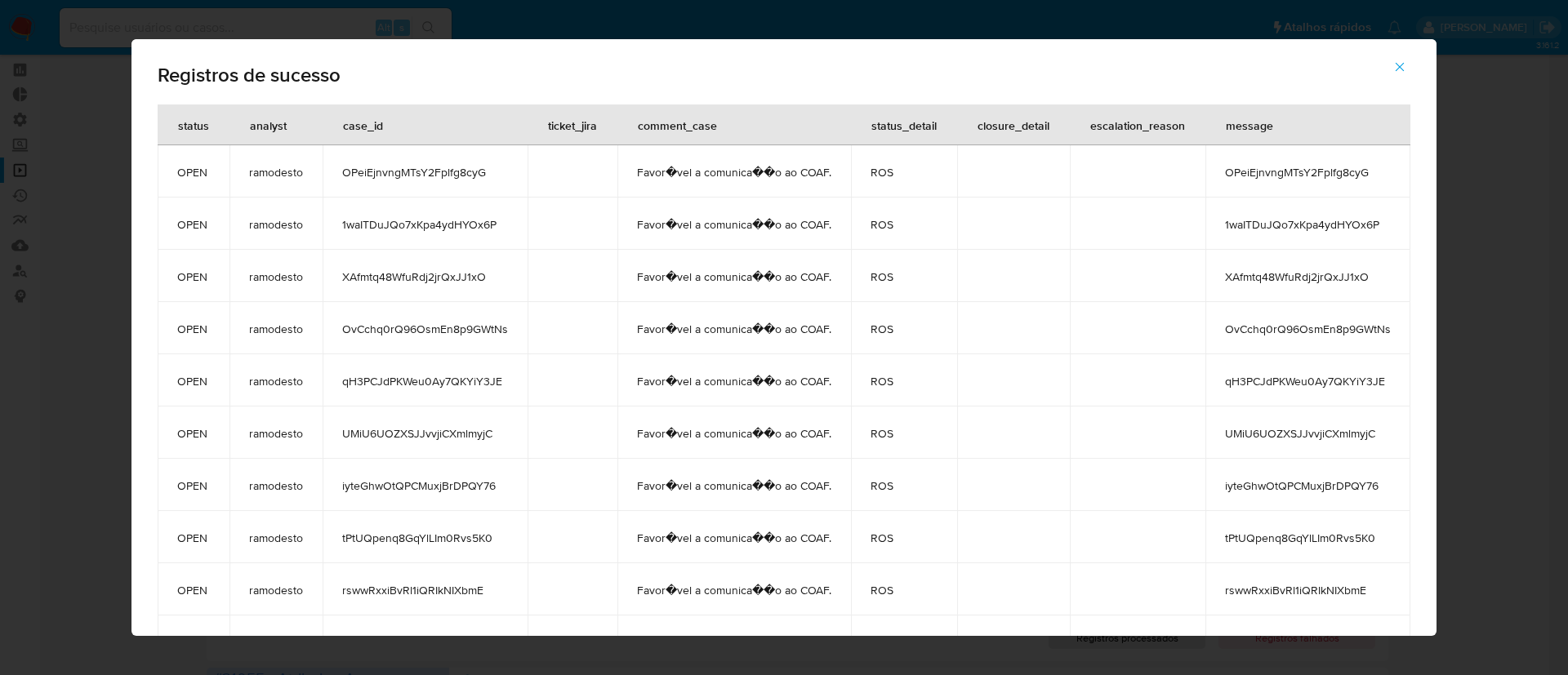
click at [1405, 69] on icon "button" at bounding box center [1401, 67] width 9 height 9
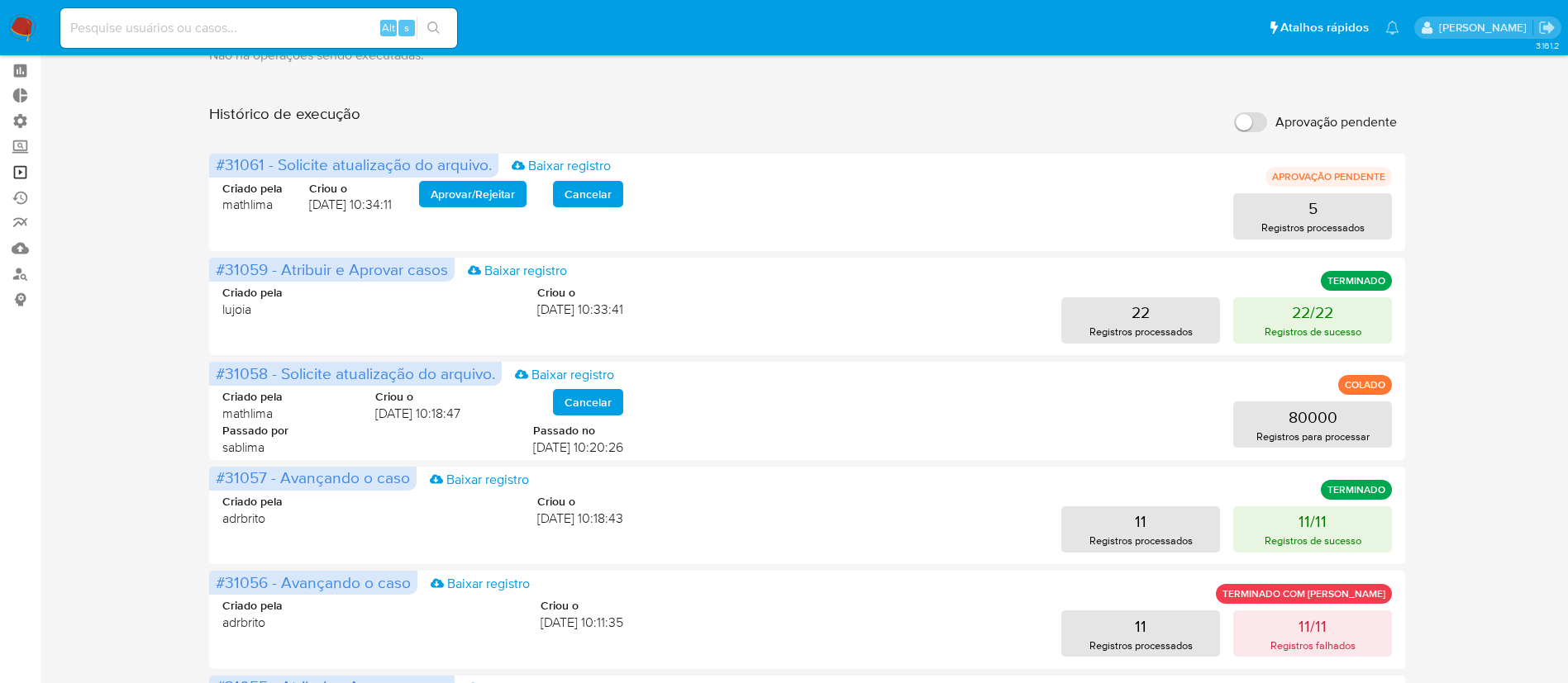
click at [24, 168] on link "Operações em massa" at bounding box center [98, 172] width 197 height 25
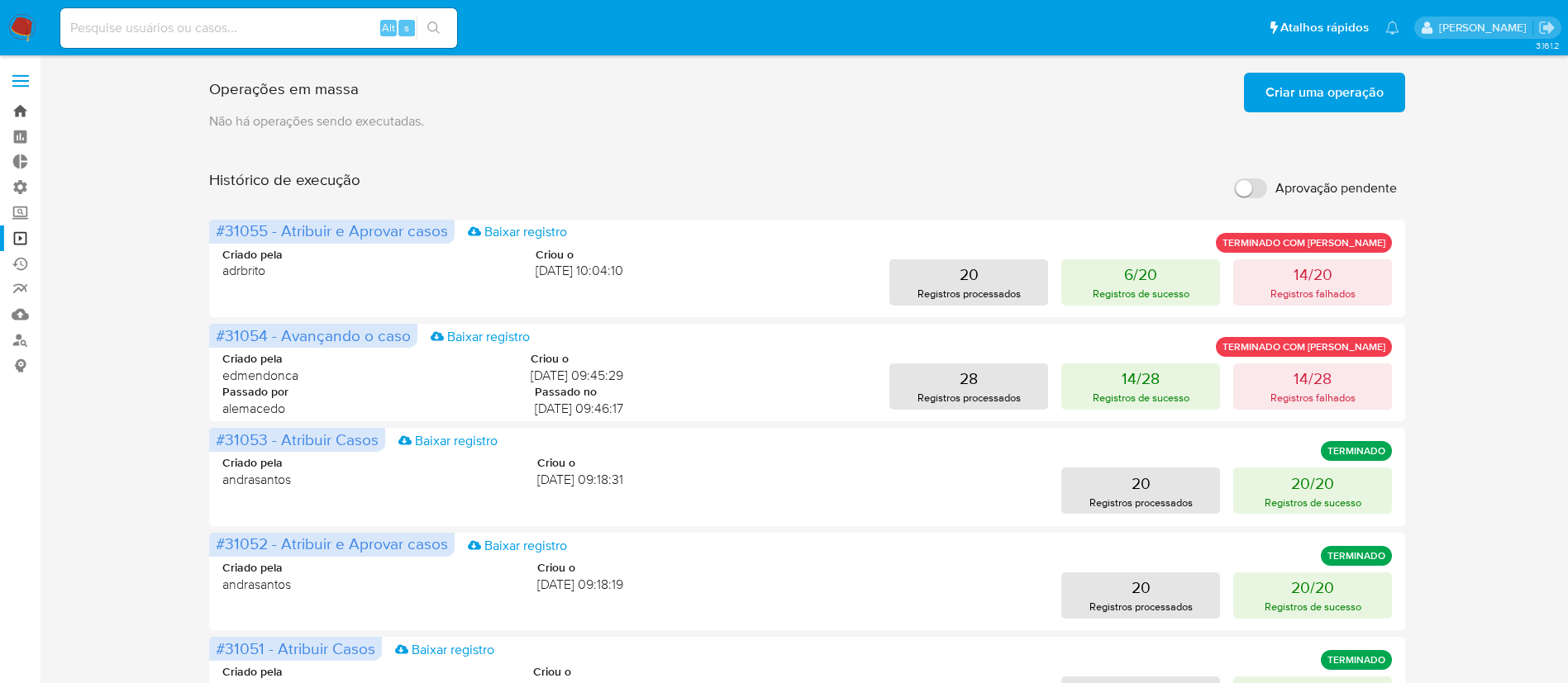
click at [33, 112] on link "Bandeja" at bounding box center [98, 111] width 197 height 25
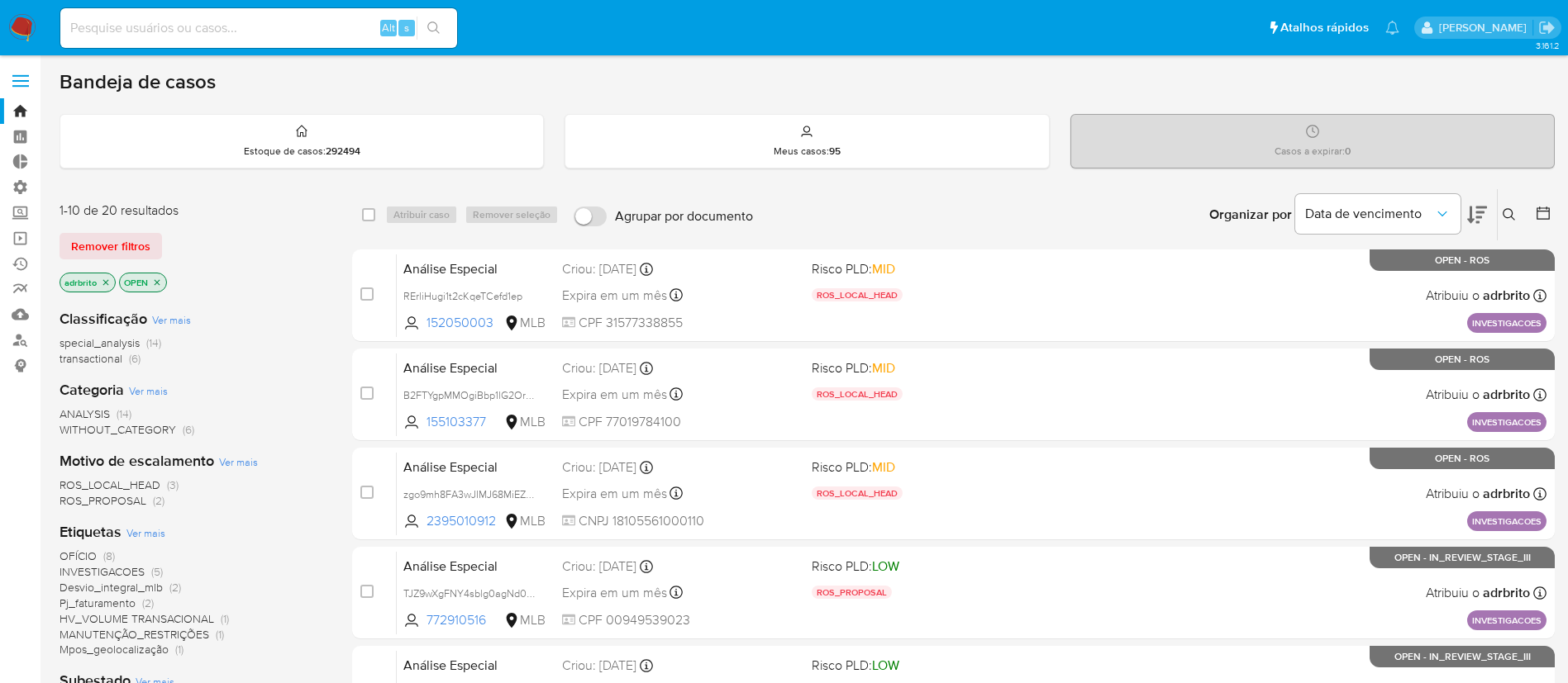
click at [104, 283] on icon "close-filter" at bounding box center [105, 282] width 10 height 10
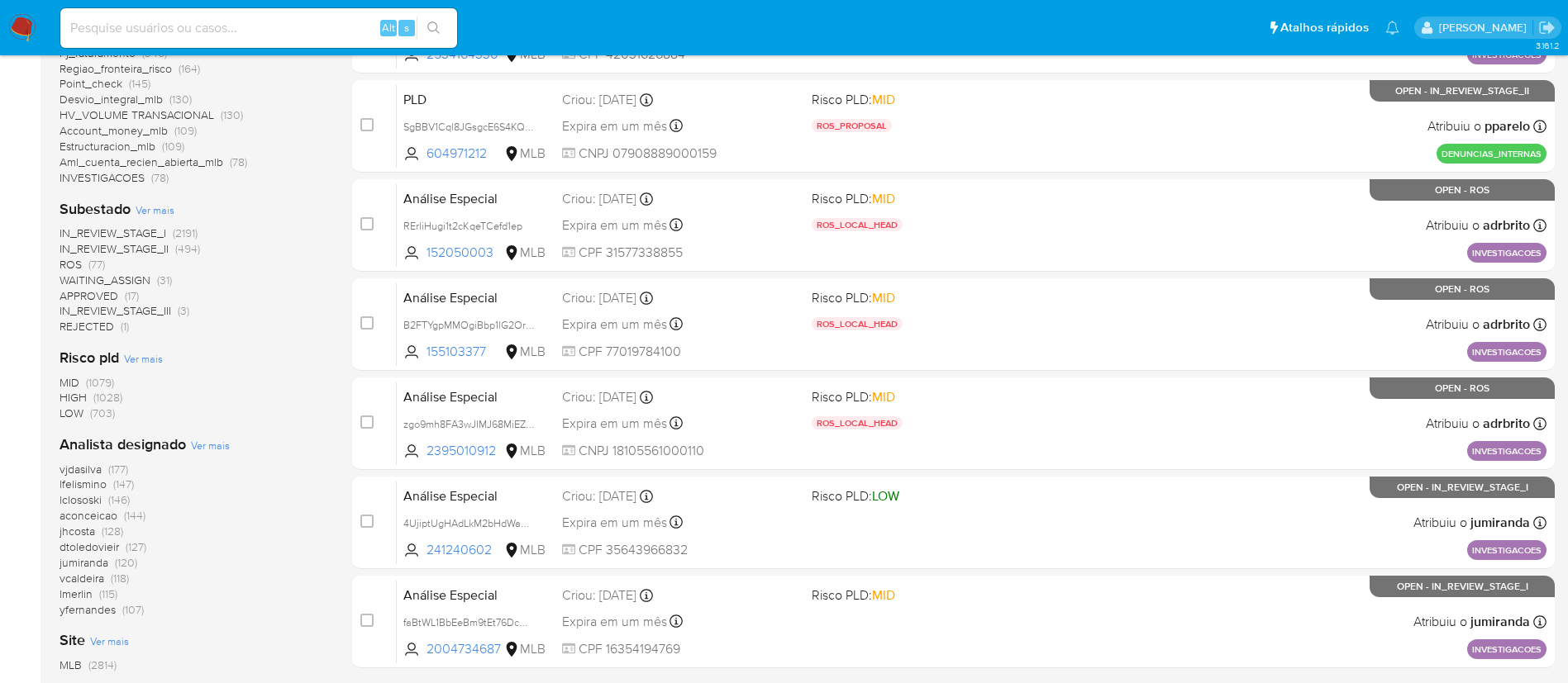
scroll to position [568, 0]
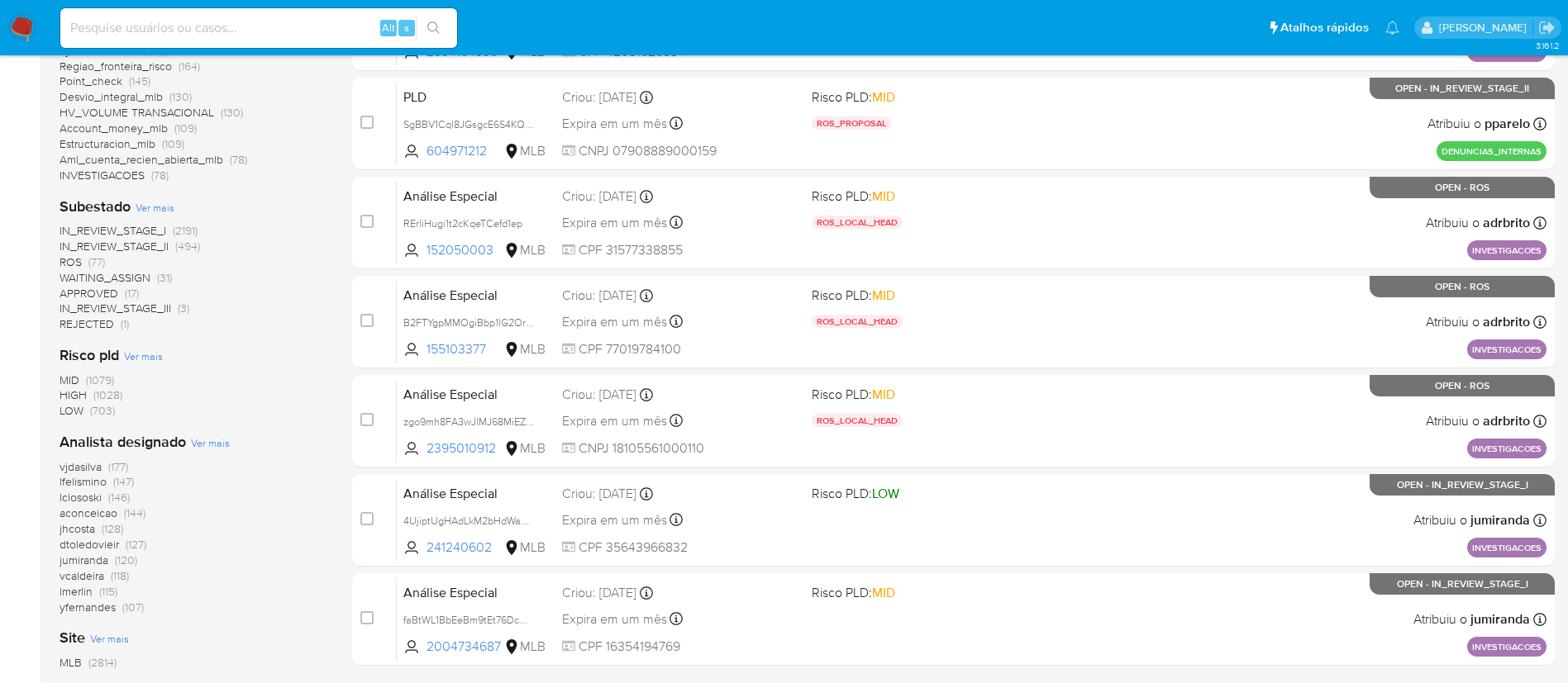
click at [149, 310] on span "IN_REVIEW_STAGE_III" at bounding box center [115, 308] width 111 height 16
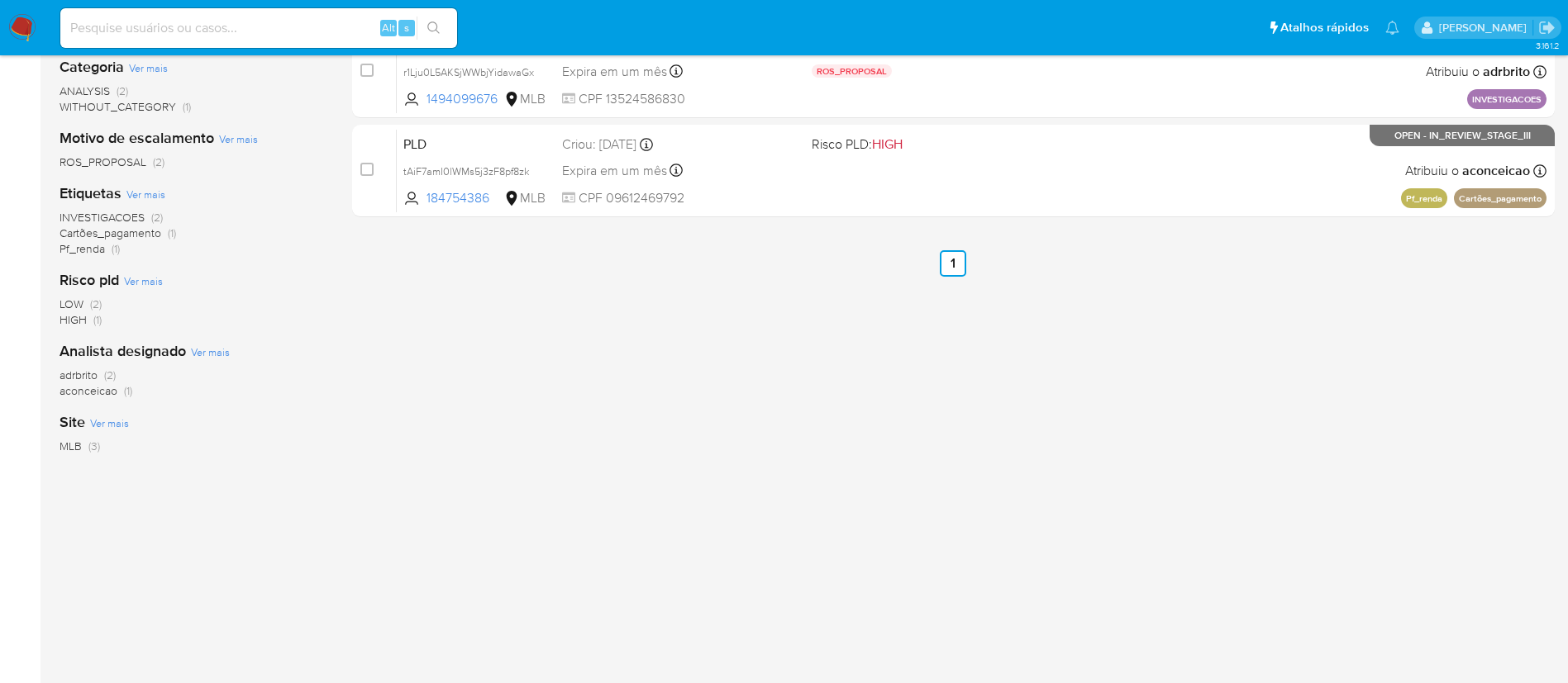
scroll to position [323, 0]
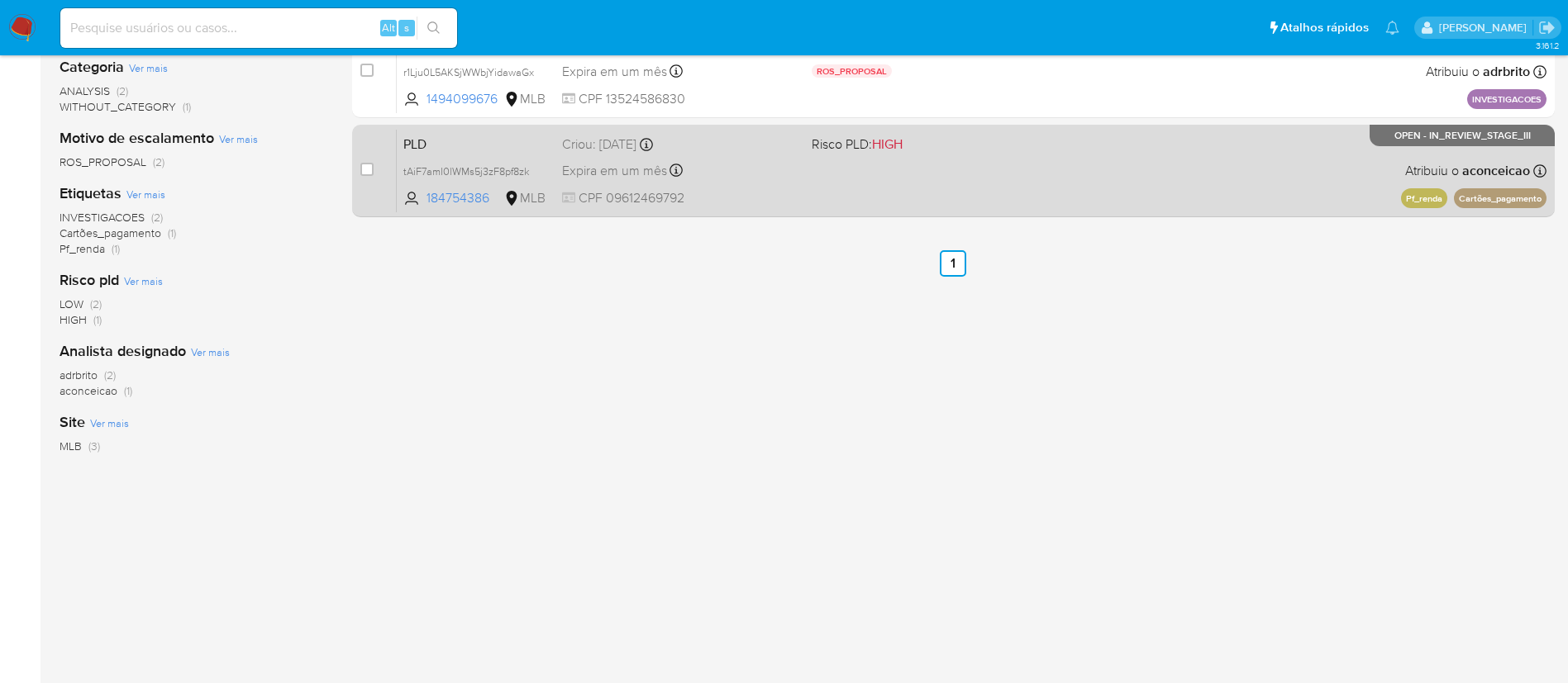
drag, startPoint x: 1428, startPoint y: 136, endPoint x: 1529, endPoint y: 138, distance: 101.0
click at [1529, 138] on span "OPEN - IN_REVIEW_STAGE_III" at bounding box center [1462, 136] width 136 height 9
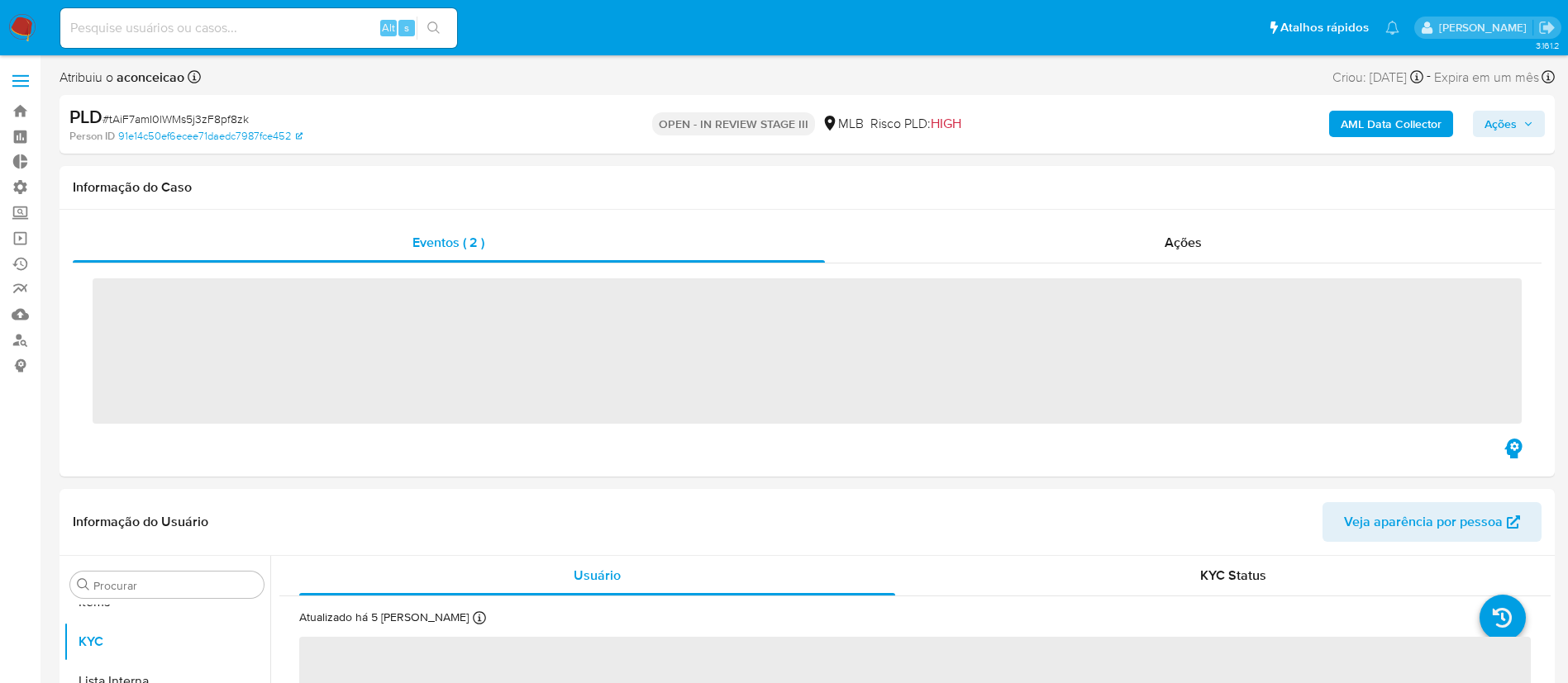
scroll to position [857, 0]
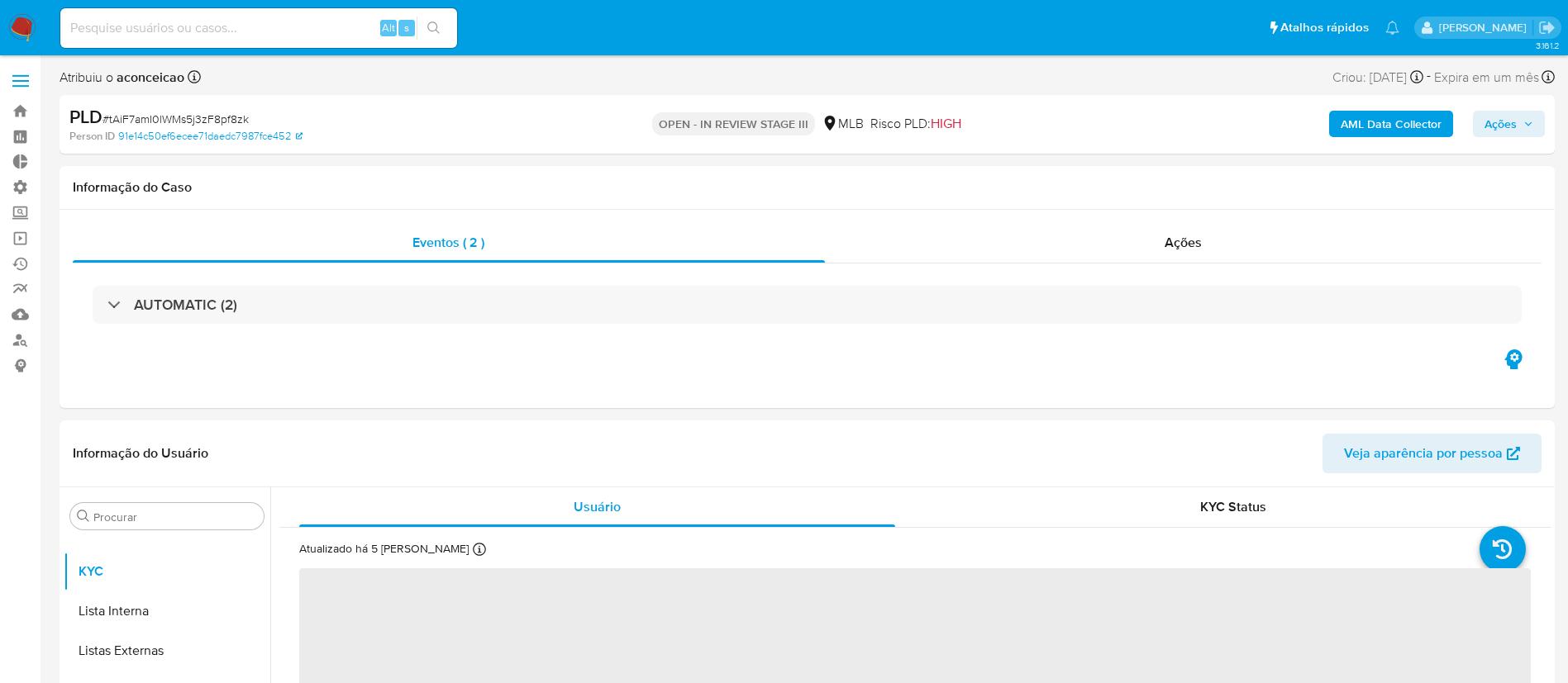
select select "10"
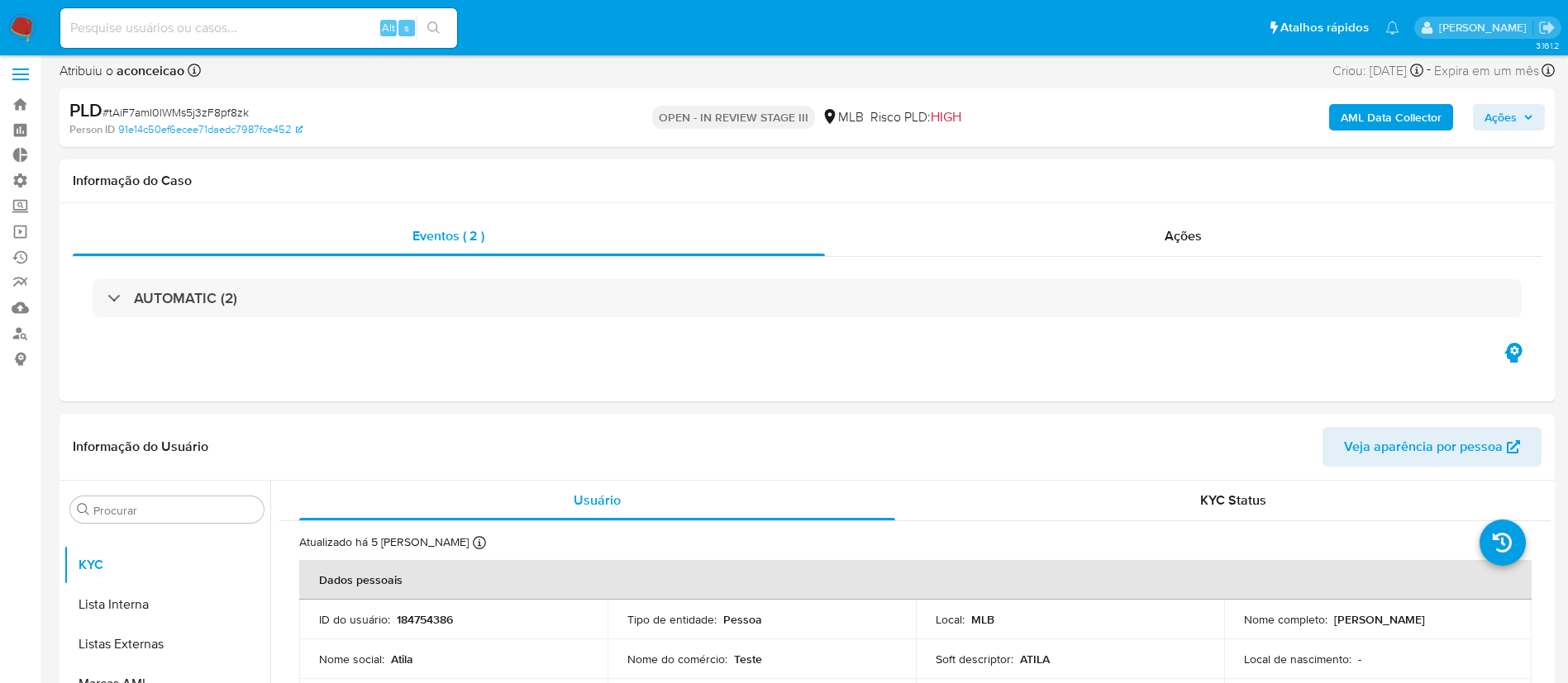
scroll to position [14, 0]
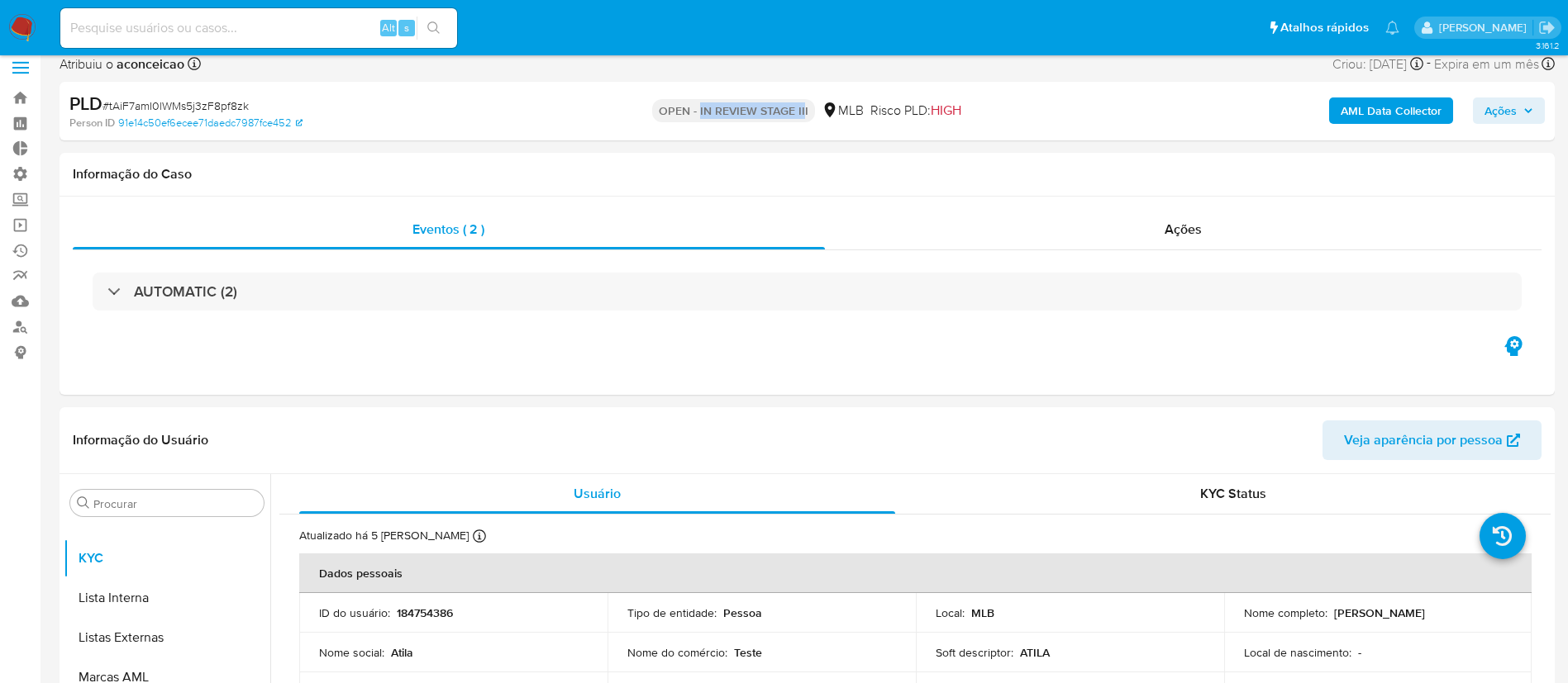
drag, startPoint x: 697, startPoint y: 108, endPoint x: 802, endPoint y: 116, distance: 105.3
click at [802, 116] on p "OPEN - IN REVIEW STAGE III" at bounding box center [734, 111] width 163 height 24
copy p "IN REVIEW STAGE III"
click at [19, 82] on label at bounding box center [21, 68] width 42 height 34
click at [0, 0] on input "checkbox" at bounding box center [0, 0] width 0 height 0
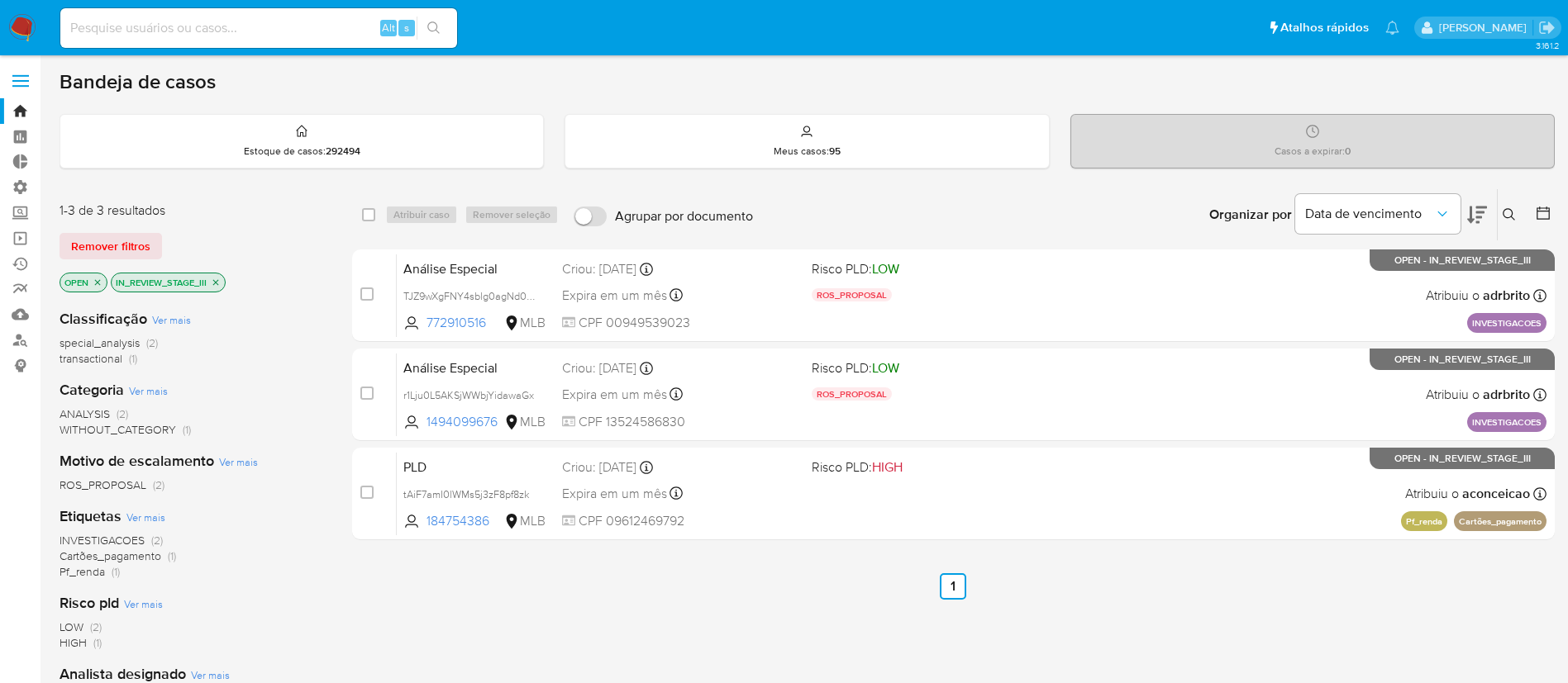
scroll to position [323, 0]
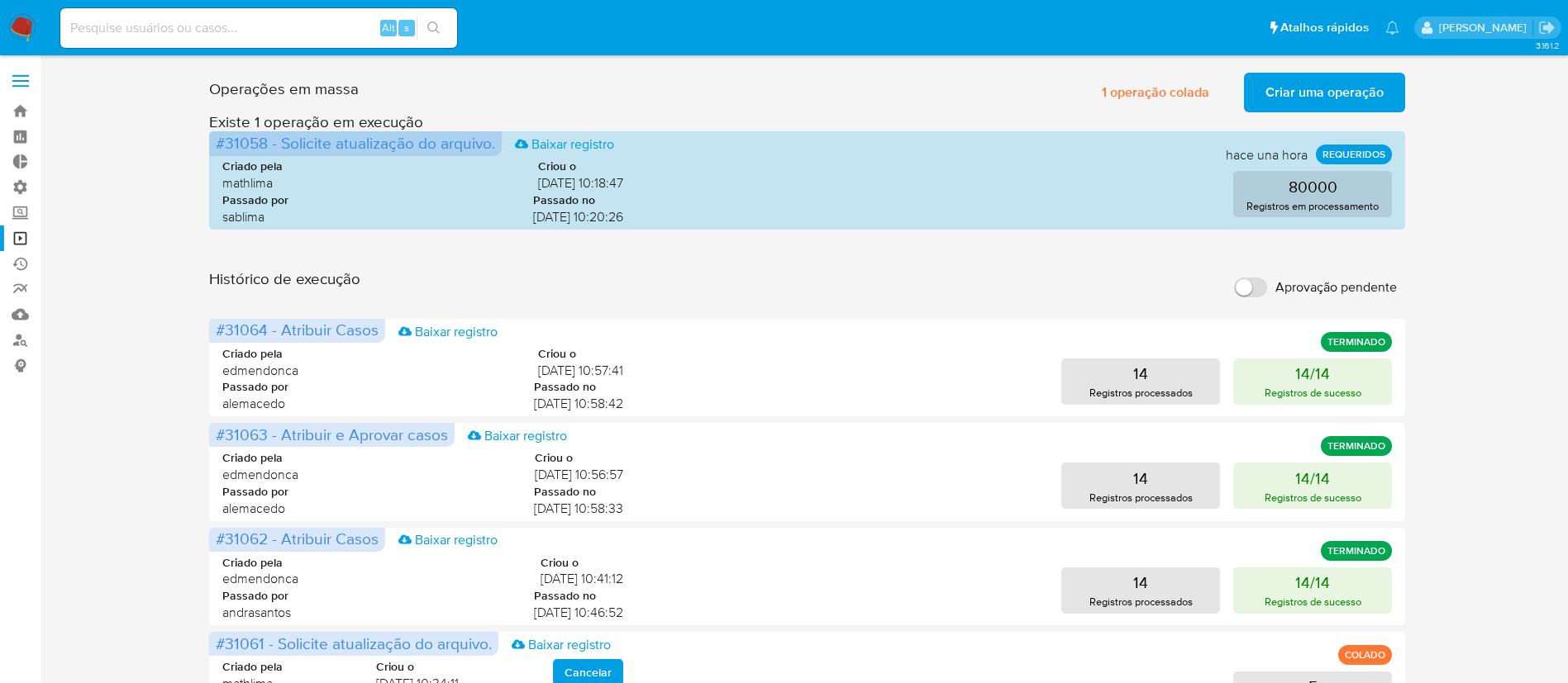
click at [1338, 95] on span "Criar uma operação" at bounding box center [1324, 92] width 118 height 36
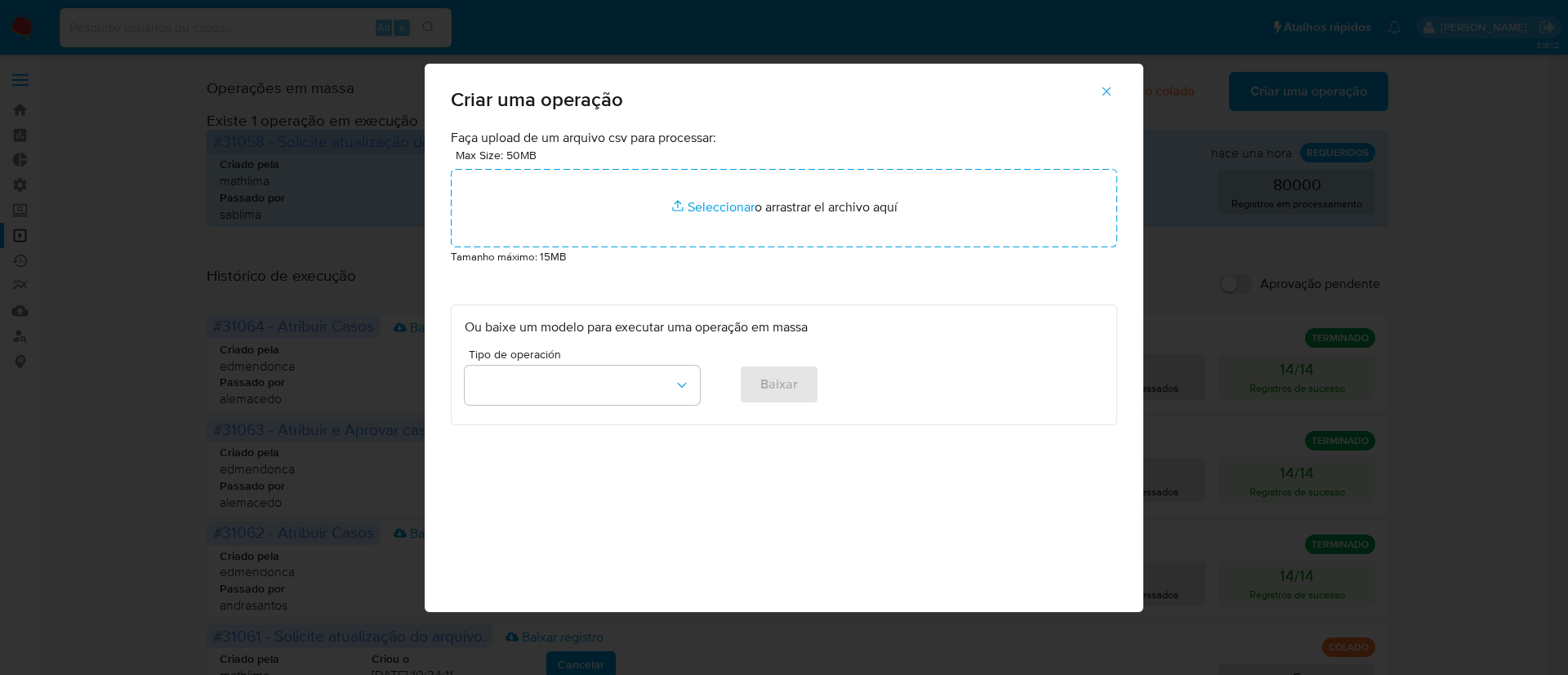
click at [1117, 81] on button "button" at bounding box center [1107, 91] width 57 height 39
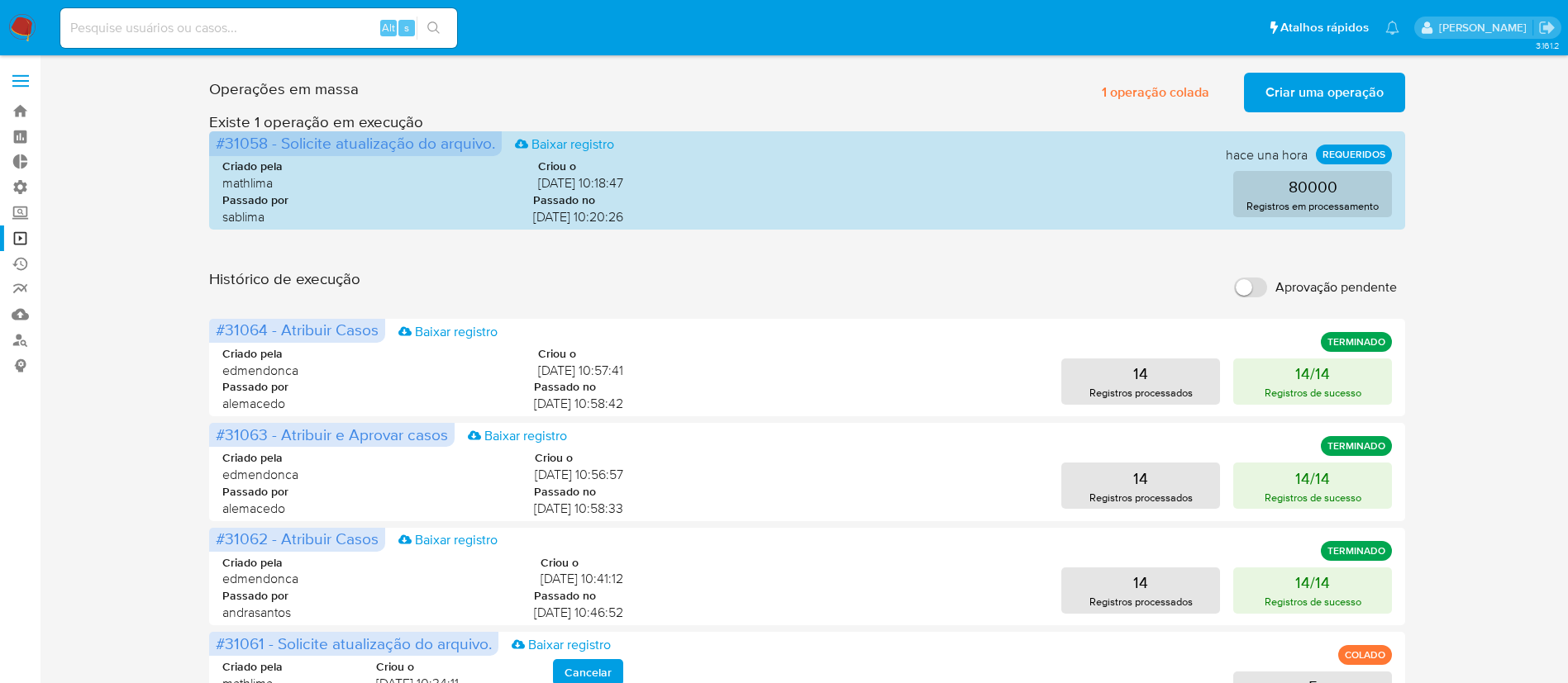
click at [1287, 89] on span "Criar uma operação" at bounding box center [1324, 92] width 118 height 36
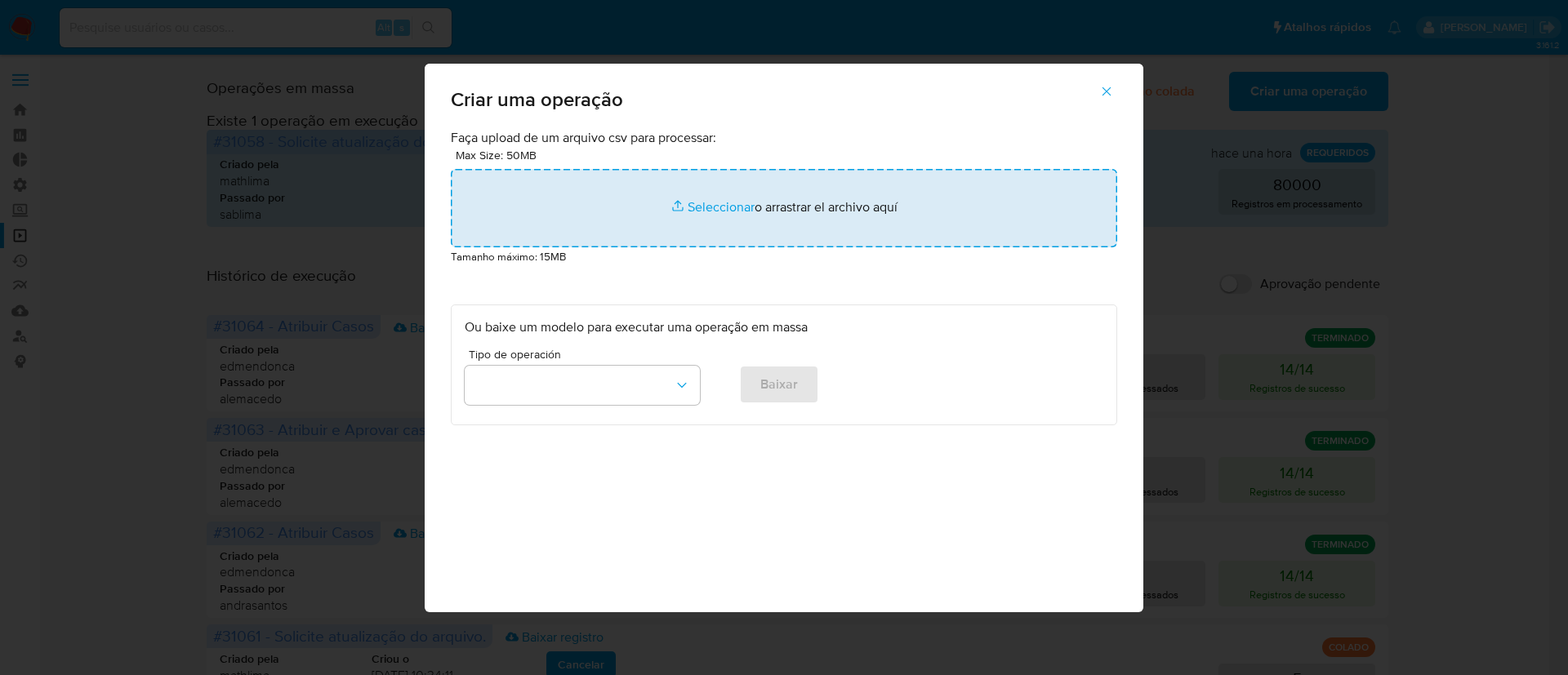
click at [732, 202] on input "file" at bounding box center [784, 209] width 666 height 79
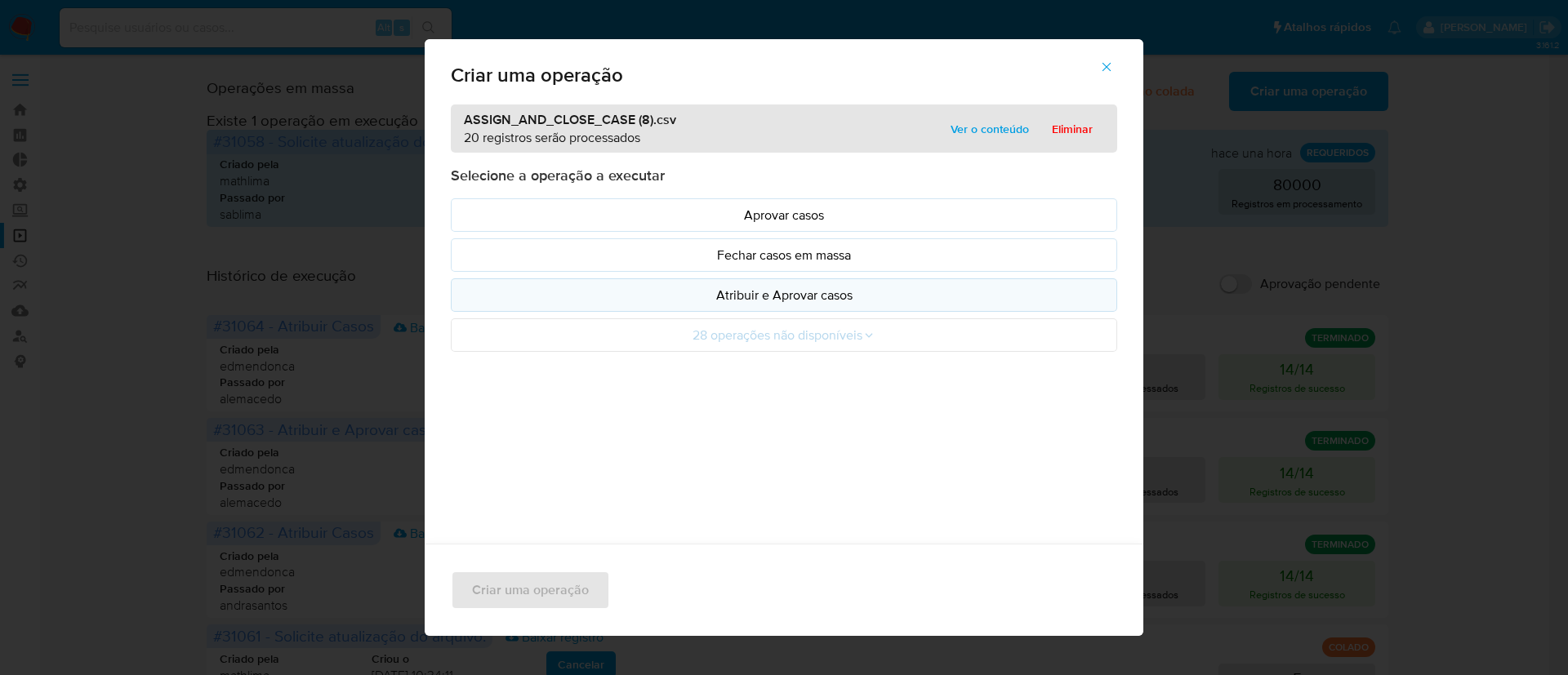
drag, startPoint x: 732, startPoint y: 202, endPoint x: 804, endPoint y: 292, distance: 115.3
click at [804, 292] on p "Atribuir e Aprovar casos" at bounding box center [784, 295] width 638 height 19
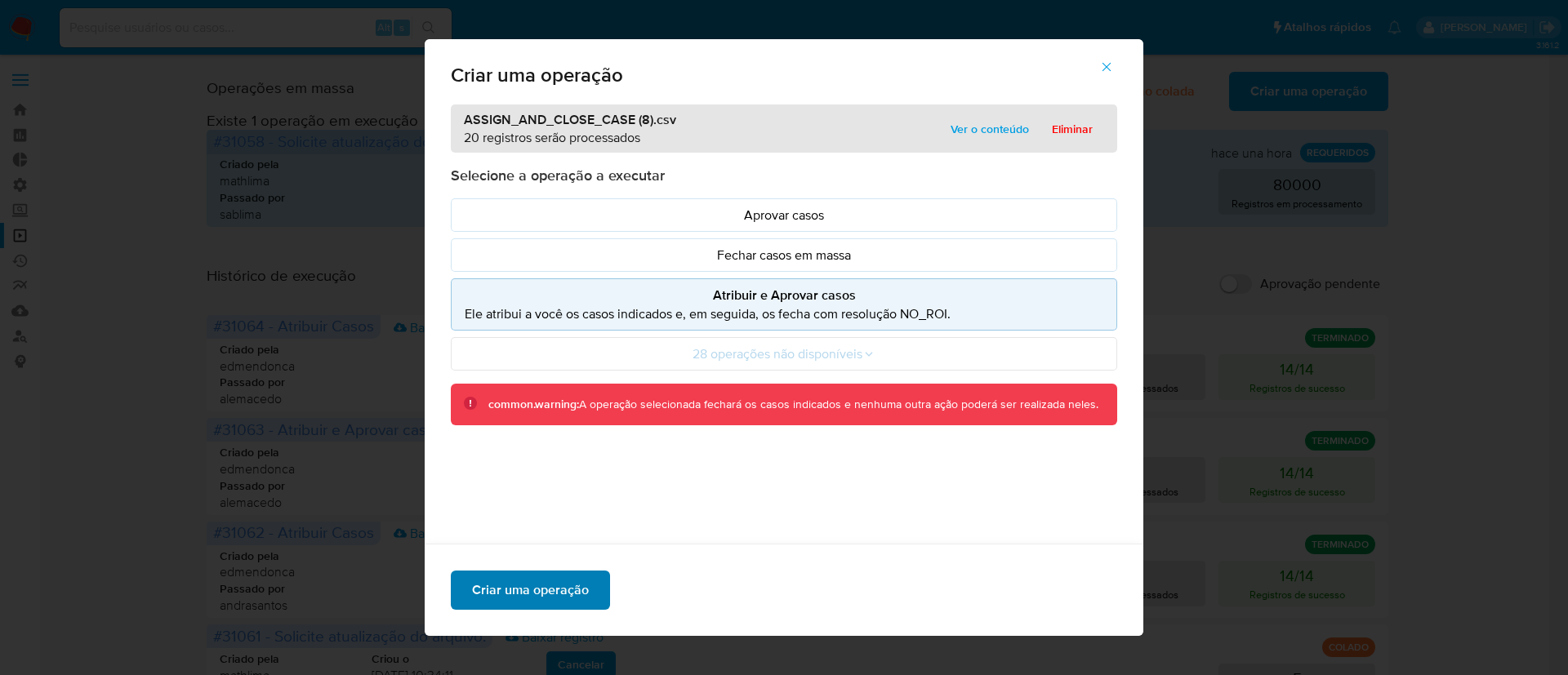
click at [533, 580] on span "Criar uma operação" at bounding box center [530, 590] width 116 height 36
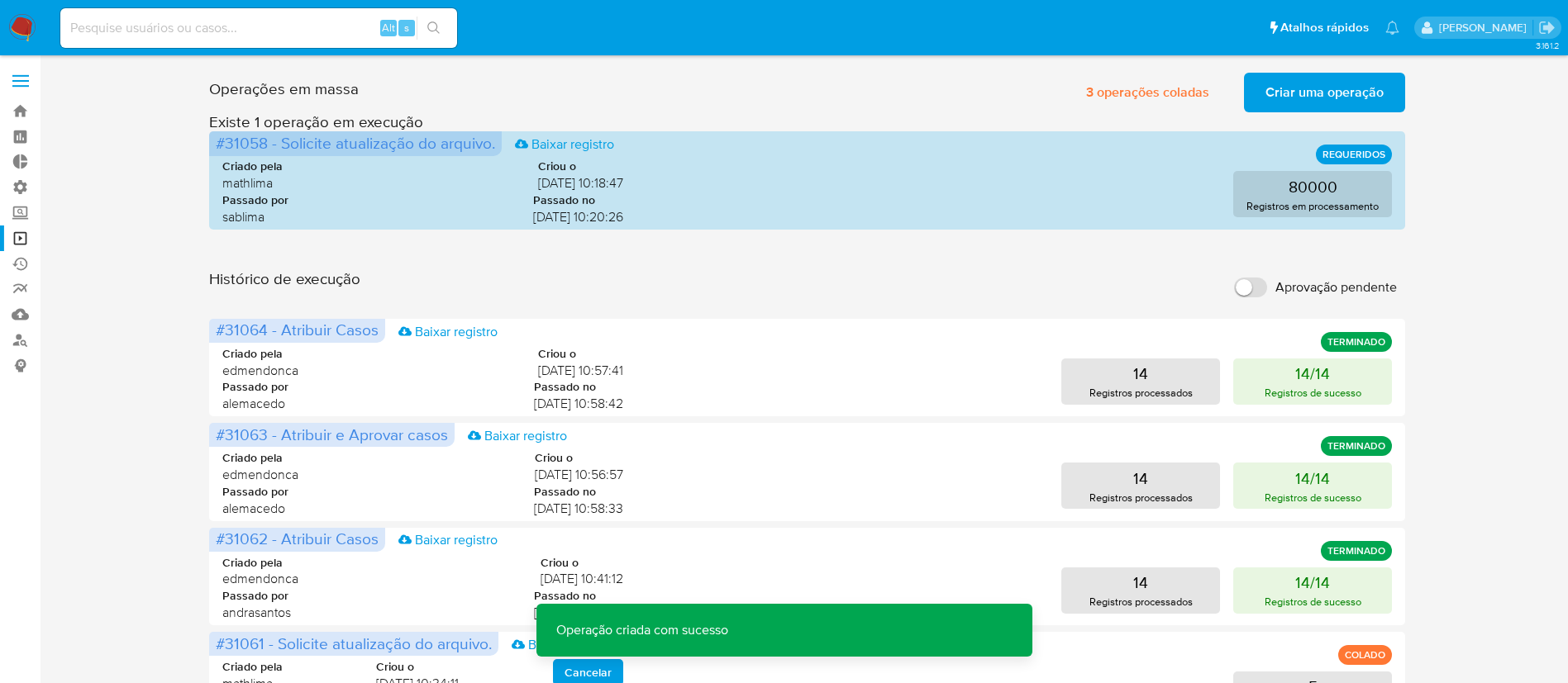
click at [1289, 95] on span "Criar uma operação" at bounding box center [1324, 92] width 118 height 36
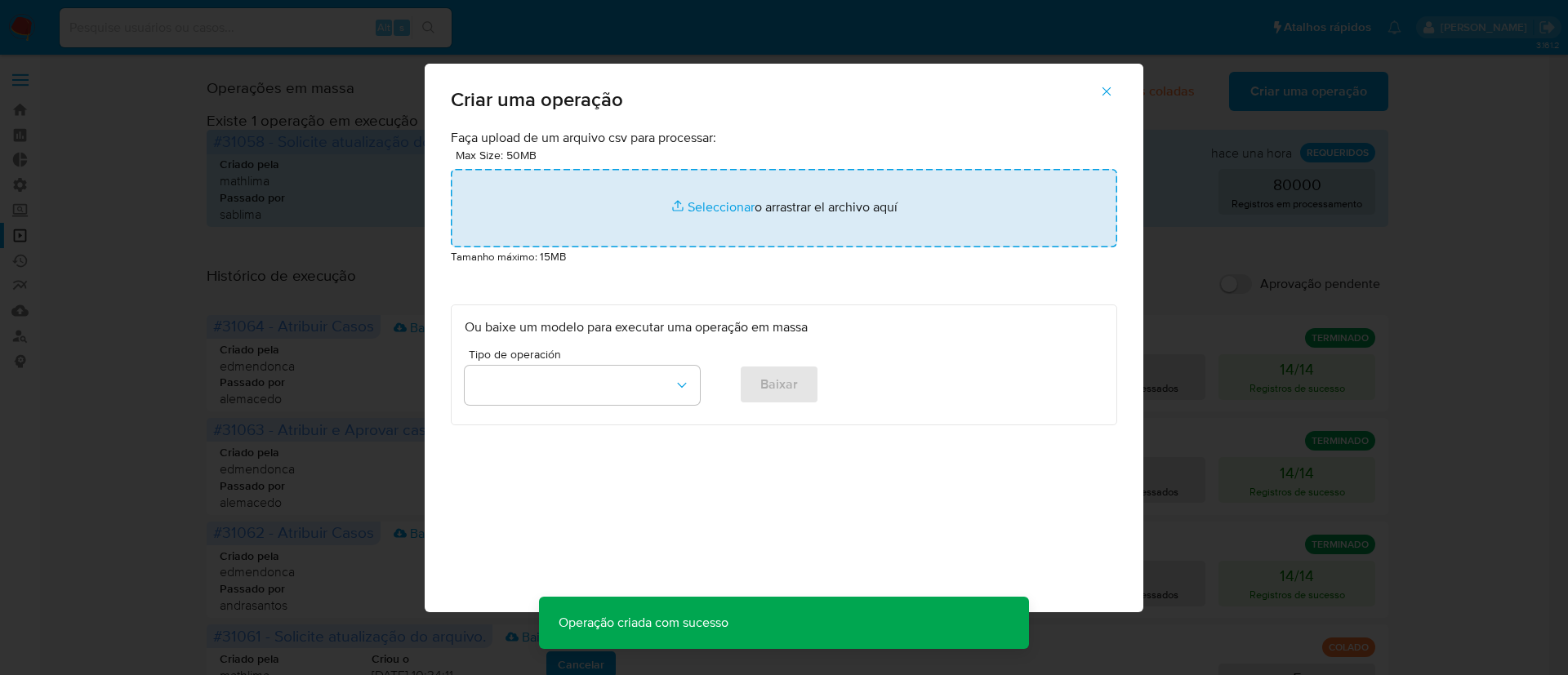
click at [726, 210] on input "file" at bounding box center [784, 209] width 666 height 79
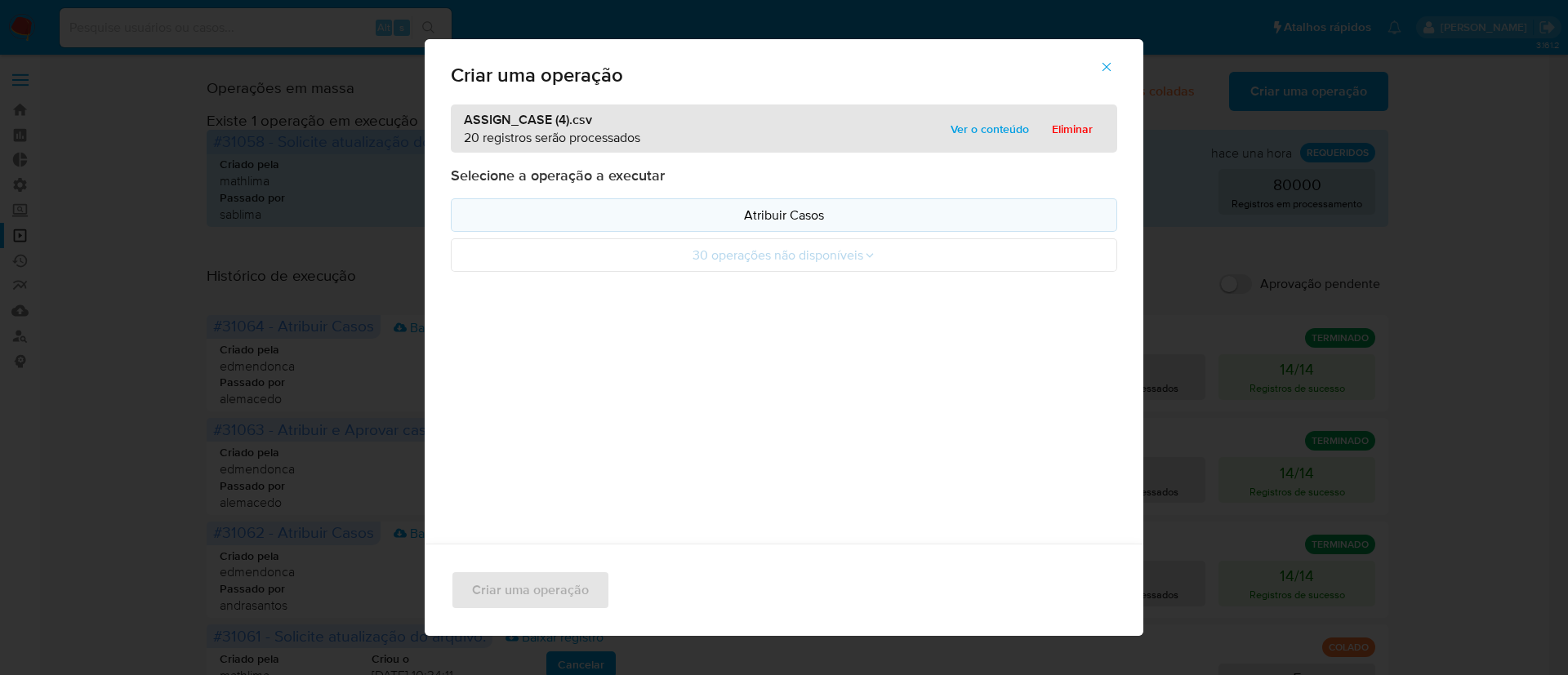
click at [769, 213] on p "Atribuir Casos" at bounding box center [784, 215] width 638 height 19
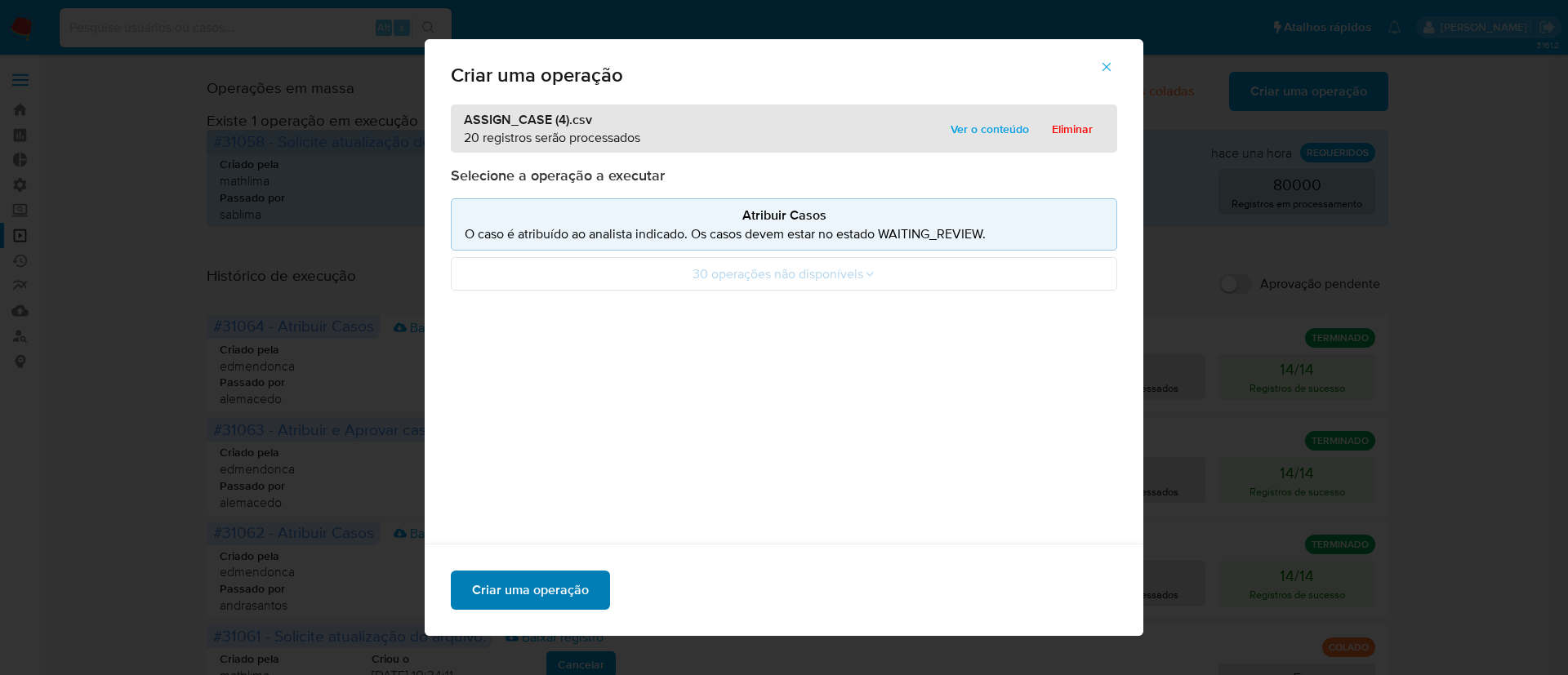
click at [515, 585] on span "Criar uma operação" at bounding box center [530, 590] width 116 height 36
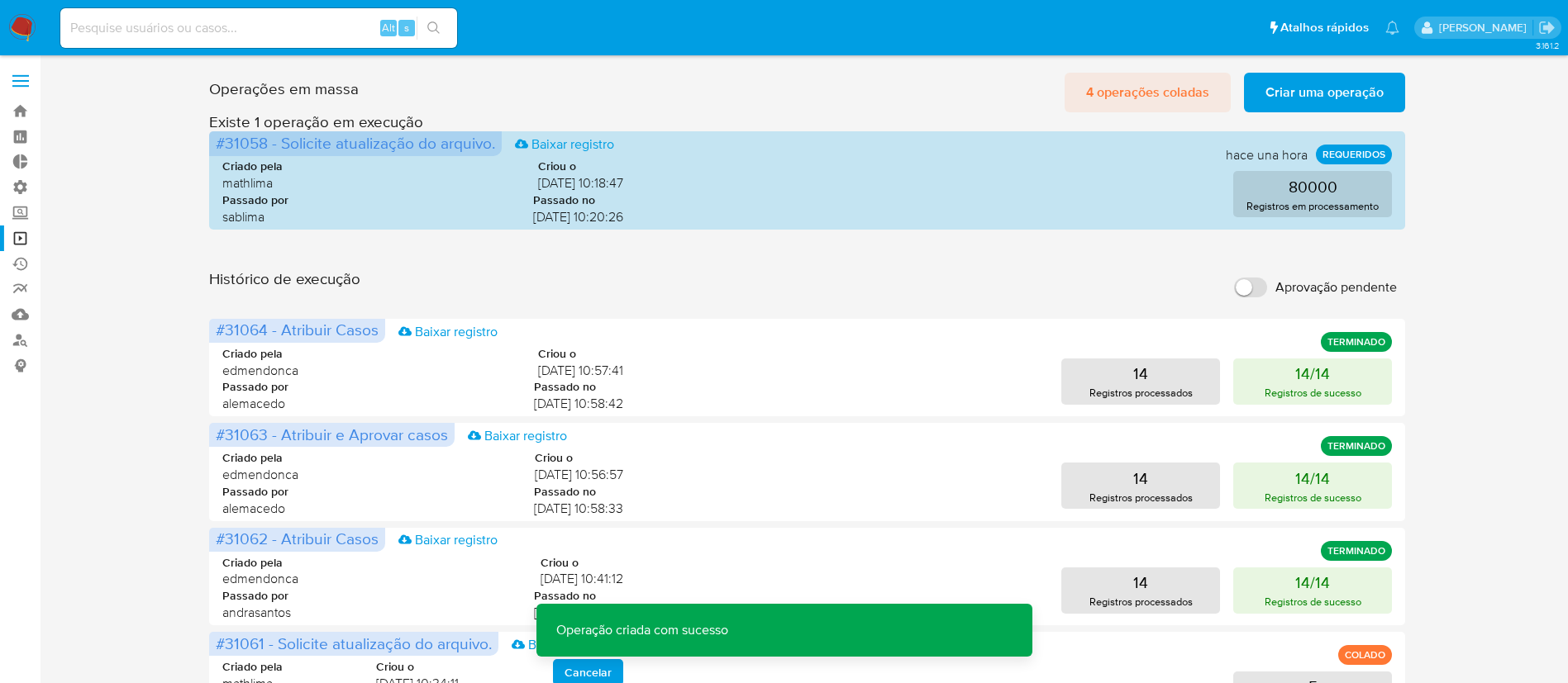
click at [1146, 80] on span "4 operações coladas" at bounding box center [1147, 92] width 123 height 36
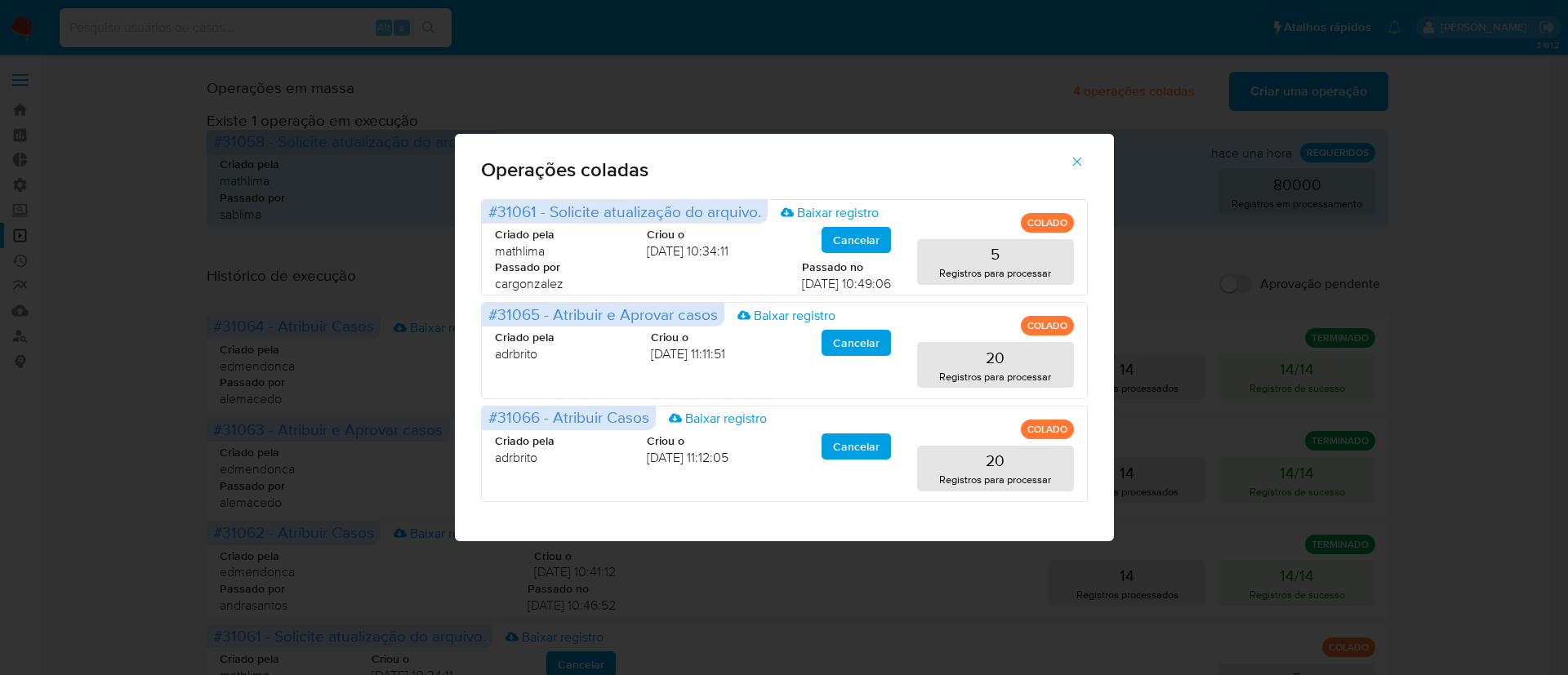
click at [1079, 168] on icon "button" at bounding box center [1077, 161] width 14 height 14
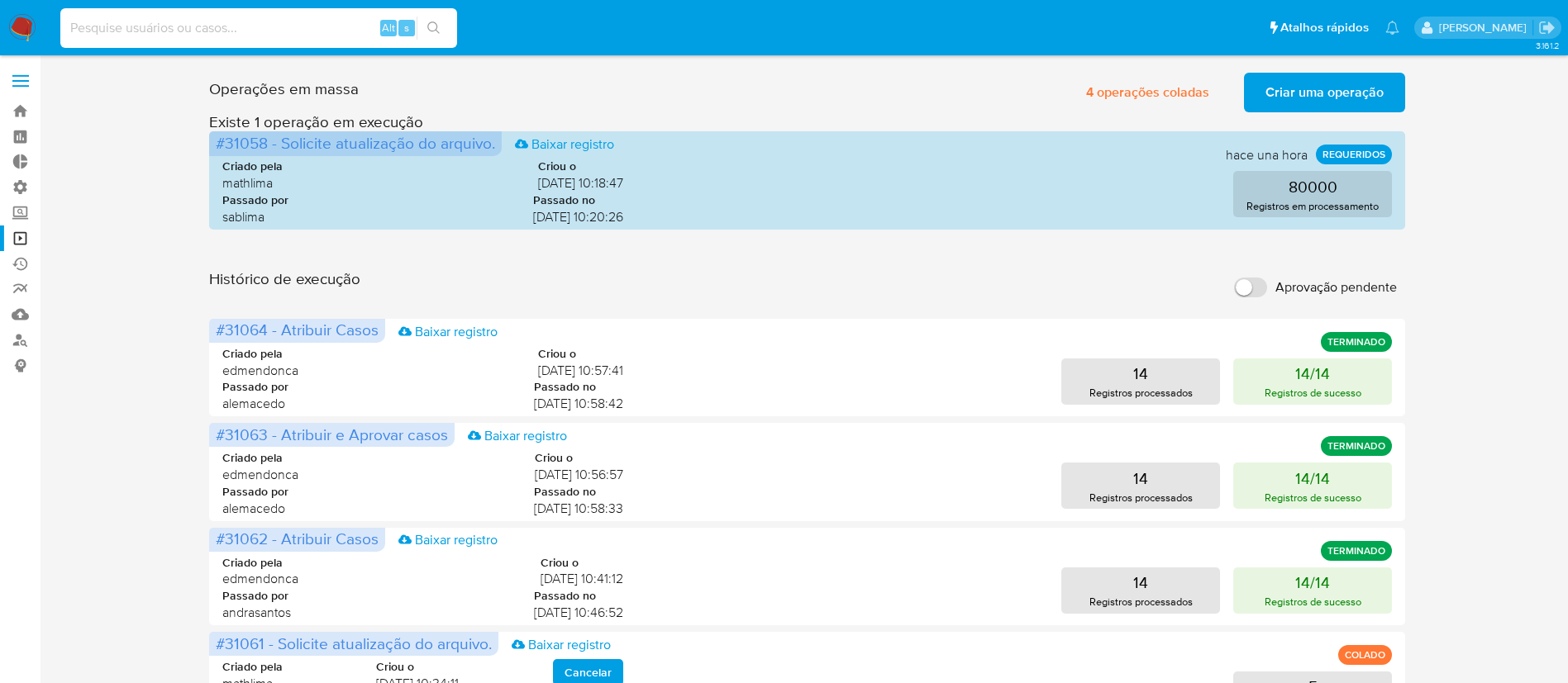
click at [264, 28] on input at bounding box center [259, 28] width 397 height 22
paste input "YajB0BrrJCCRFU4DWNCrL0kt"
type input "YajB0BrrJCCRFU4DWNCrL0kt"
drag, startPoint x: 450, startPoint y: 22, endPoint x: 443, endPoint y: 27, distance: 8.6
click at [443, 27] on button "search-icon" at bounding box center [433, 28] width 34 height 24
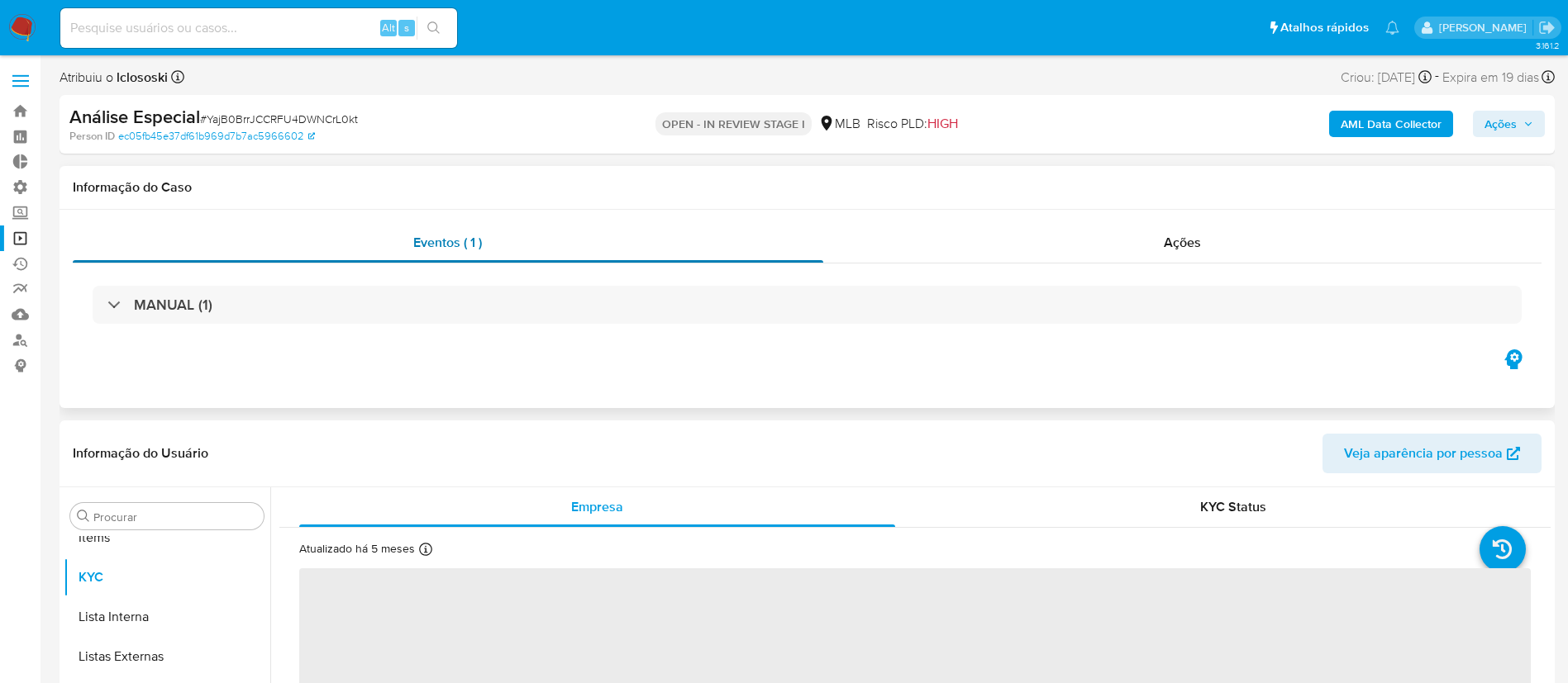
scroll to position [857, 0]
select select "10"
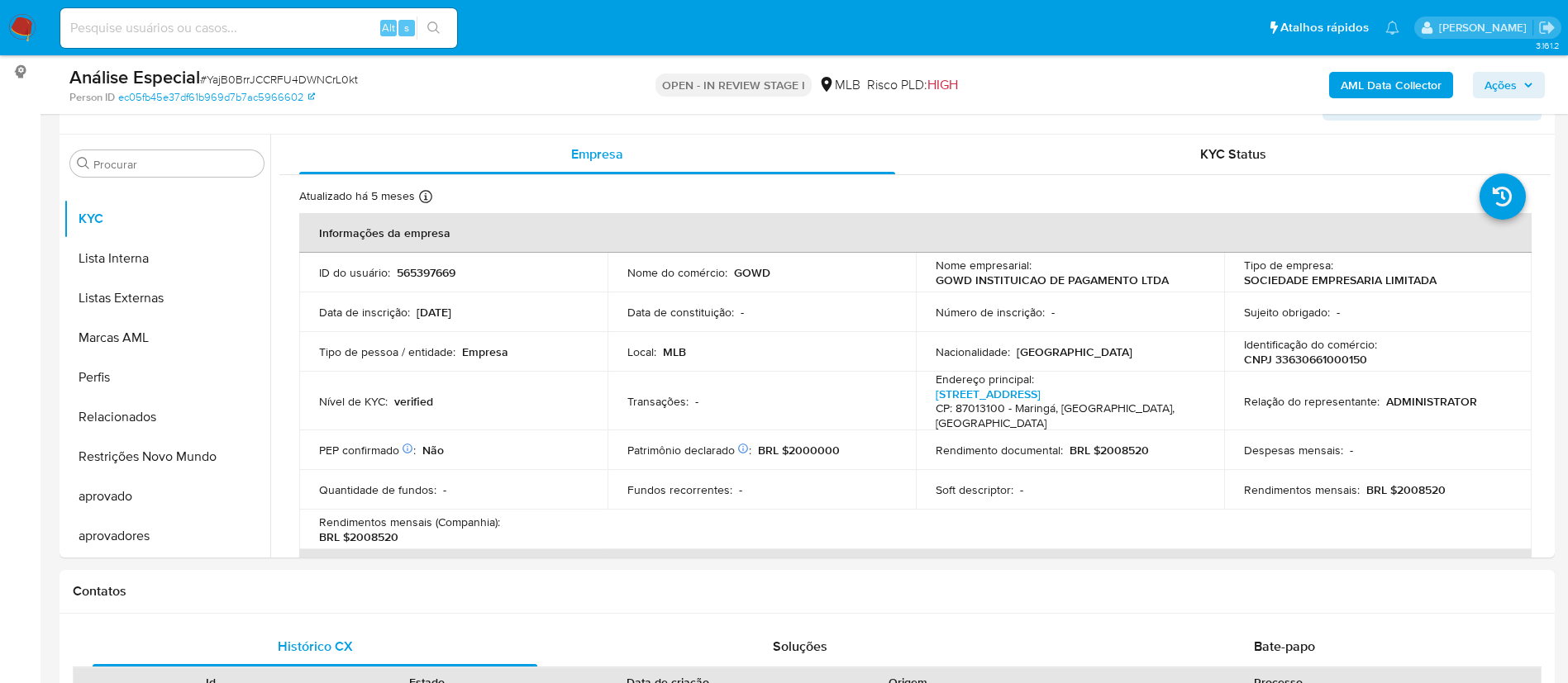
scroll to position [297, 0]
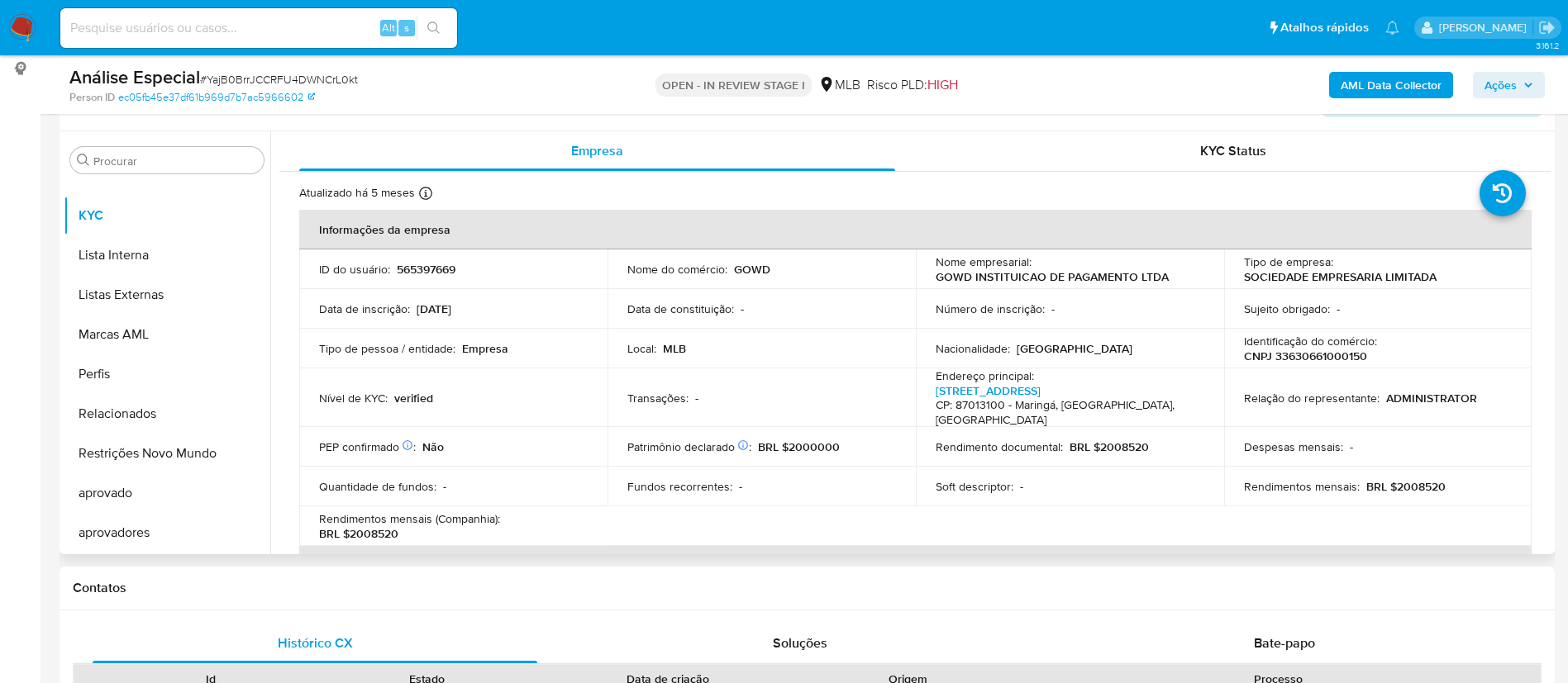
drag, startPoint x: 261, startPoint y: 467, endPoint x: 267, endPoint y: 488, distance: 21.8
click at [267, 488] on ul "Adiantamentos de Dinheiro Anexos CBT Cartões Contas Bancárias Dados Modificados…" at bounding box center [167, 366] width 207 height 372
drag, startPoint x: 264, startPoint y: 486, endPoint x: 268, endPoint y: 397, distance: 89.1
click at [268, 397] on ul "Adiantamentos de Dinheiro Anexos CBT Cartões Contas Bancárias Dados Modificados…" at bounding box center [167, 366] width 207 height 372
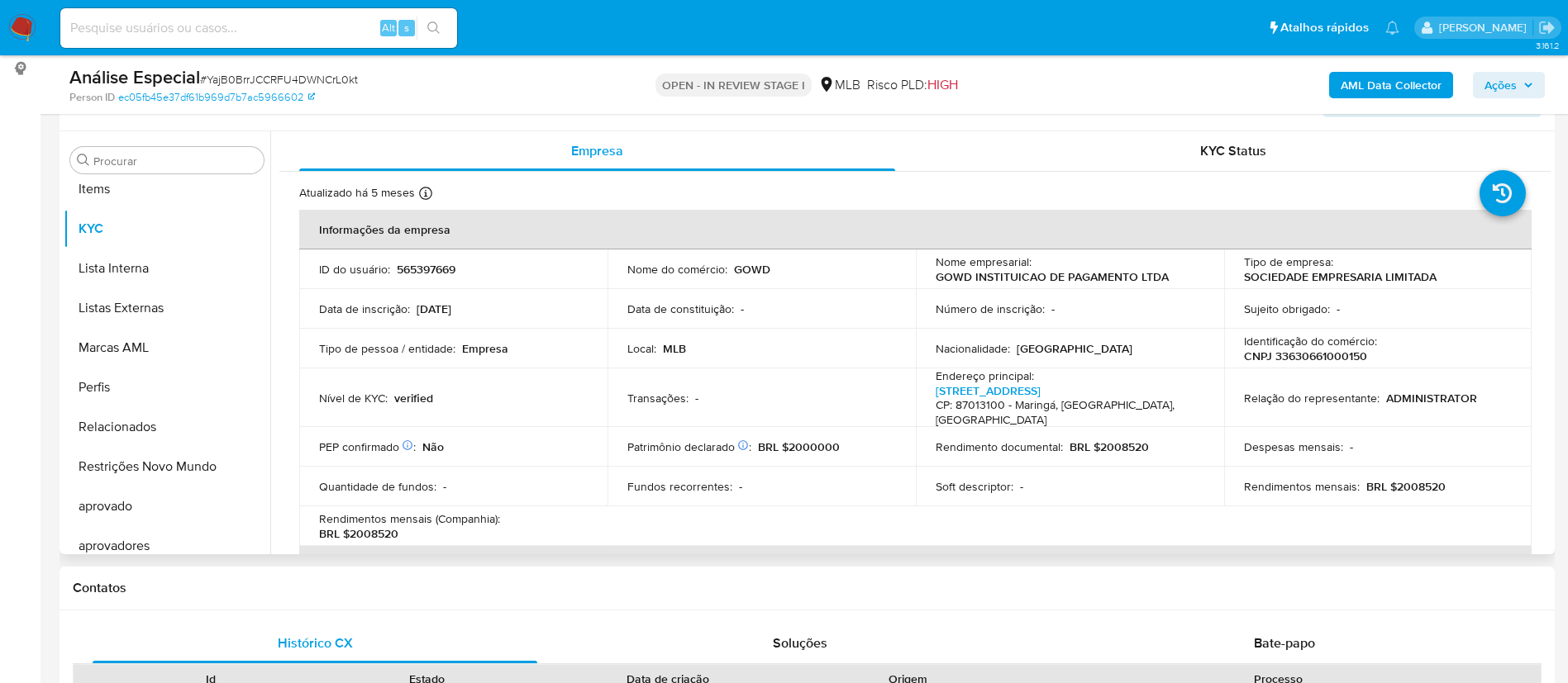
scroll to position [857, 0]
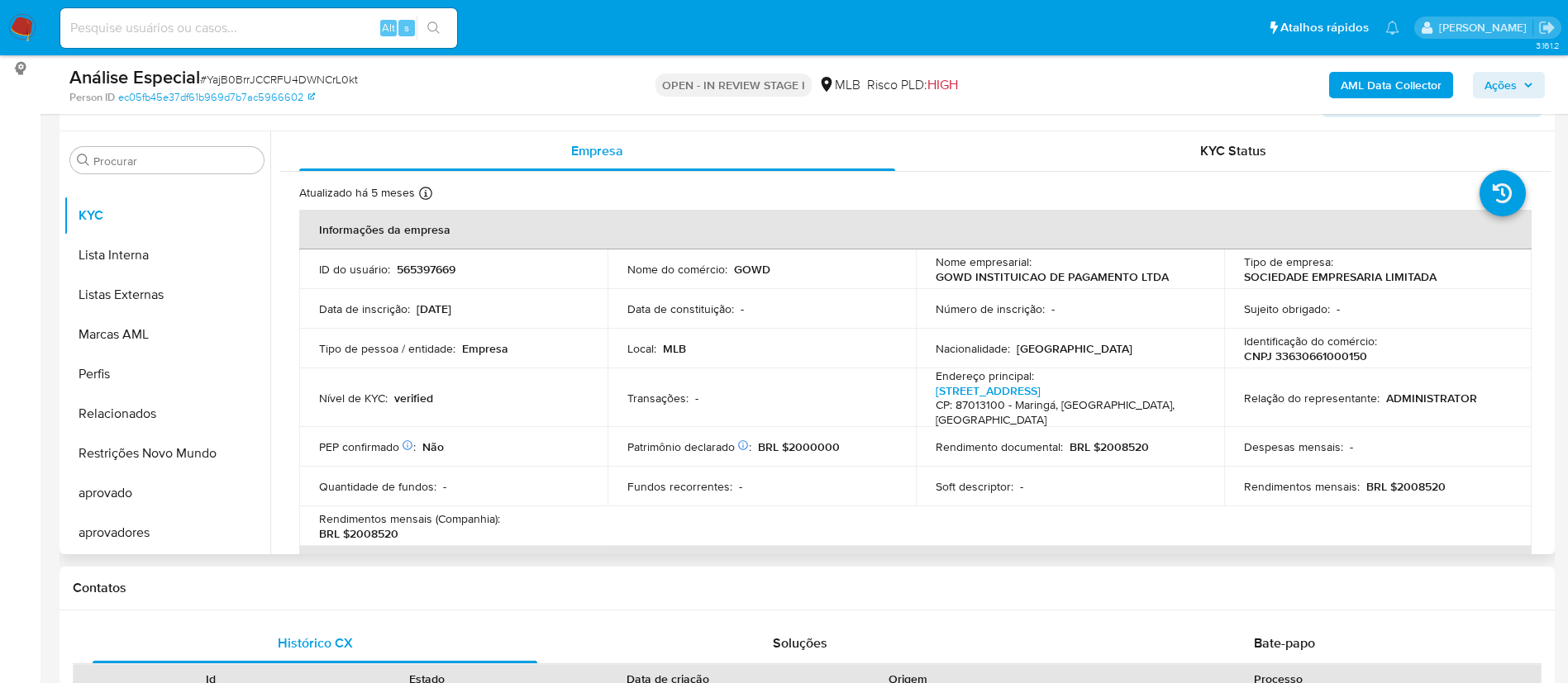
drag, startPoint x: 270, startPoint y: 482, endPoint x: 290, endPoint y: 355, distance: 128.6
click at [290, 355] on div "Empresa KYC Status Atualizado há 5 meses Criado: [DATE] 20:57:04 Atualizado: [D…" at bounding box center [910, 342] width 1281 height 423
click at [257, 474] on button "aprovado" at bounding box center [160, 494] width 193 height 40
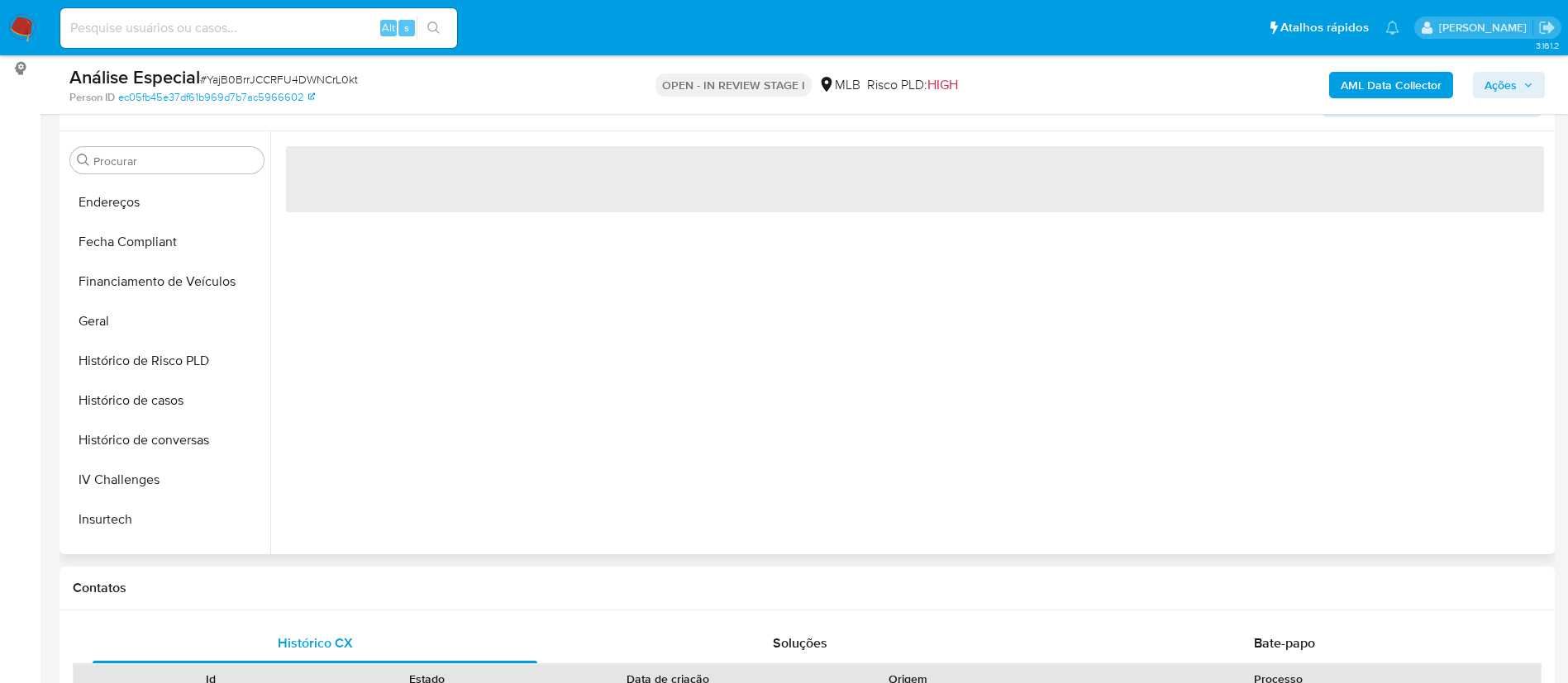
scroll to position [447, 0]
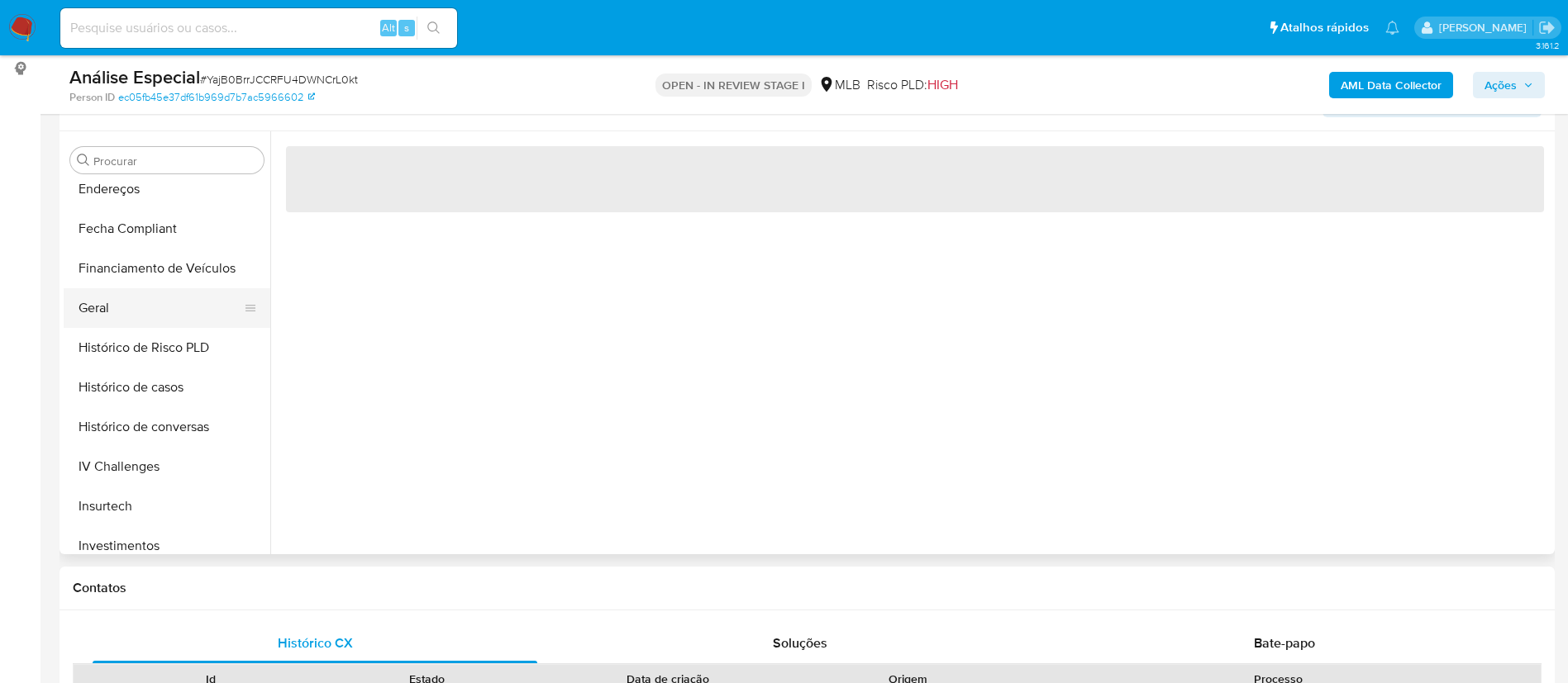
click at [131, 318] on button "Geral" at bounding box center [160, 308] width 193 height 40
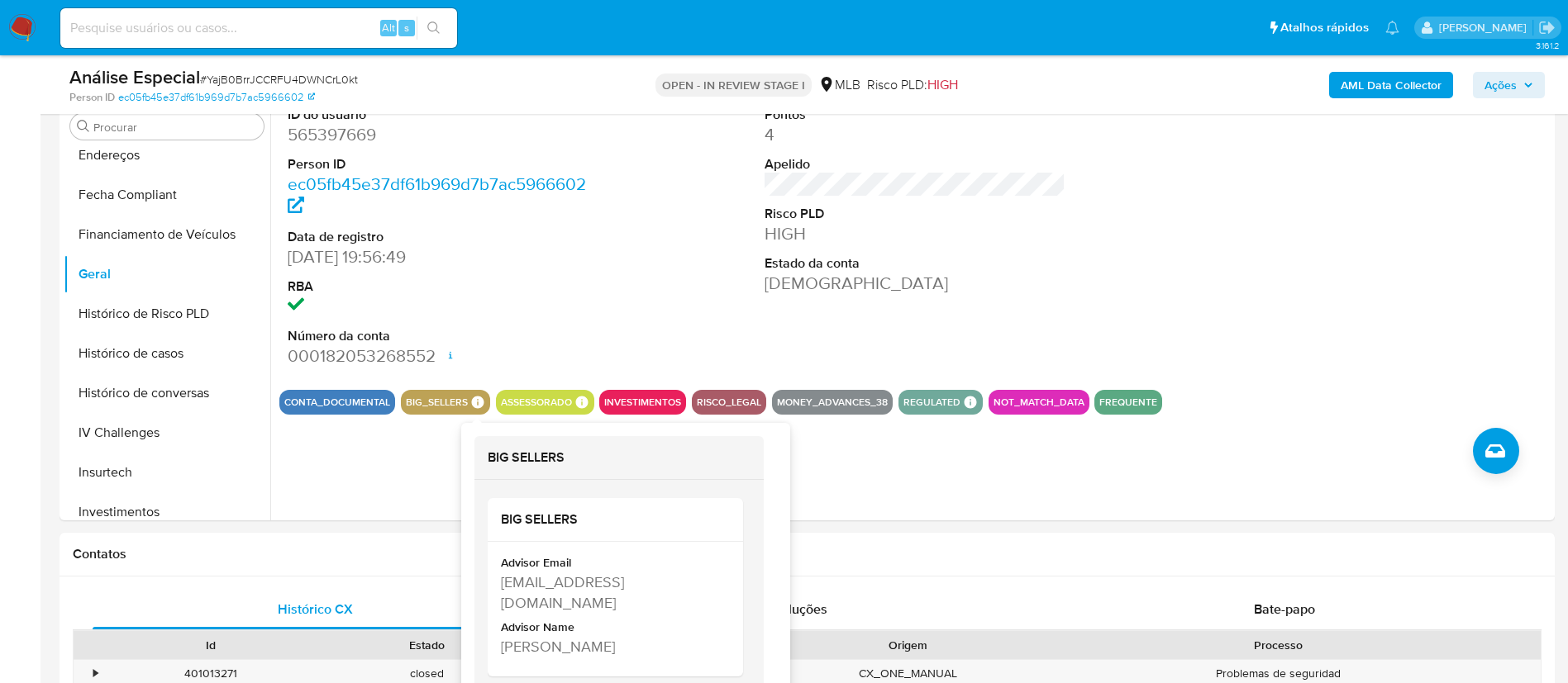
scroll to position [13, 0]
click at [498, 574] on div "Advisor Email [EMAIL_ADDRESS][DOMAIN_NAME] Advisor Name [PERSON_NAME]" at bounding box center [615, 609] width 256 height 135
click at [504, 572] on div "[EMAIL_ADDRESS][DOMAIN_NAME]" at bounding box center [614, 592] width 226 height 42
drag, startPoint x: 503, startPoint y: 571, endPoint x: 579, endPoint y: 592, distance: 78.8
click at [579, 592] on div "[EMAIL_ADDRESS][DOMAIN_NAME]" at bounding box center [614, 592] width 226 height 42
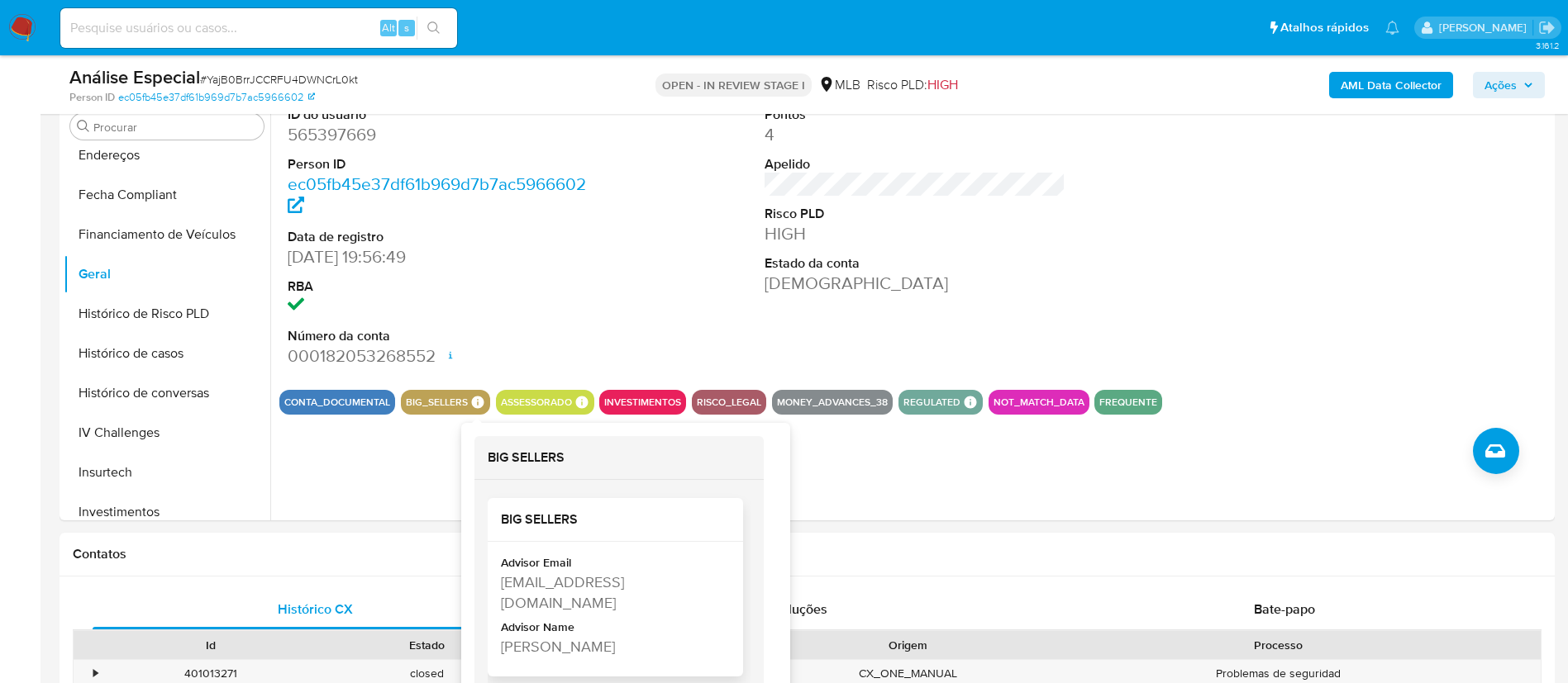
copy div "[EMAIL_ADDRESS][DOMAIN_NAME]"
